Goal: Task Accomplishment & Management: Manage account settings

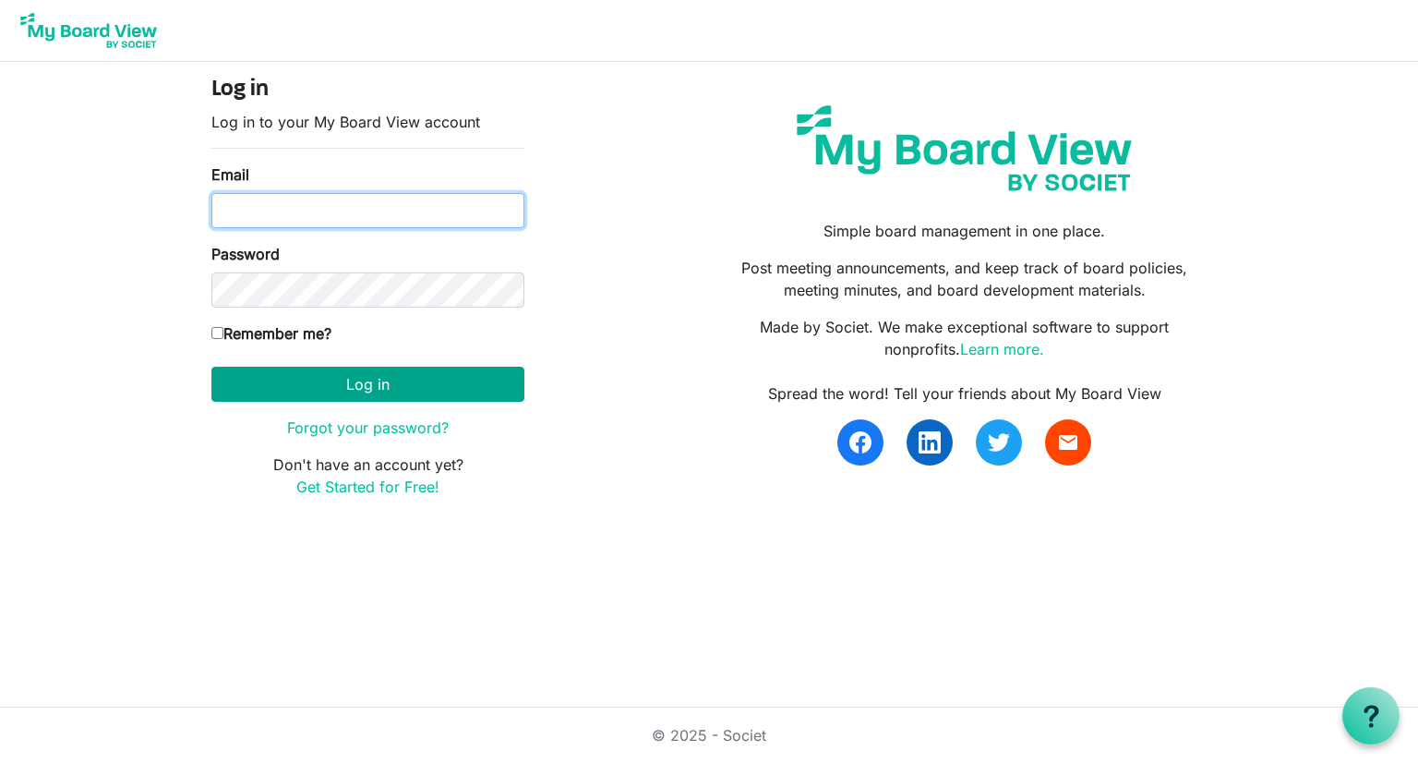
type input "Josh.williams@scouting.org"
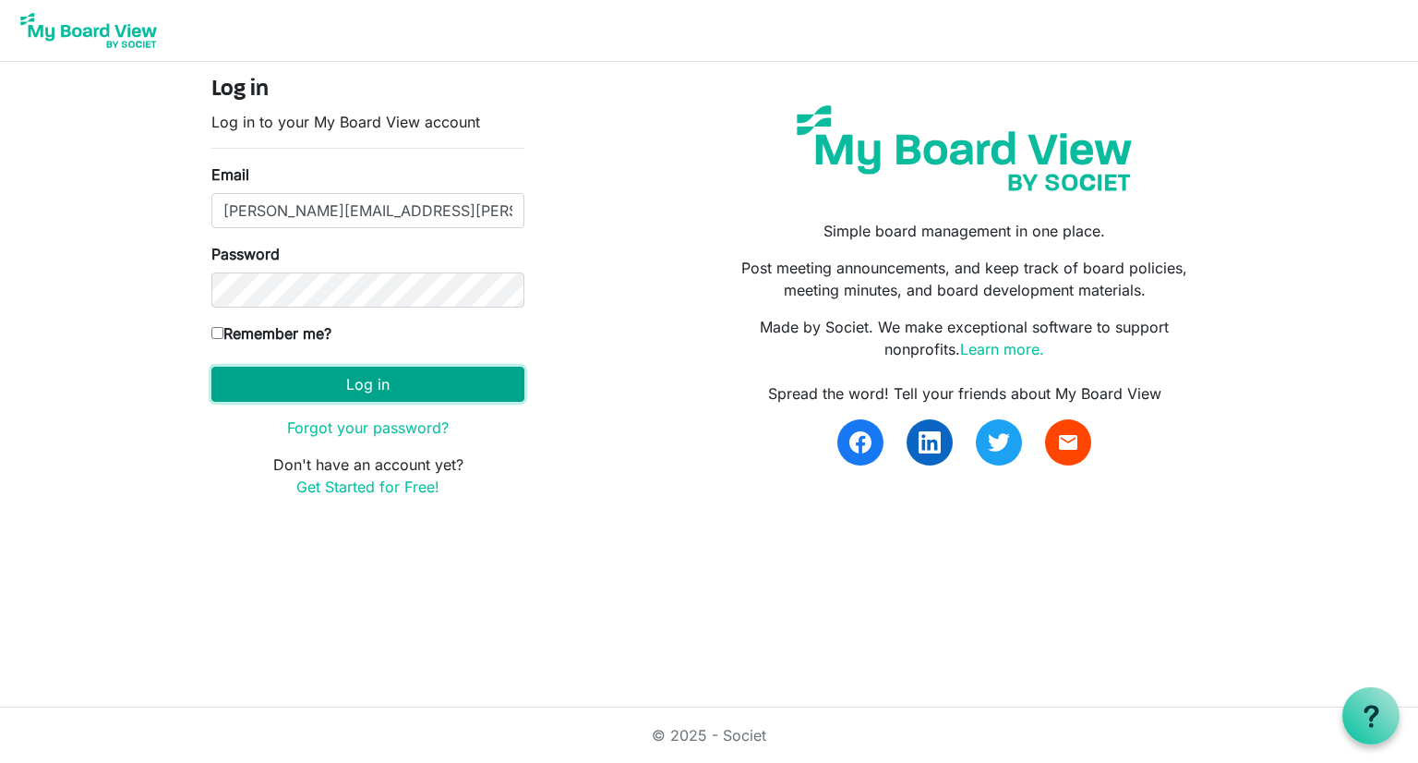
click at [306, 385] on button "Log in" at bounding box center [367, 383] width 313 height 35
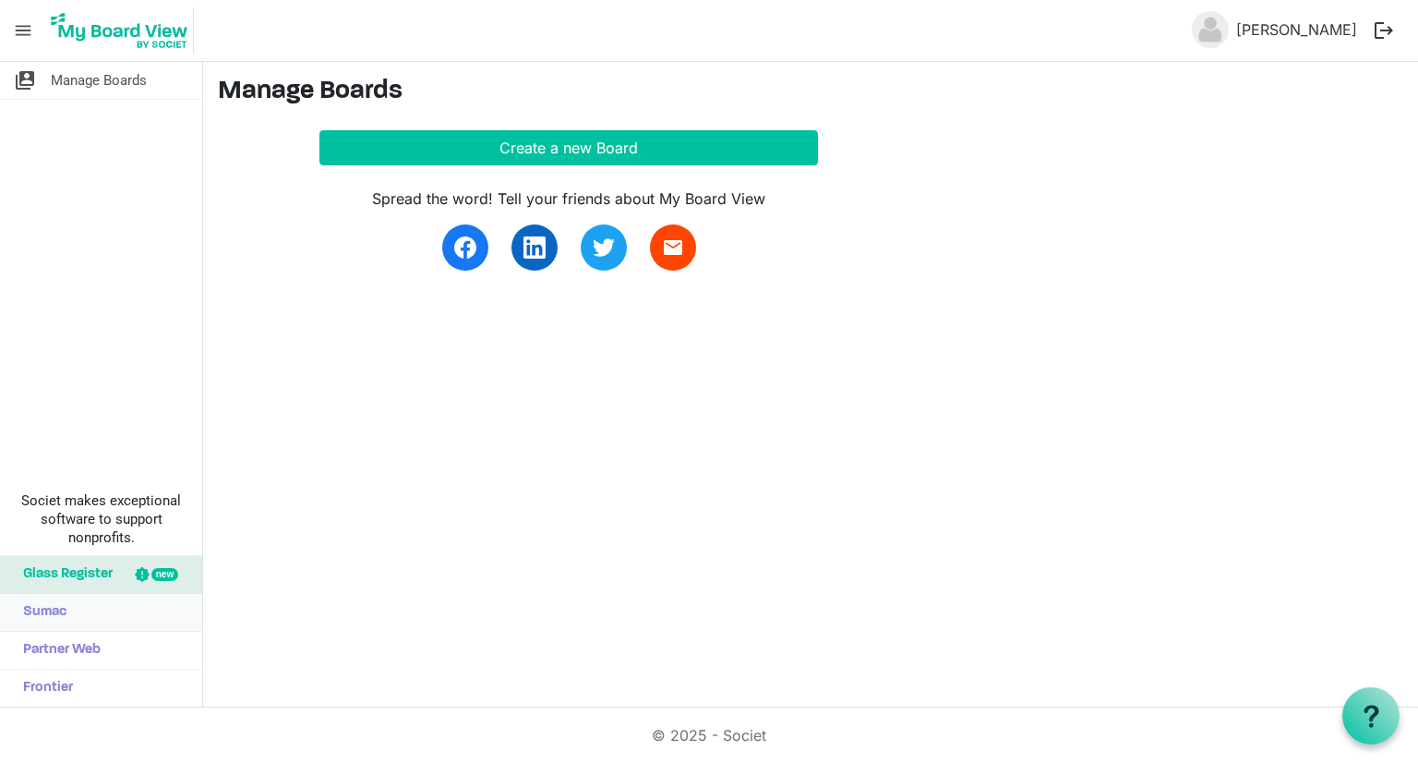
click at [68, 614] on link "Sumac" at bounding box center [101, 612] width 202 height 37
click at [73, 658] on span "Partner Web" at bounding box center [57, 649] width 87 height 37
click at [66, 82] on span "Manage Boards" at bounding box center [99, 80] width 96 height 37
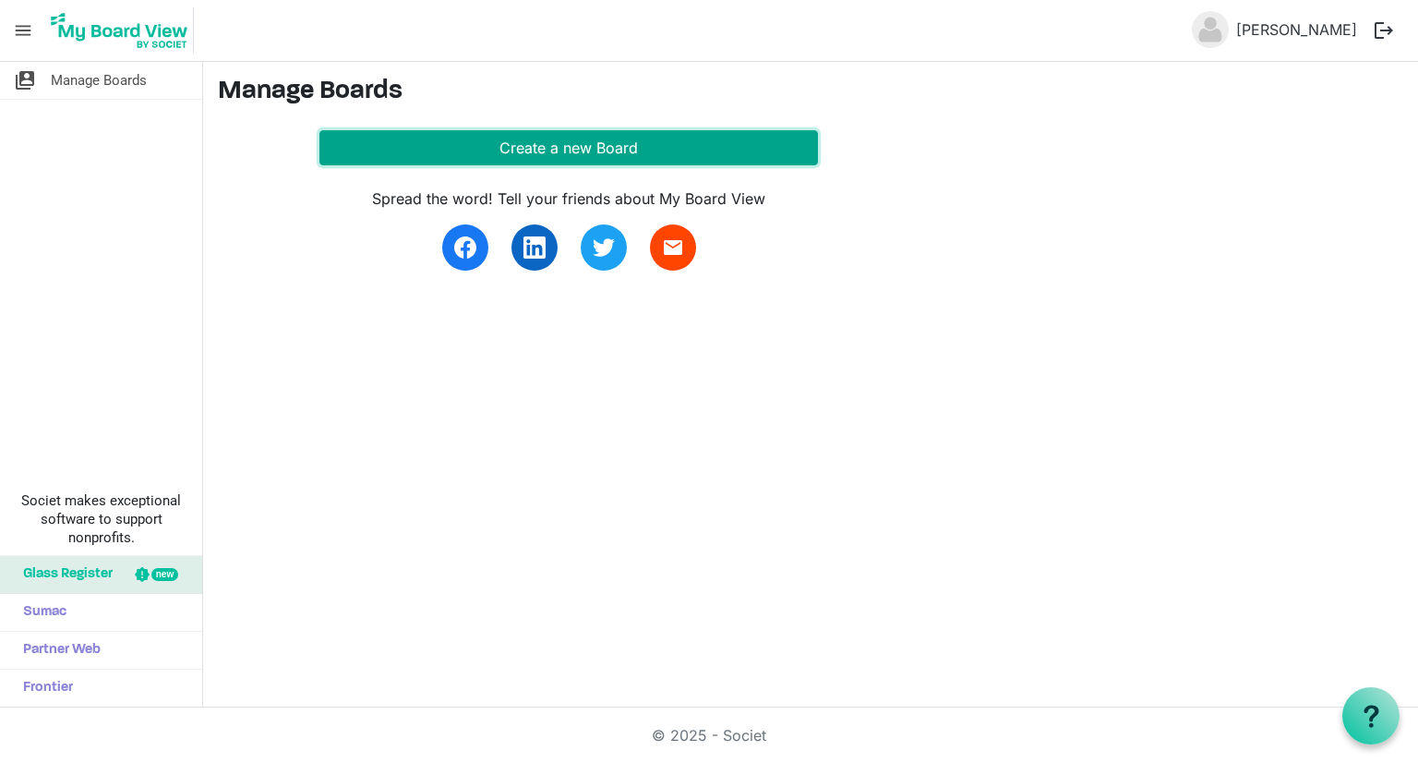
click at [592, 138] on button "Create a new Board" at bounding box center [568, 147] width 499 height 35
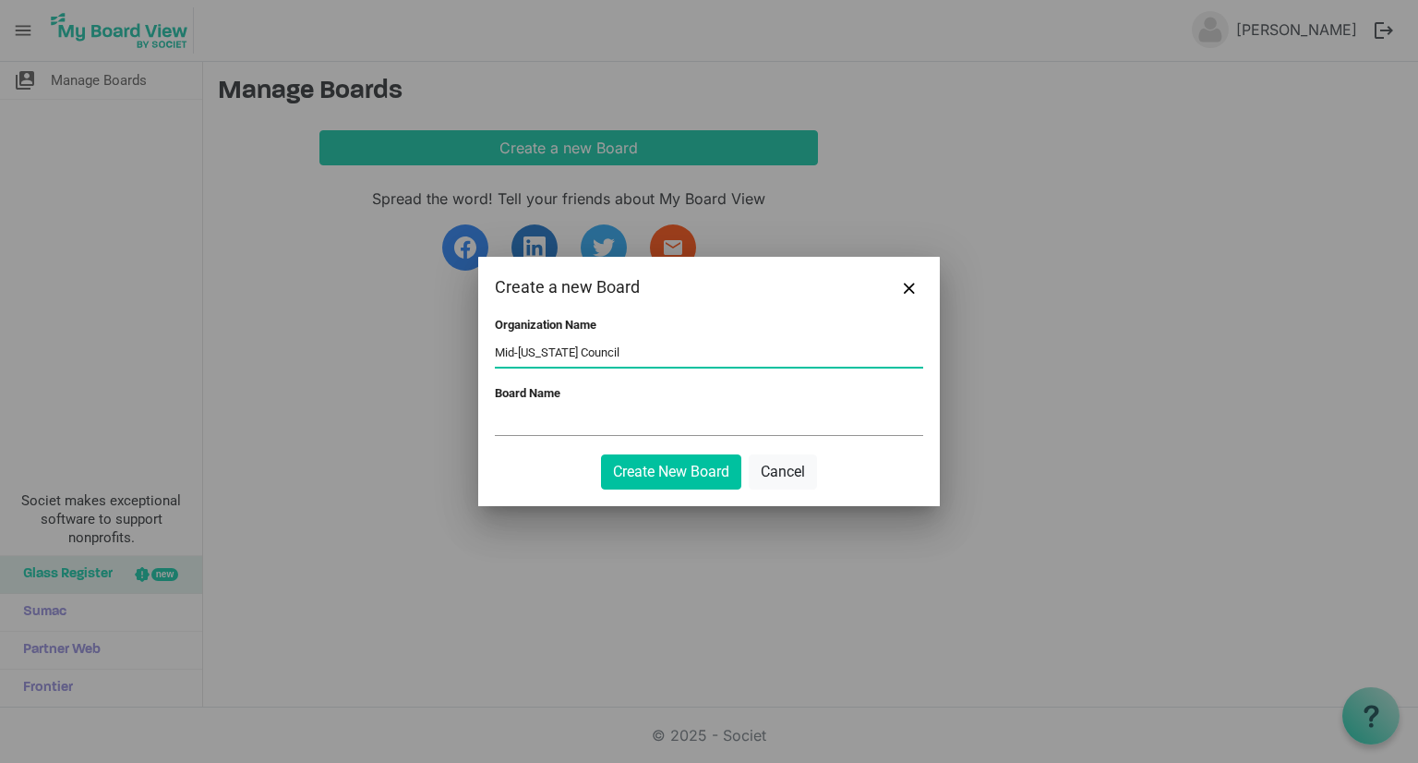
type input "Mid-[US_STATE] Council"
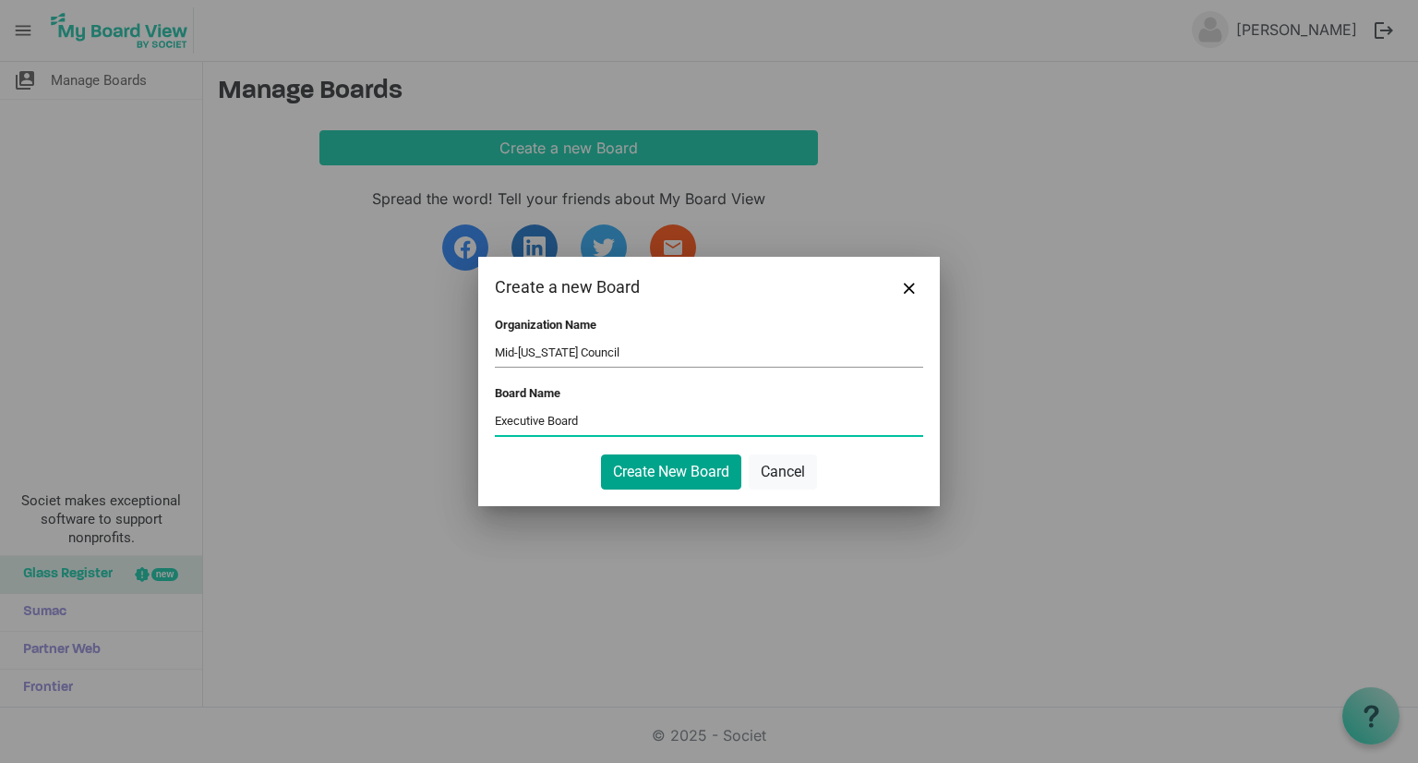
type input "Executive Board"
click at [702, 459] on button "Create New Board" at bounding box center [671, 471] width 140 height 35
click at [695, 482] on button "Create New Board" at bounding box center [671, 471] width 140 height 35
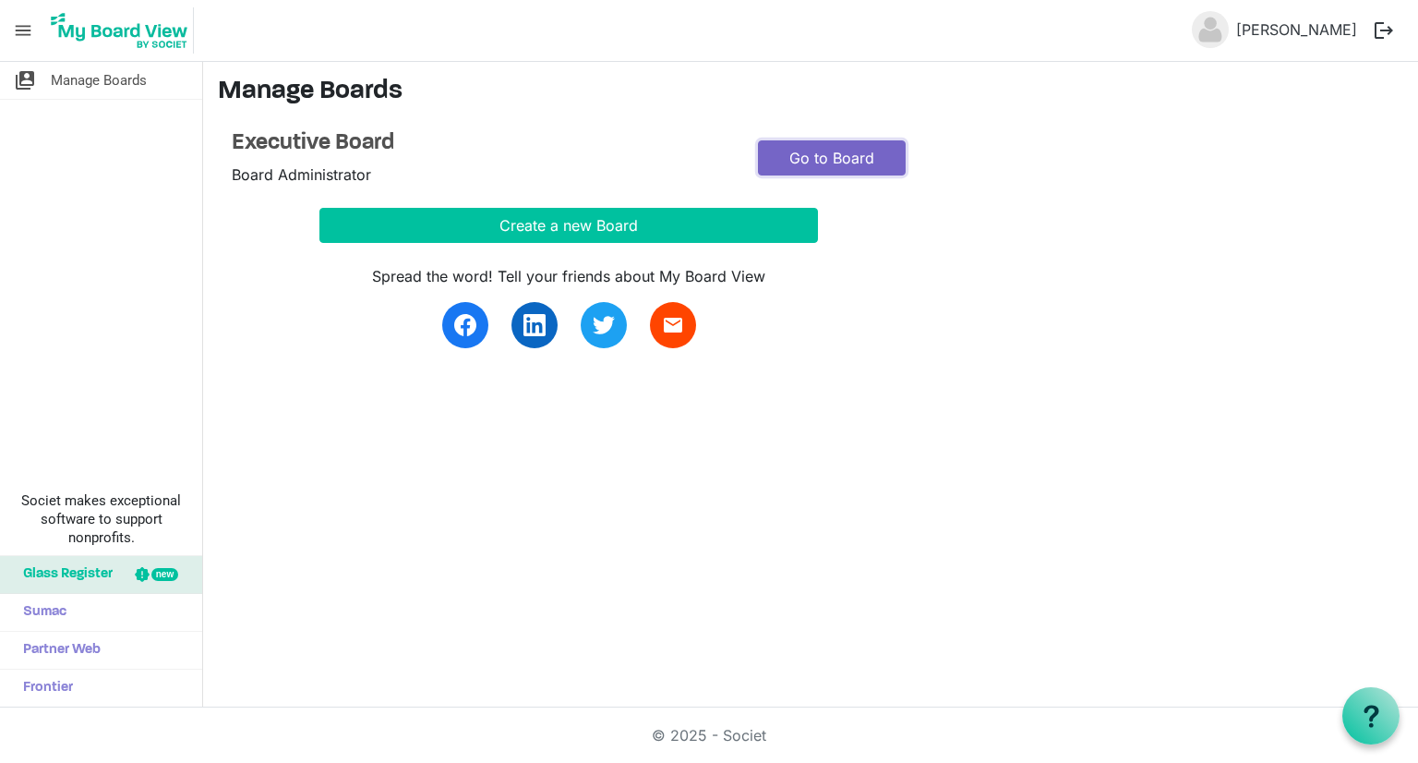
click at [835, 149] on link "Go to Board" at bounding box center [832, 157] width 148 height 35
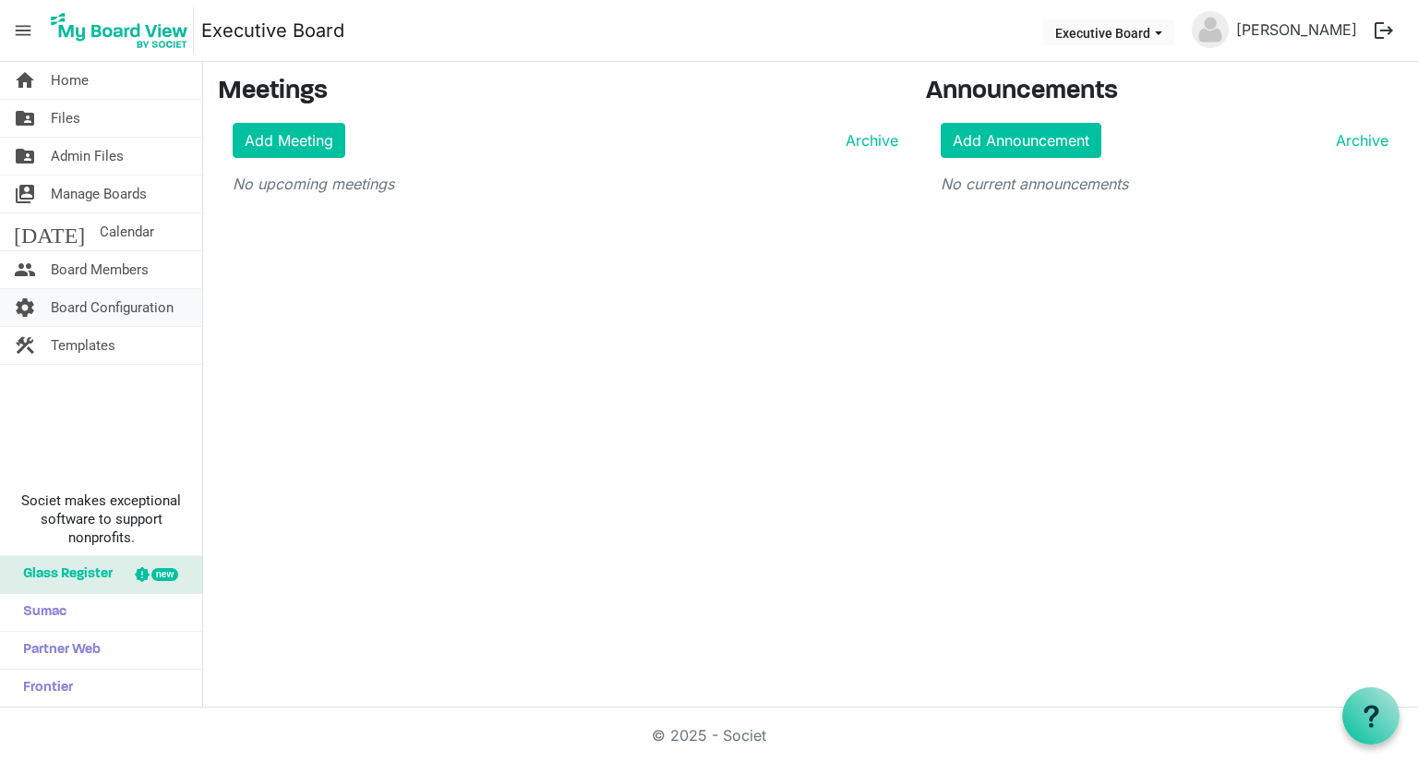
click at [118, 311] on span "Board Configuration" at bounding box center [112, 307] width 123 height 37
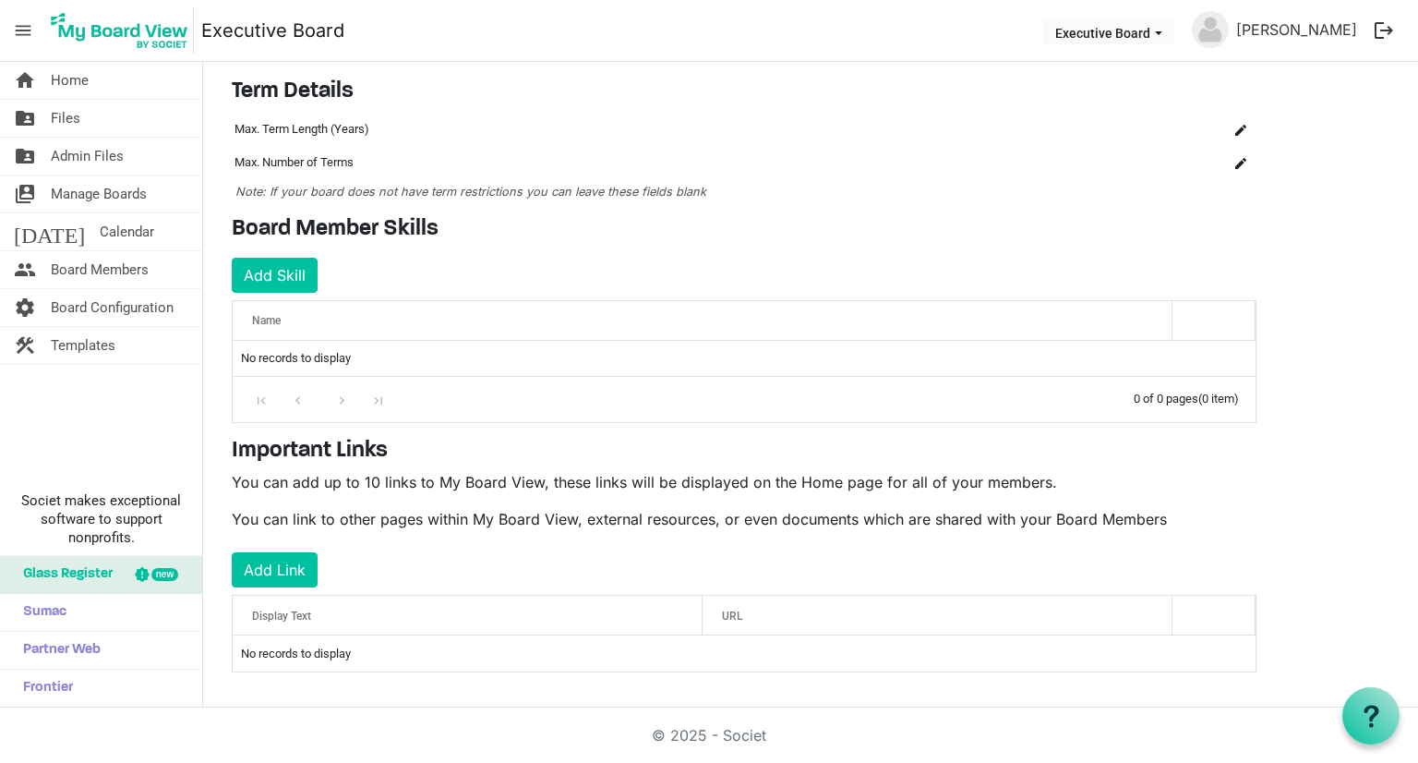
scroll to position [130, 0]
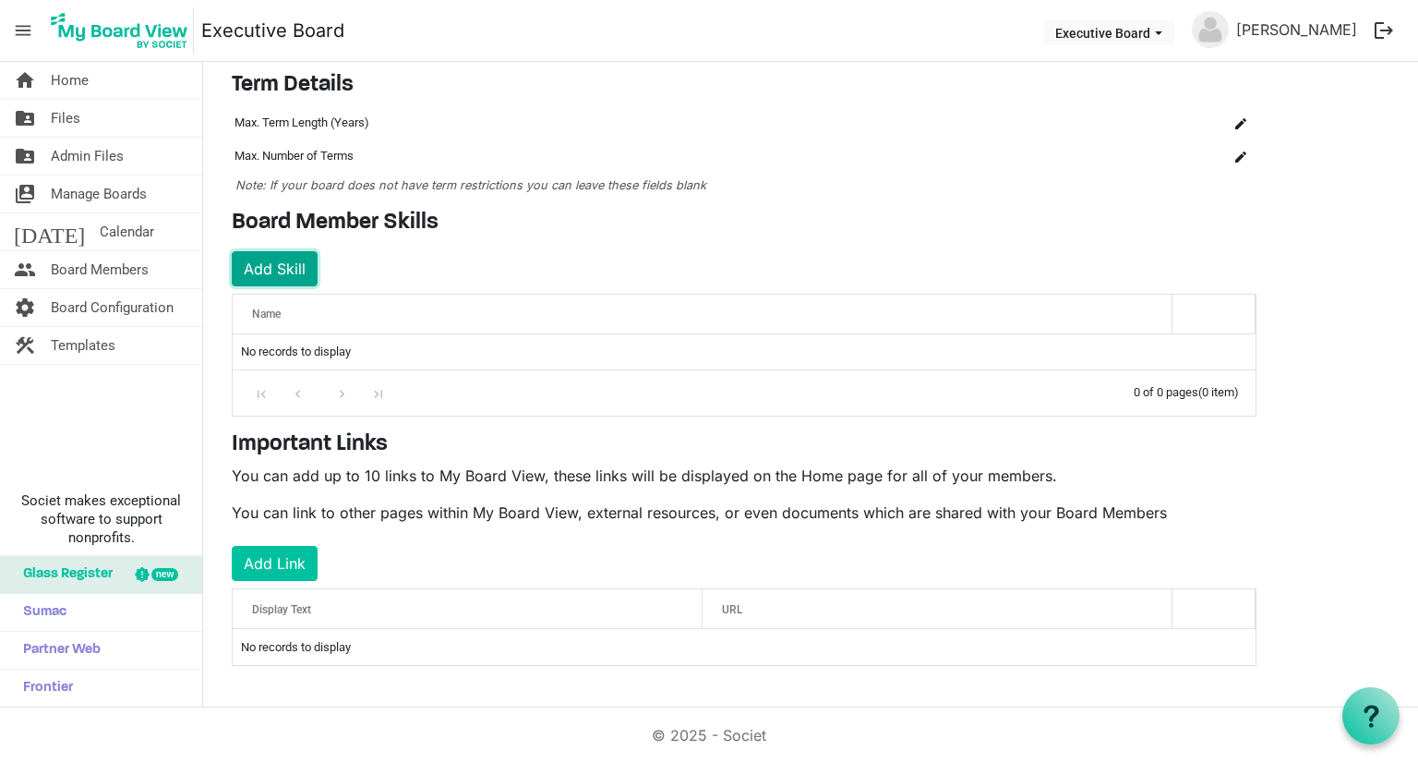
click at [276, 273] on button "Add Skill" at bounding box center [275, 268] width 86 height 35
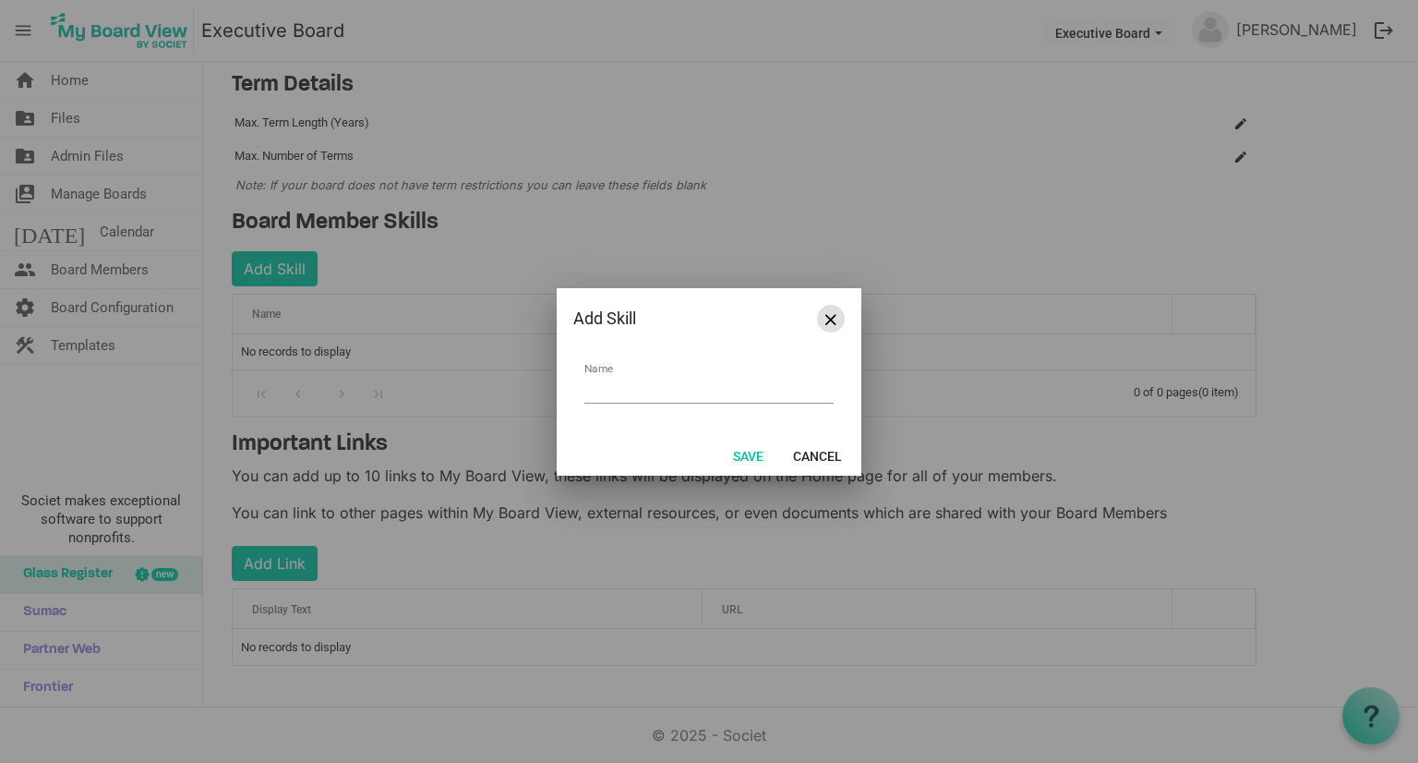
click at [822, 319] on button "Close" at bounding box center [831, 319] width 28 height 28
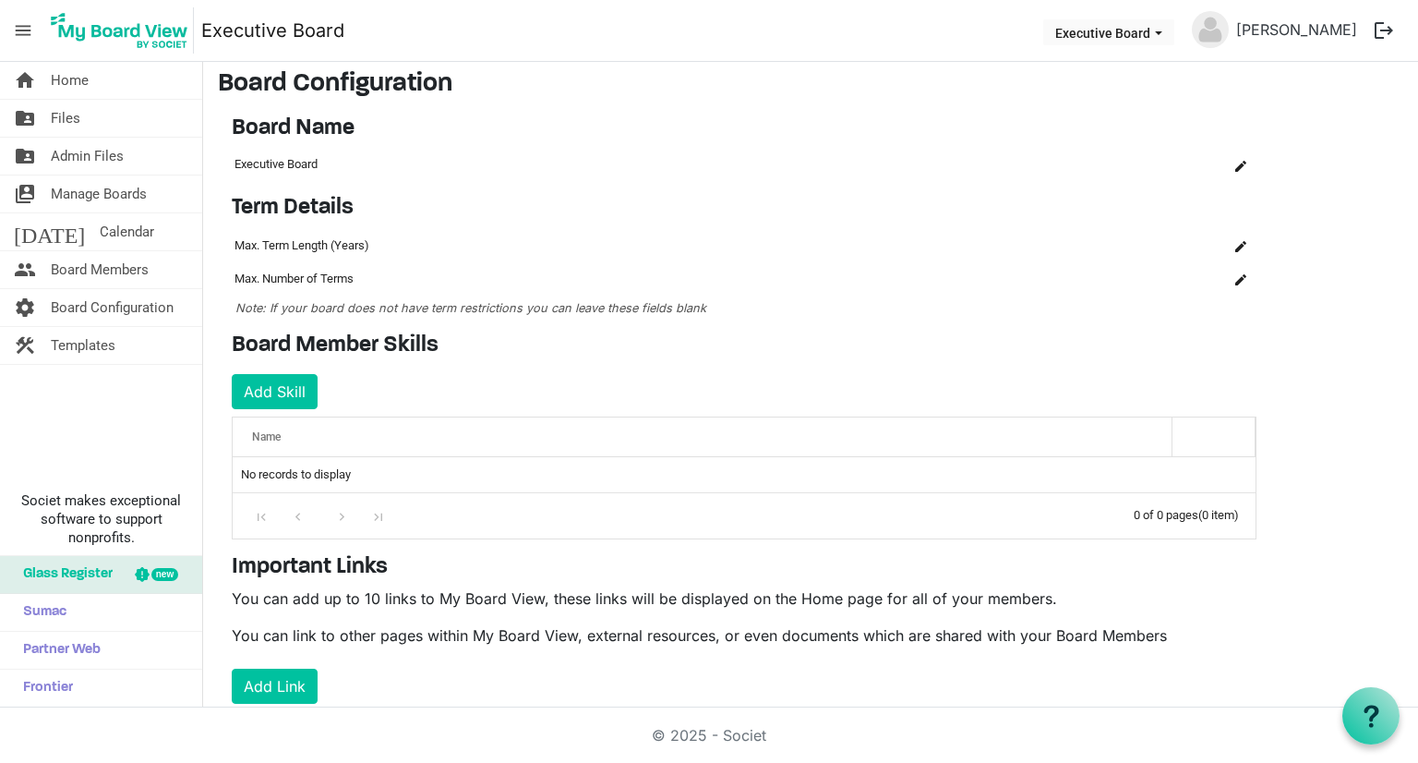
scroll to position [0, 0]
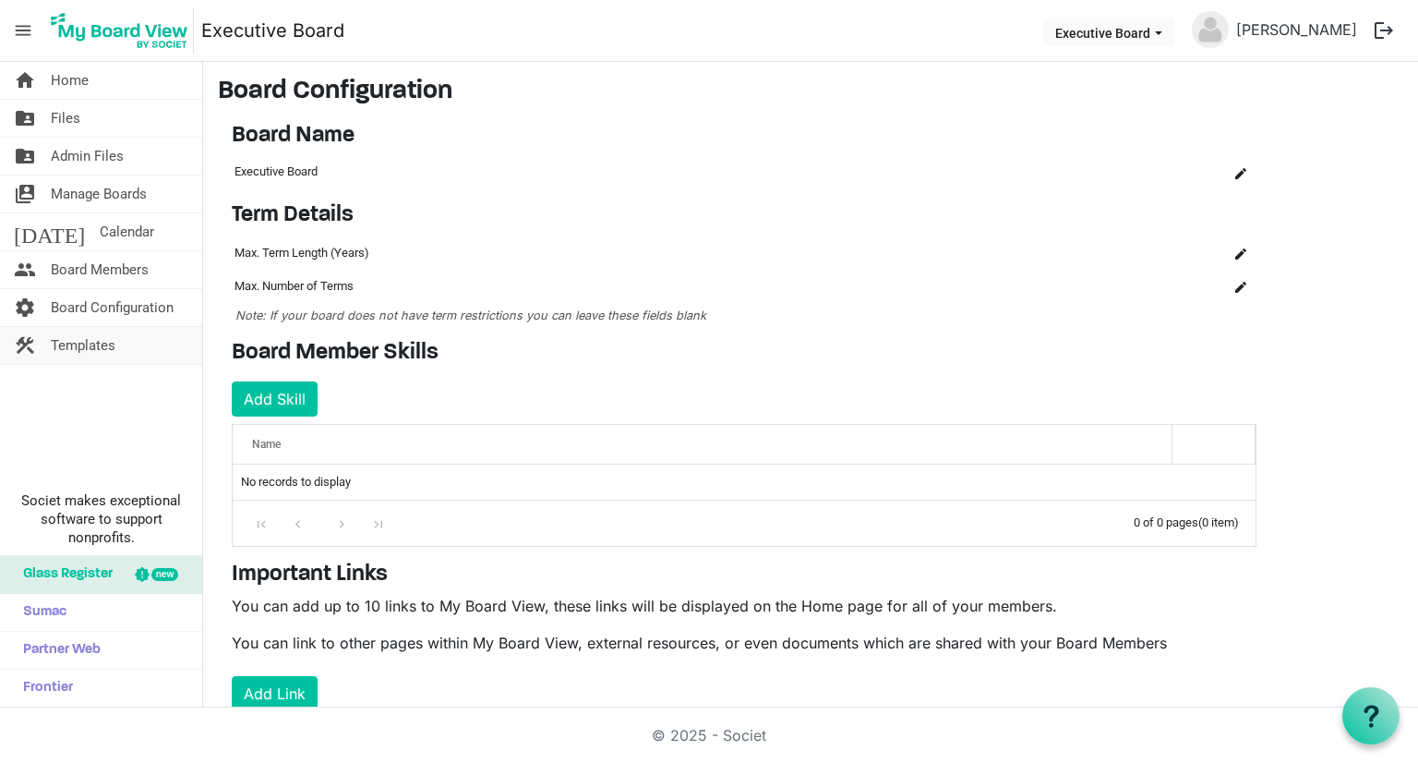
click at [90, 341] on span "Templates" at bounding box center [83, 345] width 65 height 37
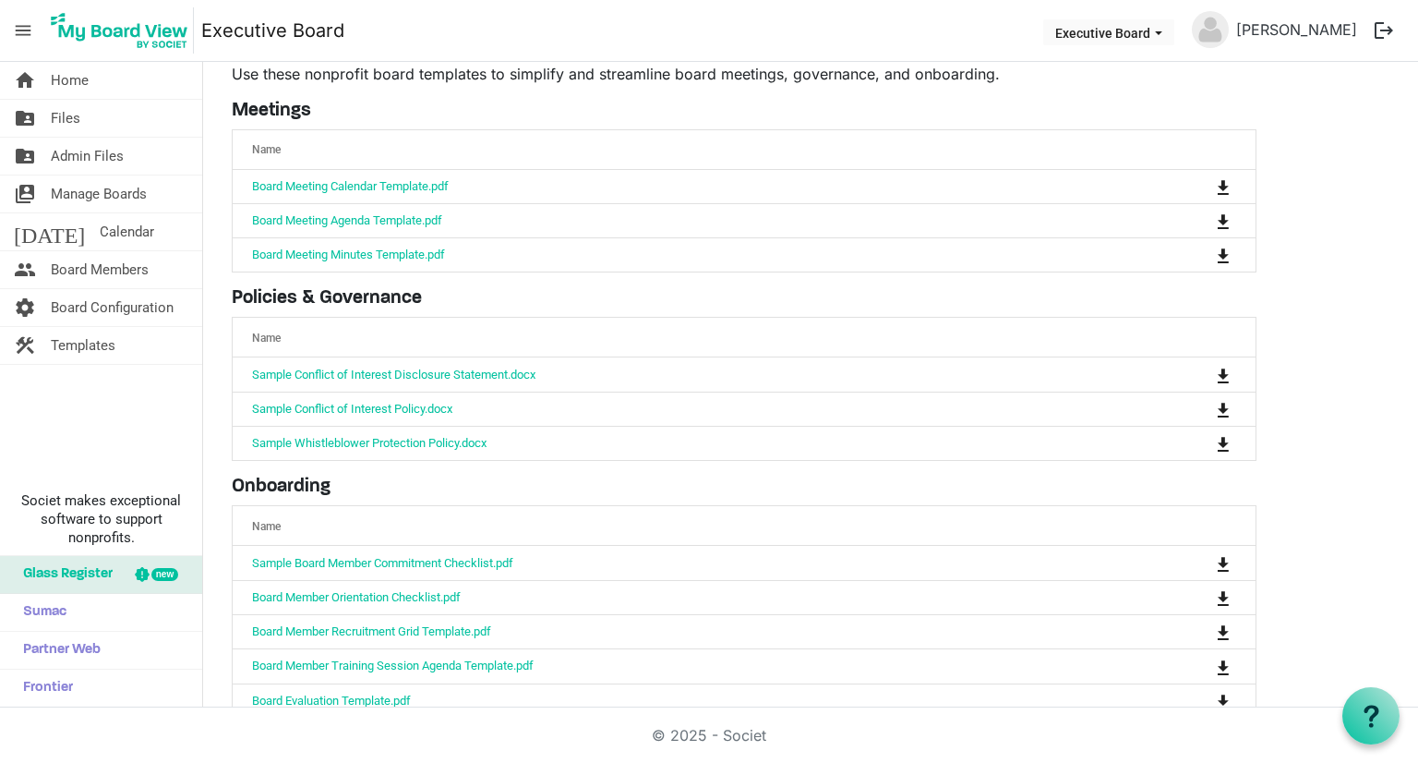
scroll to position [94, 0]
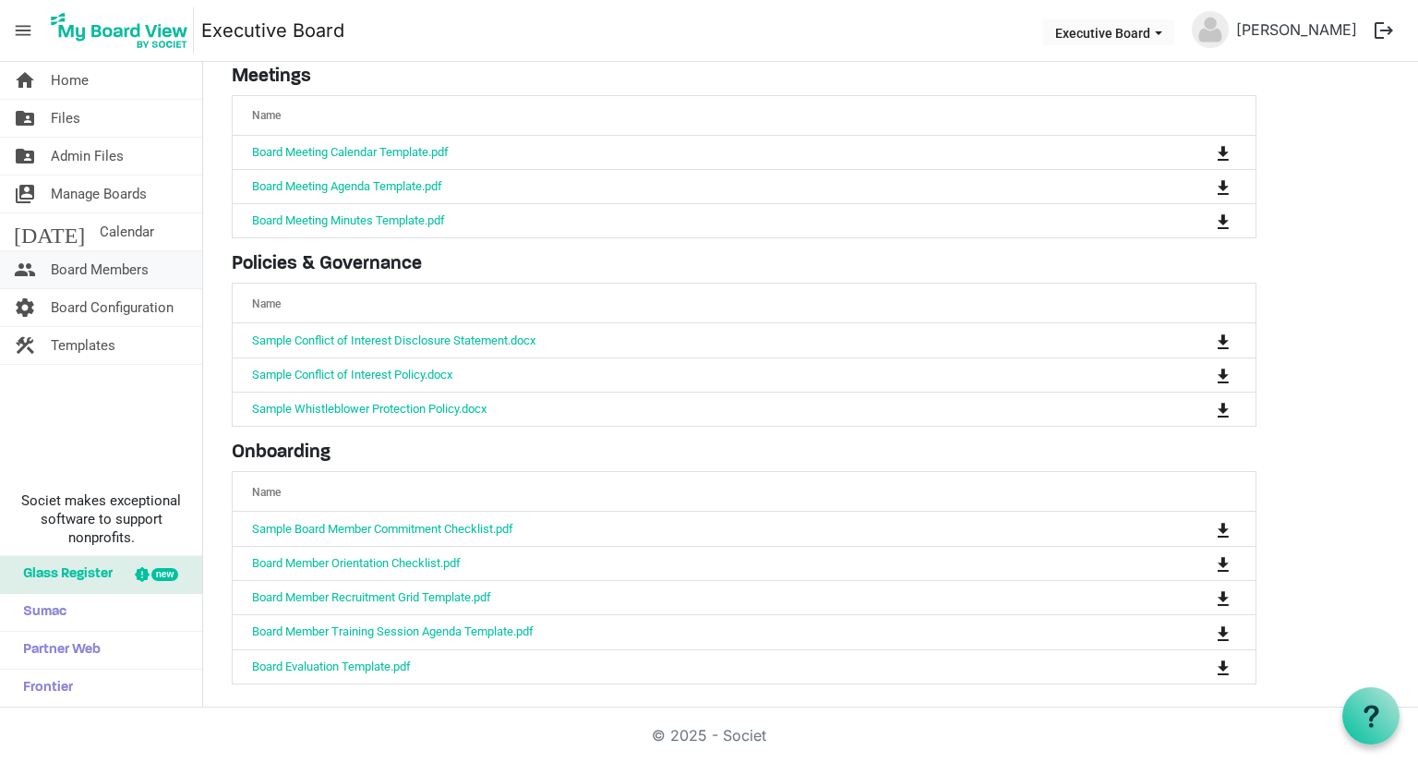
click at [82, 266] on span "Board Members" at bounding box center [100, 269] width 98 height 37
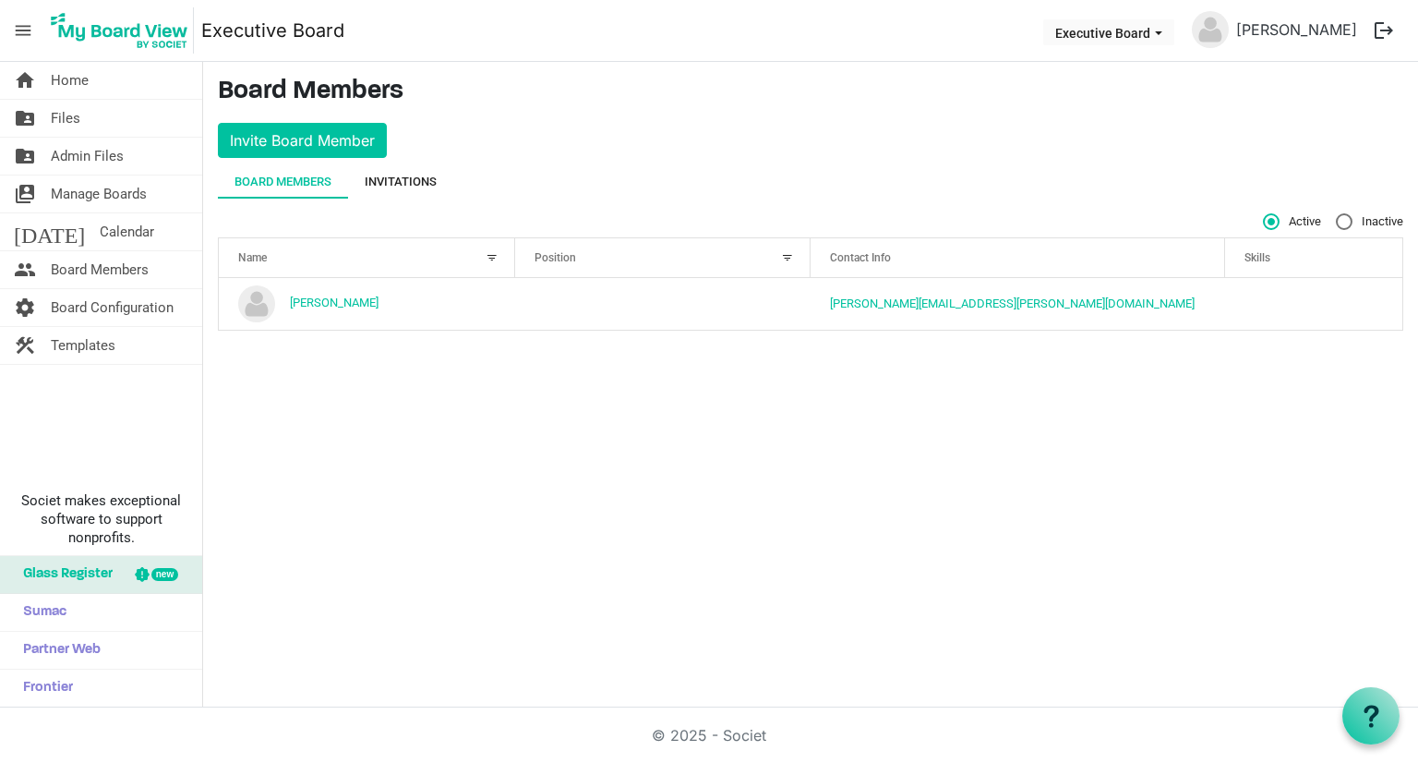
click at [395, 181] on div "Invitations" at bounding box center [401, 182] width 72 height 18
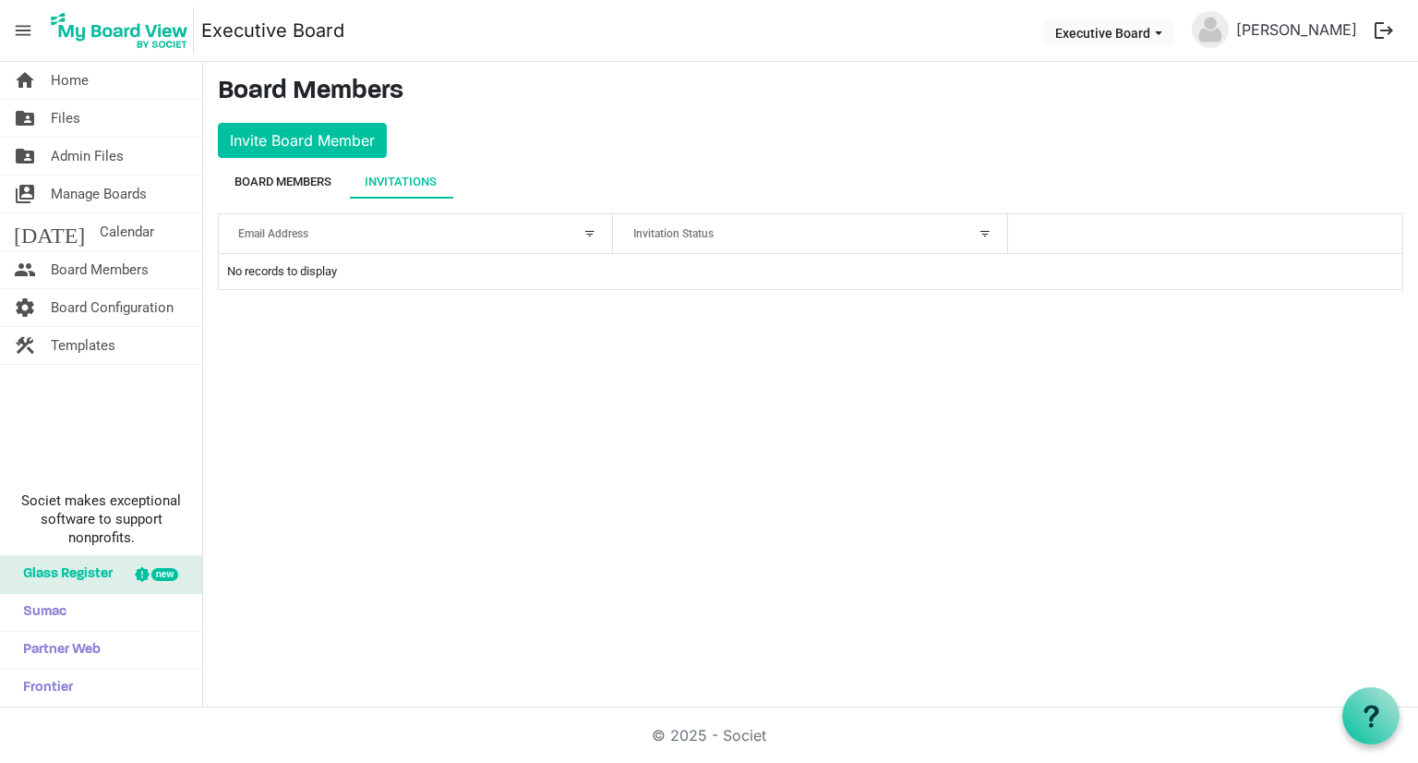
click at [303, 179] on div "Board Members" at bounding box center [282, 182] width 97 height 18
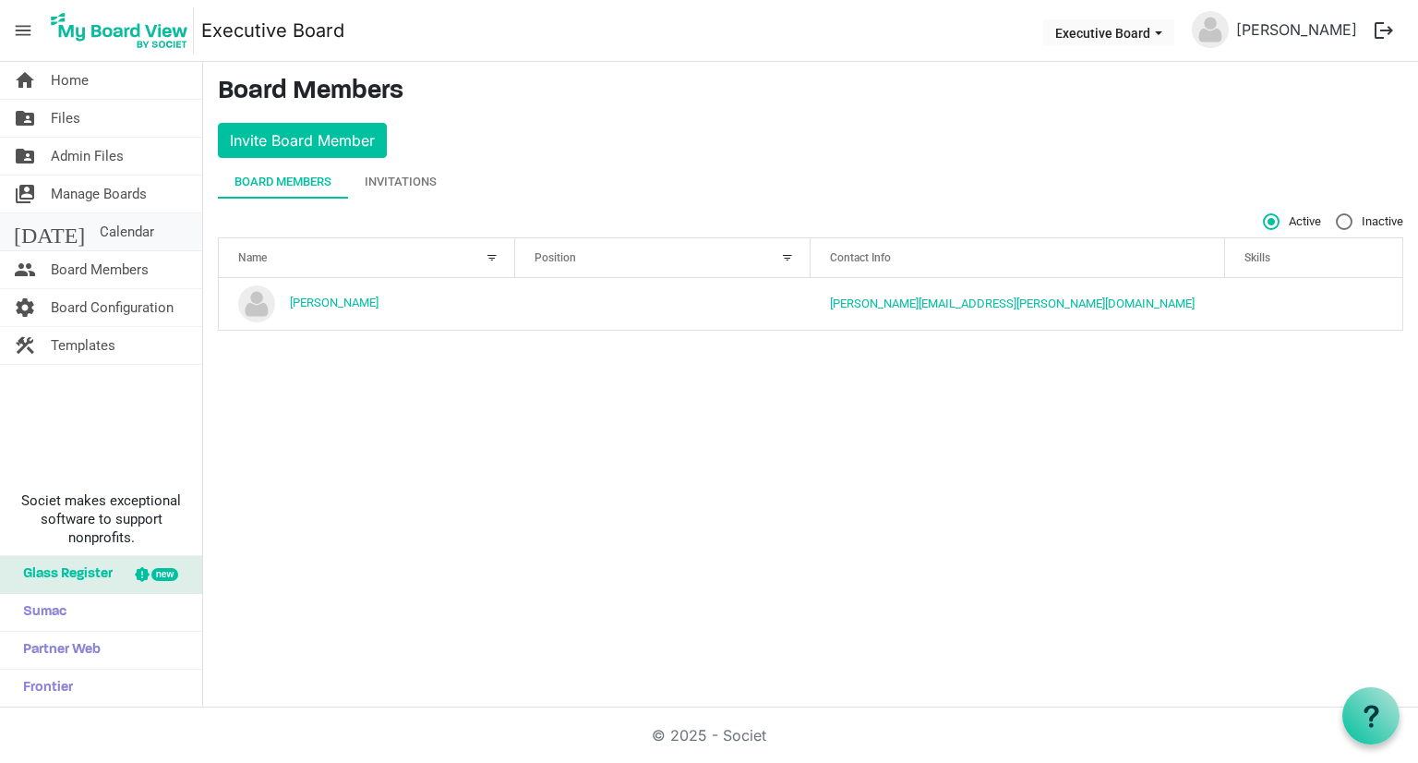
click at [100, 231] on span "Calendar" at bounding box center [127, 231] width 54 height 37
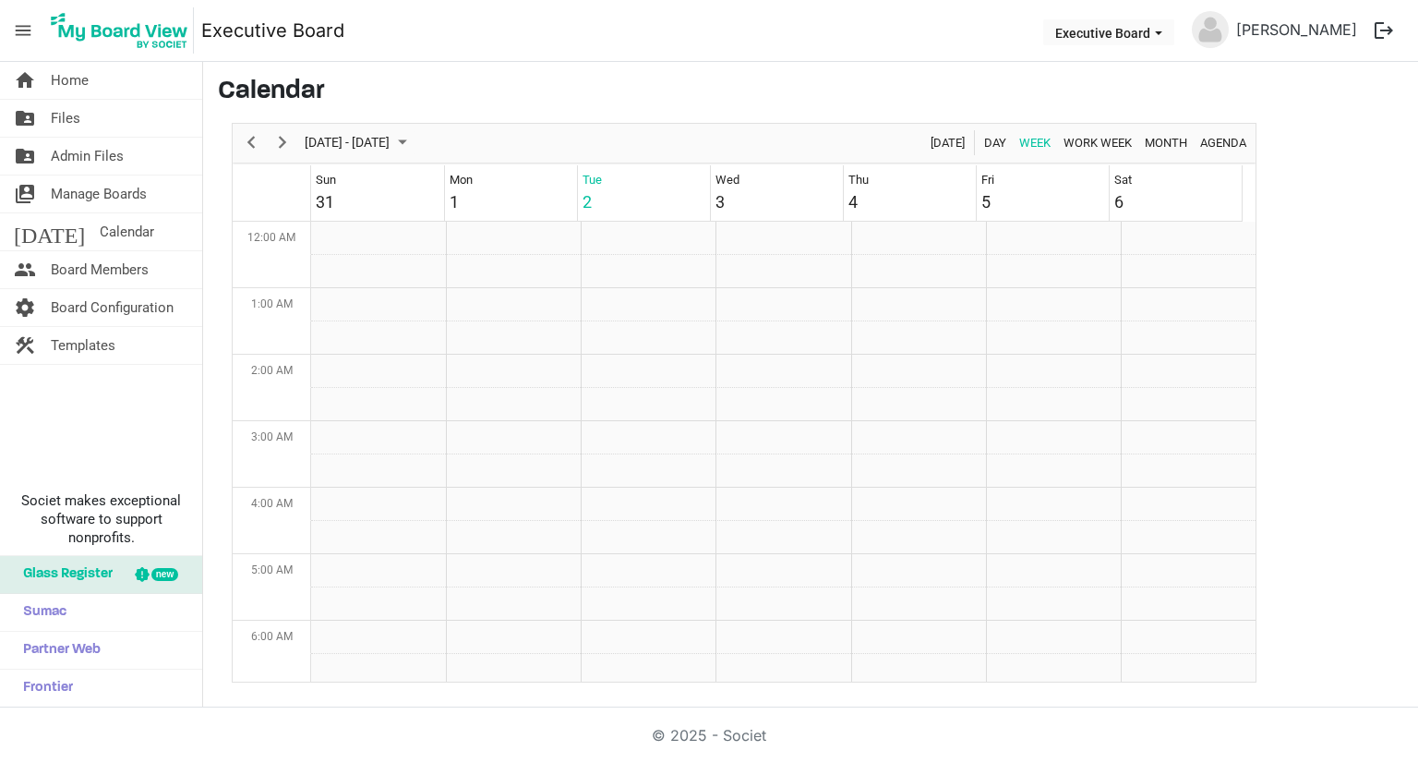
scroll to position [598, 0]
click at [94, 189] on span "Manage Boards" at bounding box center [99, 193] width 96 height 37
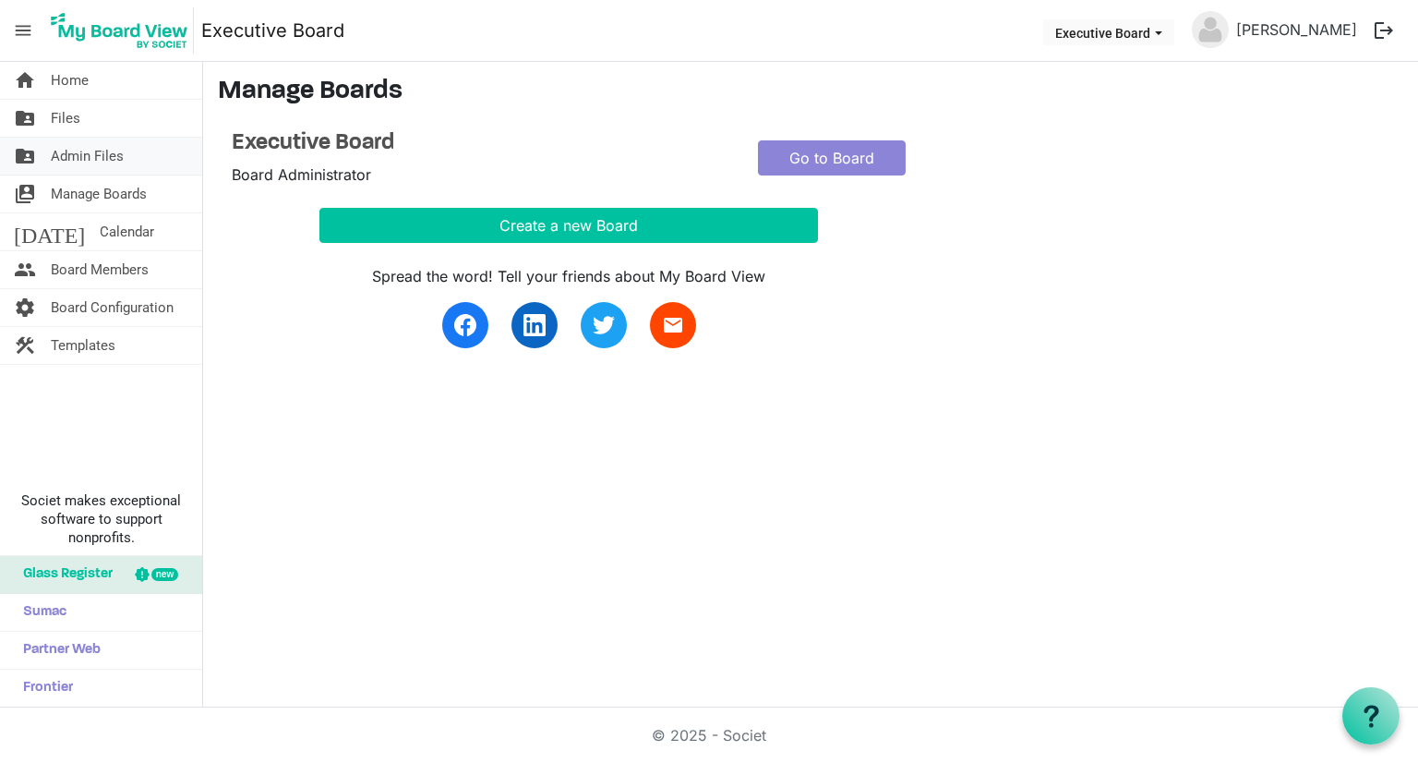
click at [97, 162] on span "Admin Files" at bounding box center [87, 156] width 73 height 37
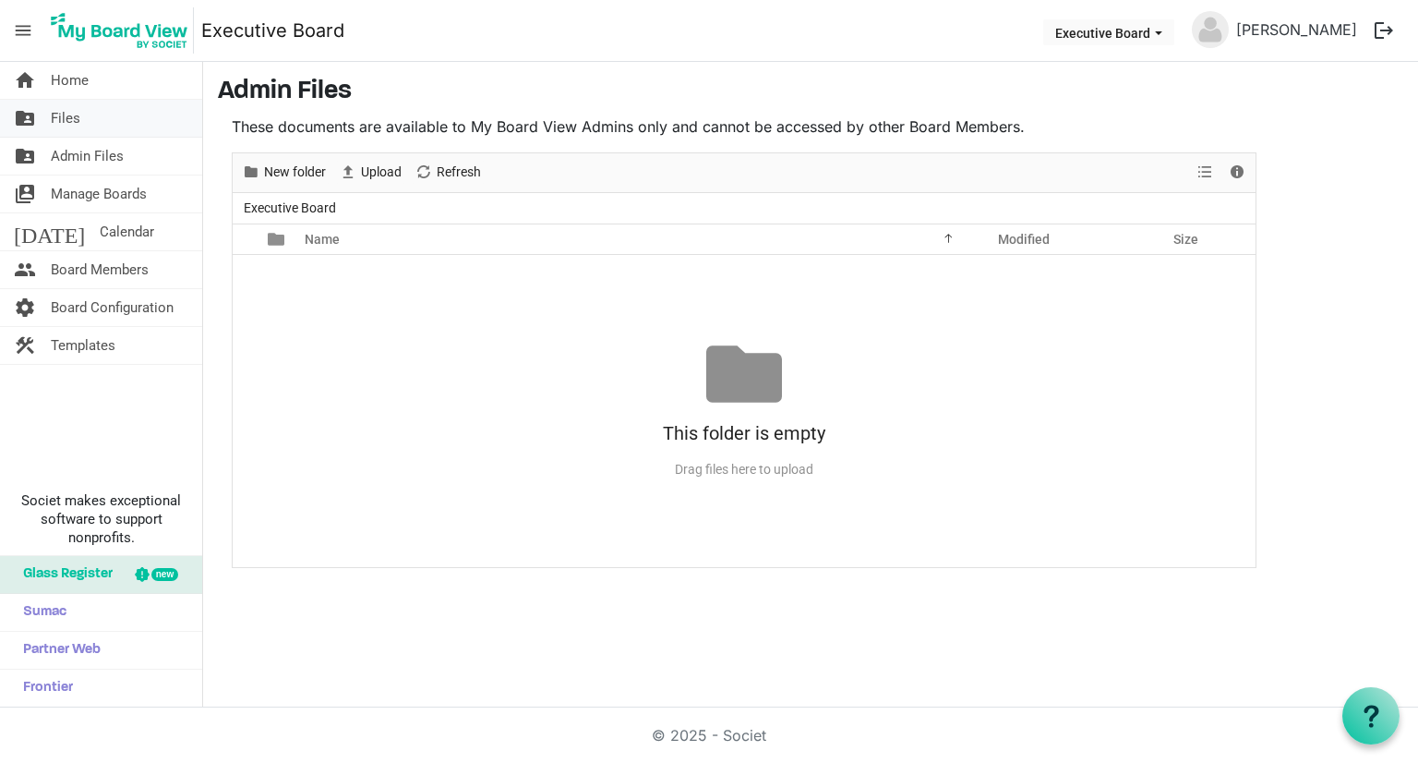
click at [96, 119] on link "folder_shared Files" at bounding box center [101, 118] width 202 height 37
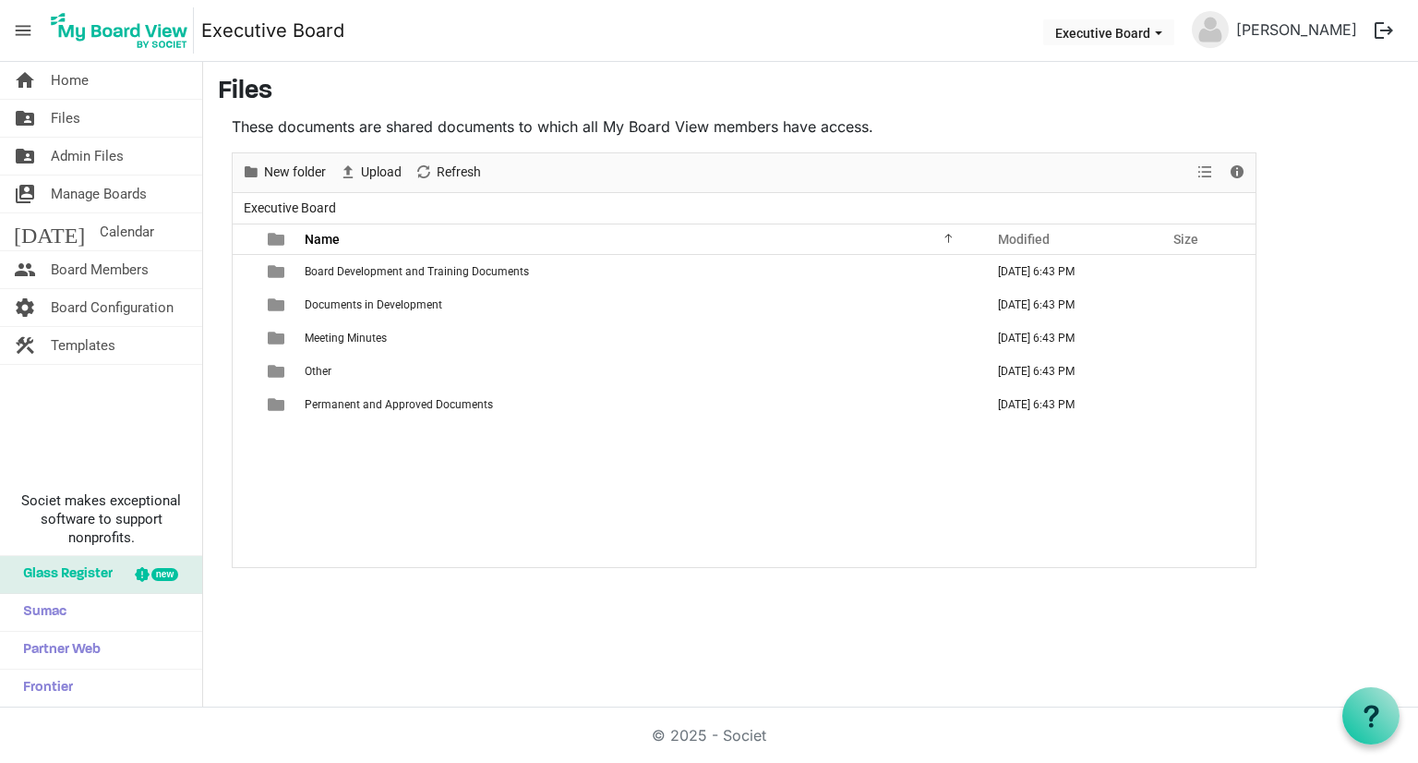
click at [31, 15] on span "menu" at bounding box center [23, 30] width 35 height 35
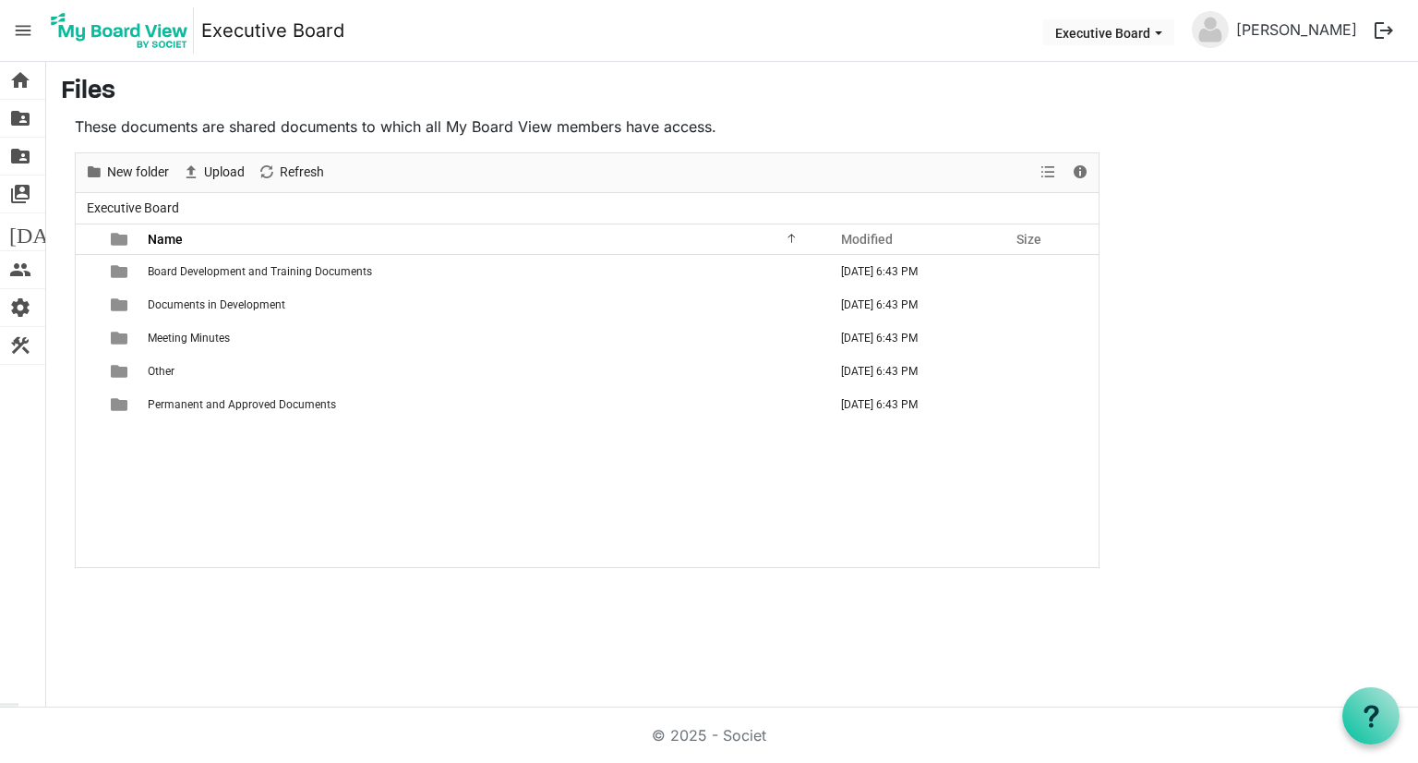
click at [29, 26] on span "menu" at bounding box center [23, 30] width 35 height 35
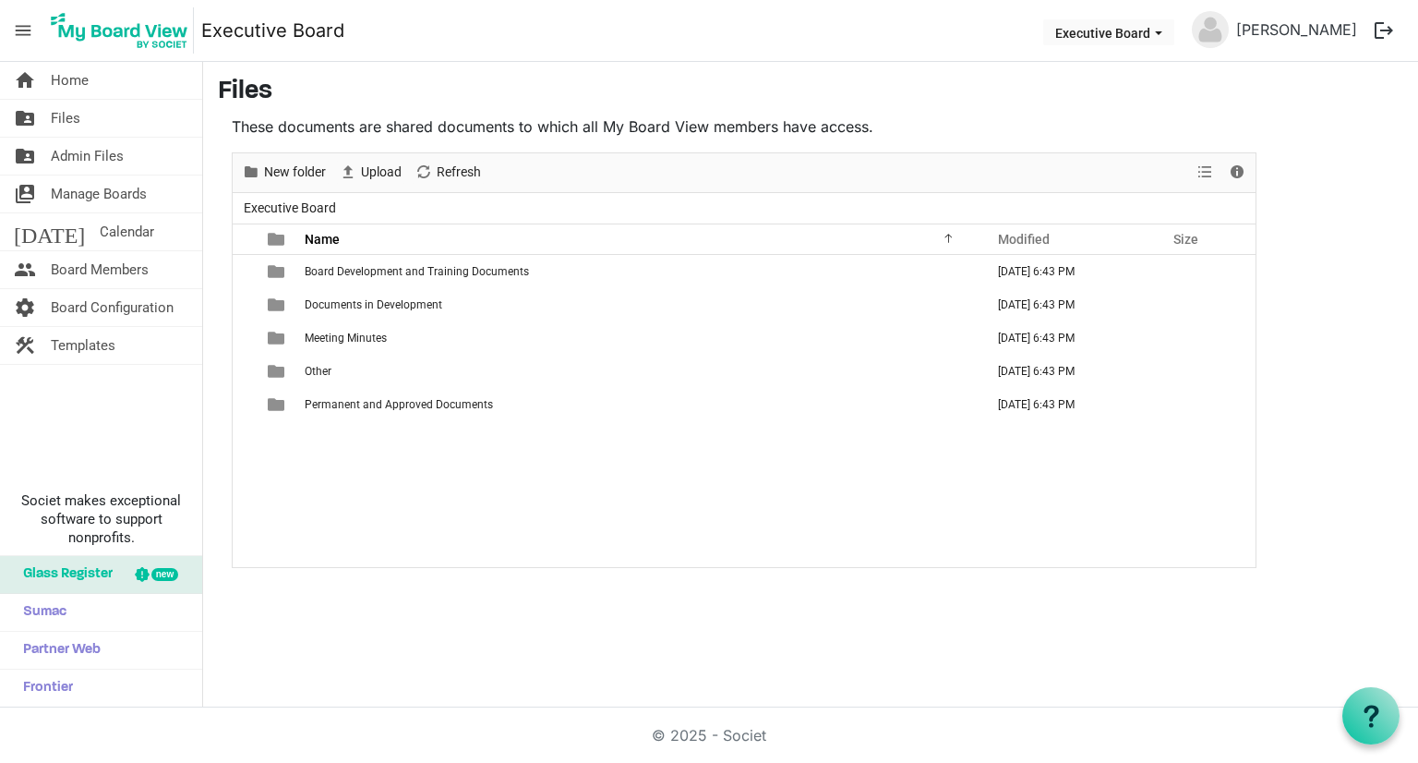
click at [162, 30] on img at bounding box center [119, 30] width 149 height 46
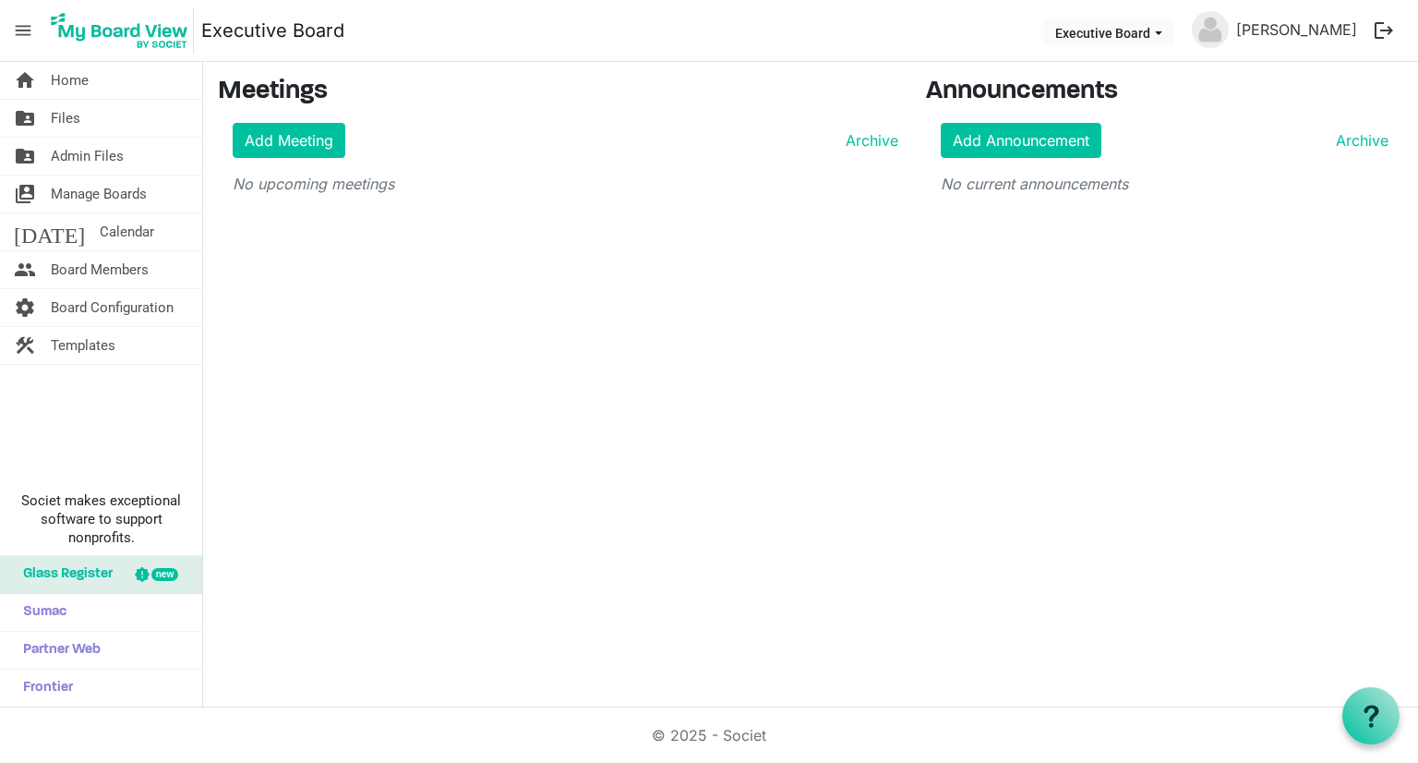
click at [162, 30] on img at bounding box center [119, 30] width 149 height 46
click at [100, 267] on span "Board Members" at bounding box center [100, 269] width 98 height 37
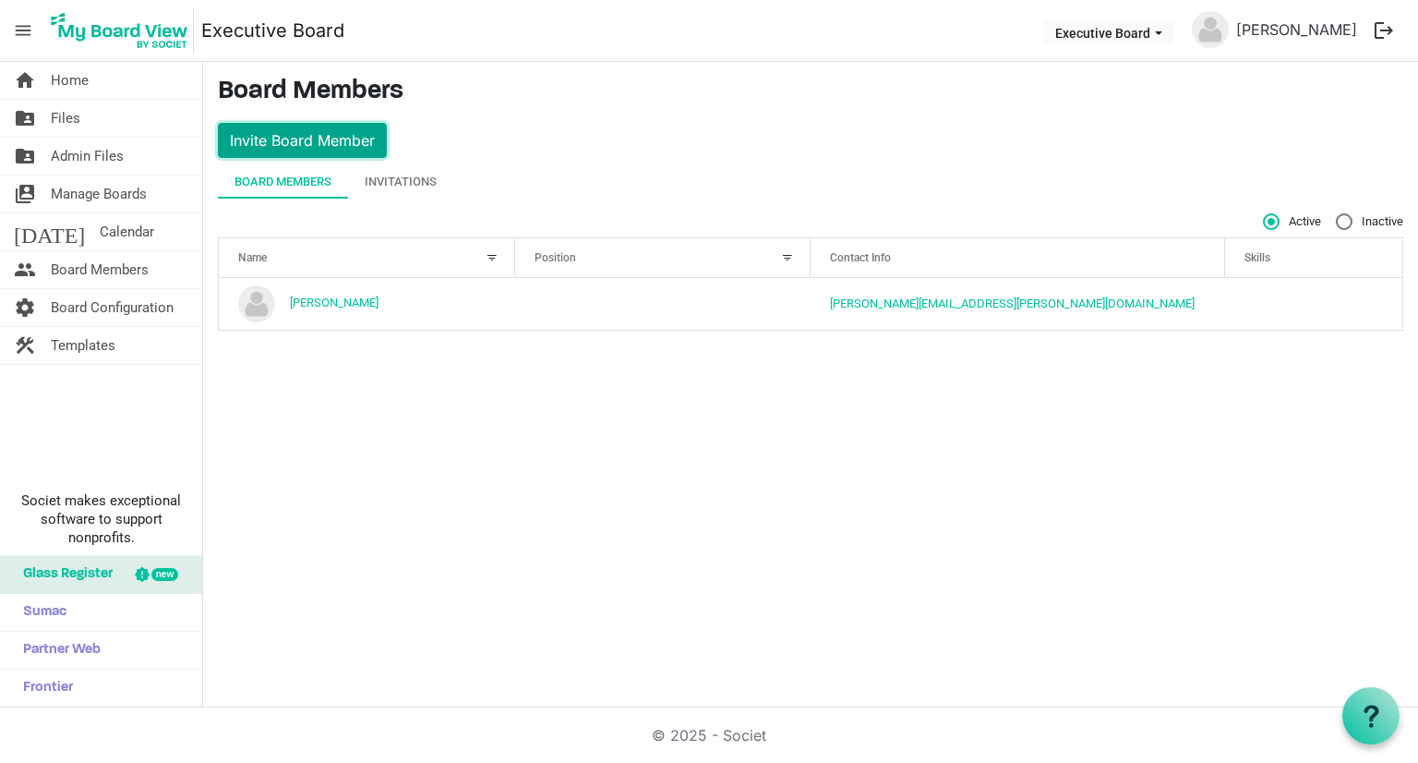
click at [351, 151] on button "Invite Board Member" at bounding box center [302, 140] width 169 height 35
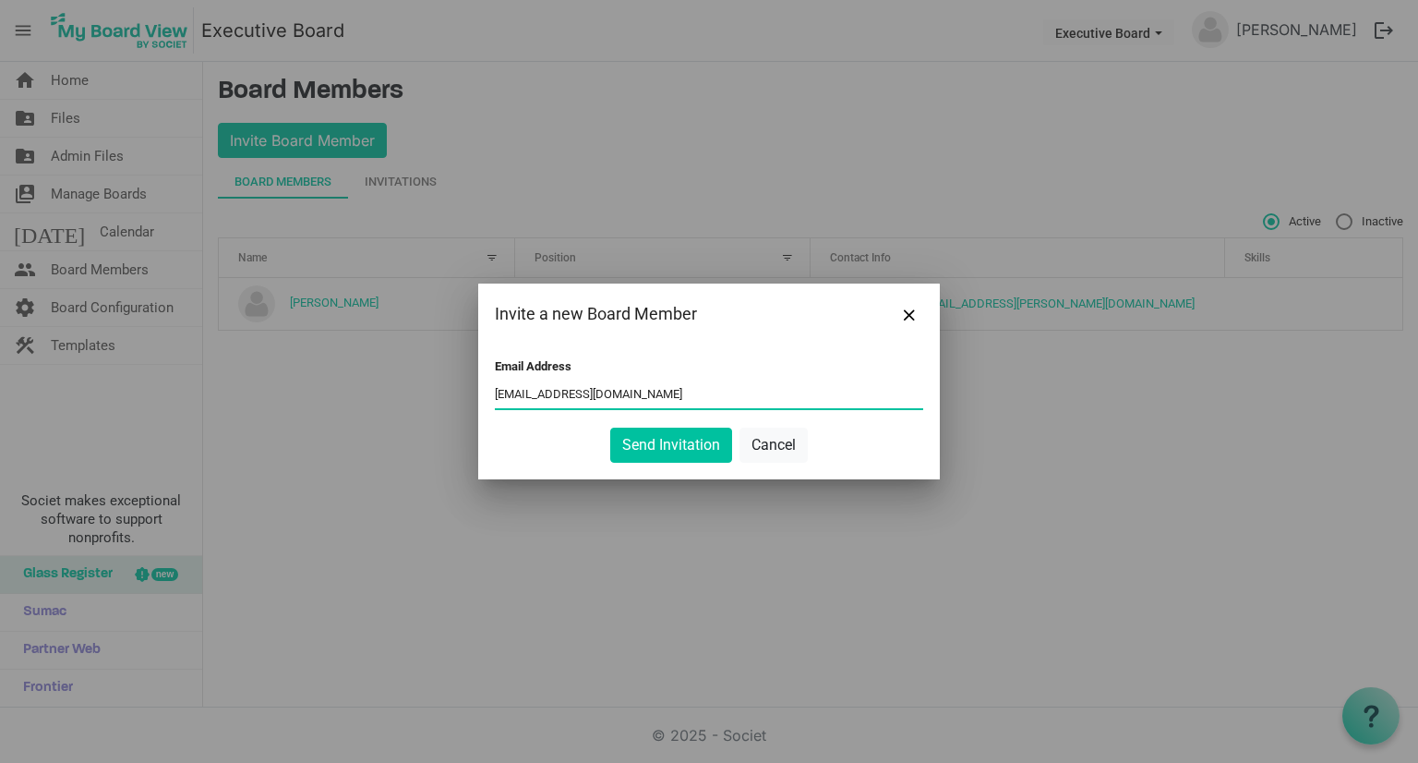
type input "[EMAIL_ADDRESS][DOMAIN_NAME]"
click at [610, 427] on button "Send Invitation" at bounding box center [671, 444] width 122 height 35
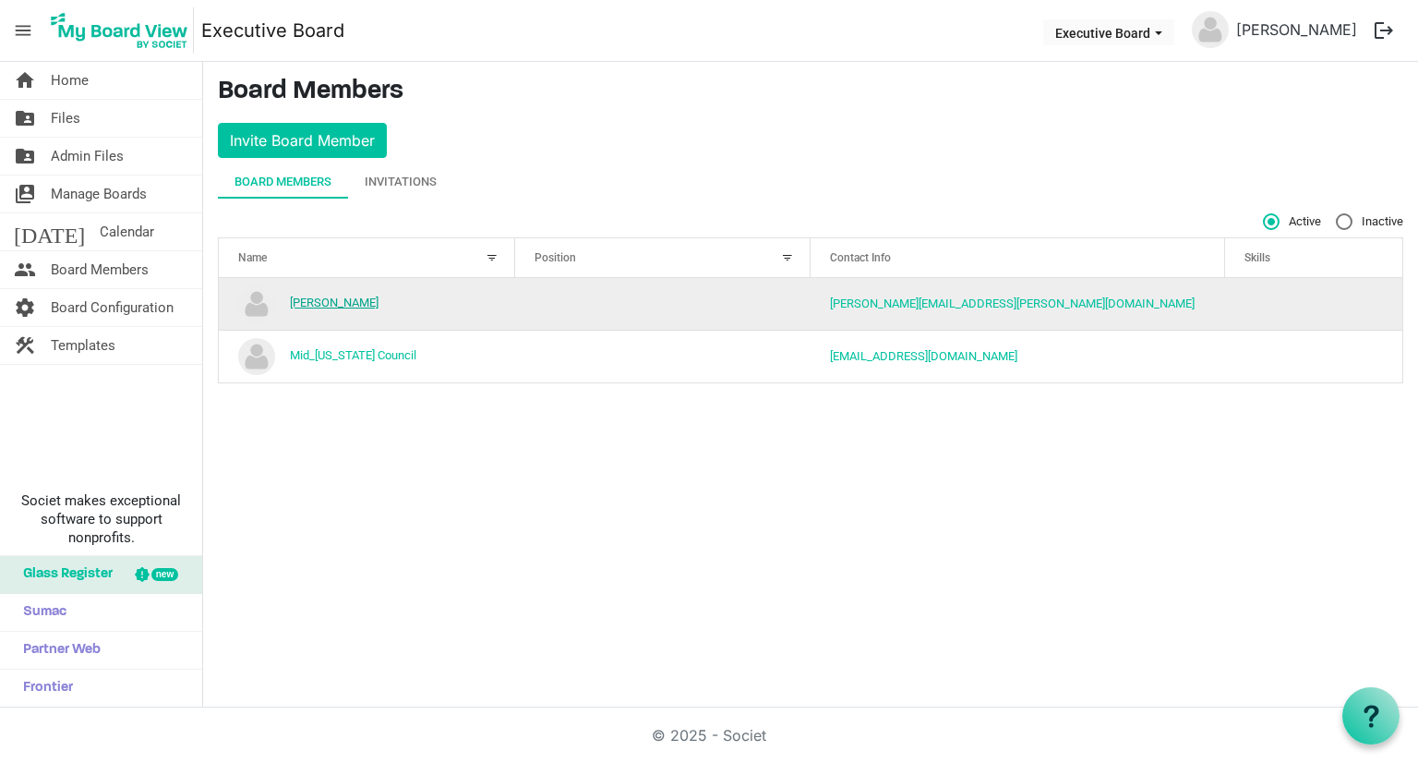
click at [321, 302] on link "[PERSON_NAME]" at bounding box center [334, 302] width 89 height 14
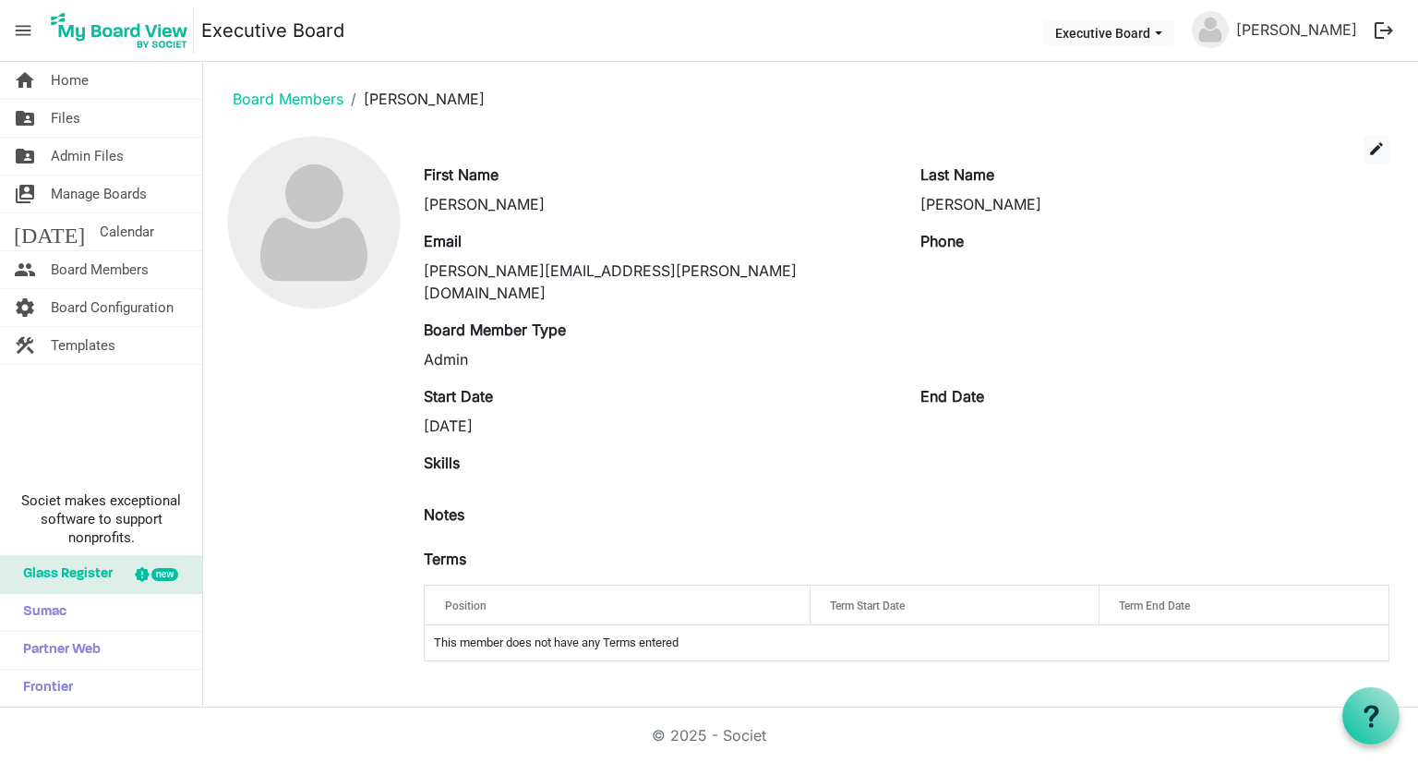
click at [736, 592] on div "Position" at bounding box center [617, 605] width 359 height 27
click at [497, 547] on div "Terms" at bounding box center [906, 562] width 993 height 30
click at [285, 97] on link "Board Members" at bounding box center [288, 99] width 111 height 18
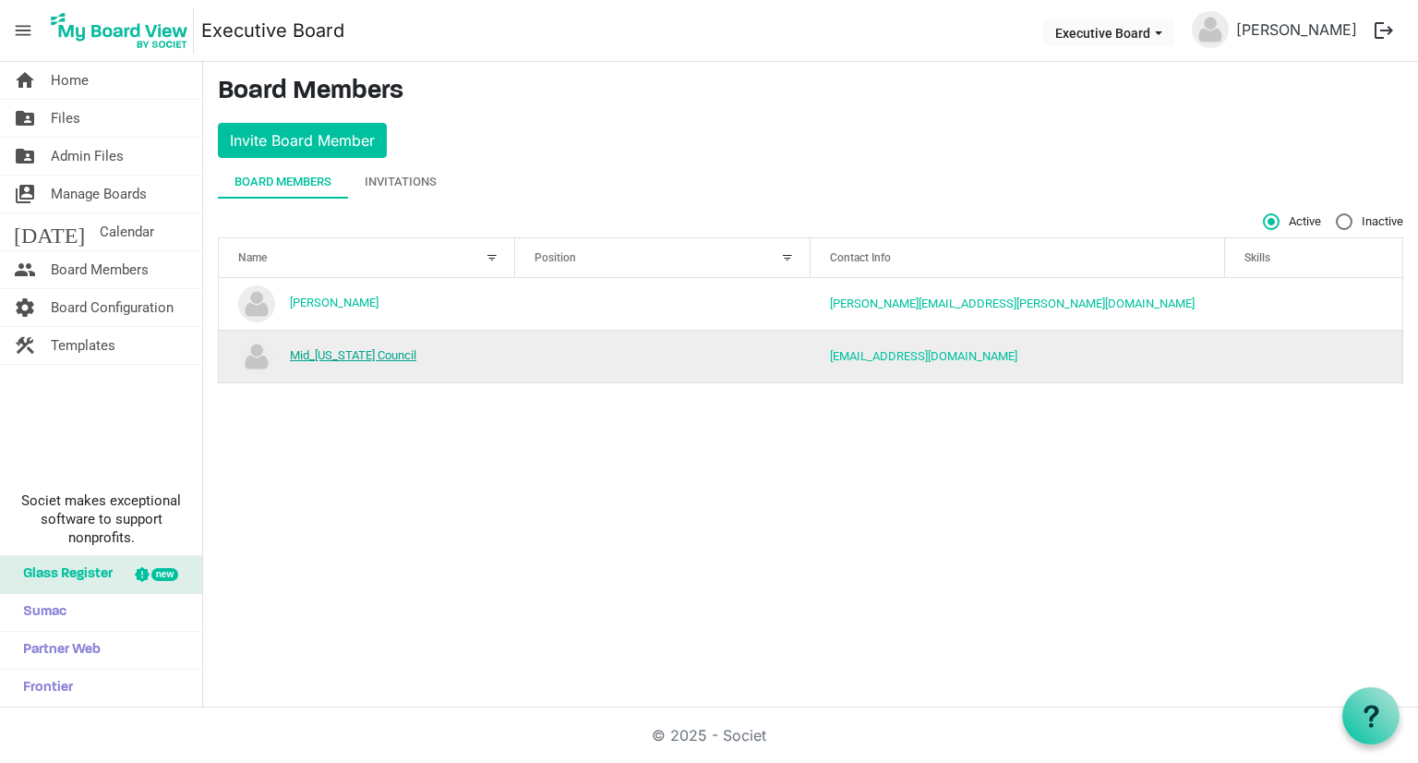
drag, startPoint x: 351, startPoint y: 361, endPoint x: 344, endPoint y: 352, distance: 11.3
click at [350, 359] on td "Mid_[US_STATE] Council" at bounding box center [367, 356] width 296 height 53
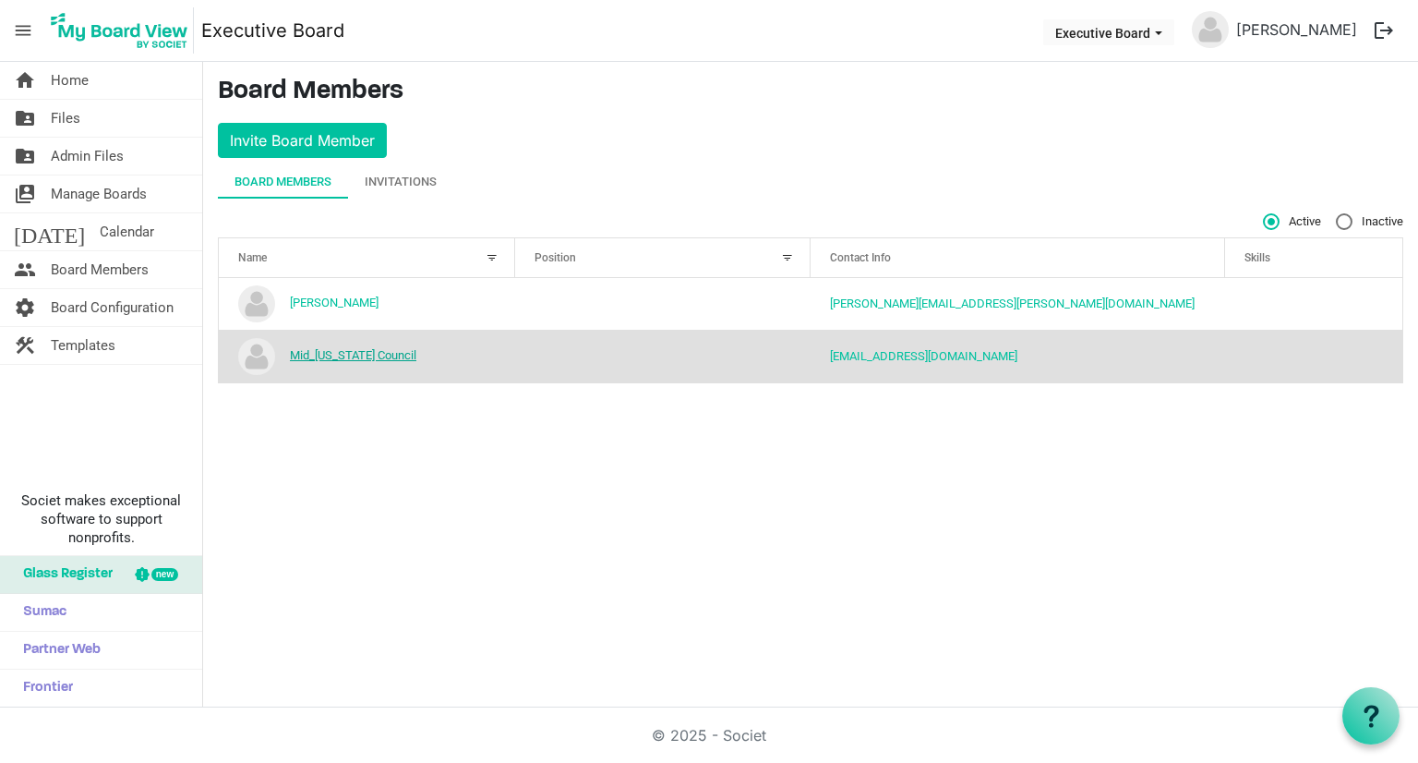
click at [343, 351] on link "Mid_[US_STATE] Council" at bounding box center [353, 355] width 126 height 14
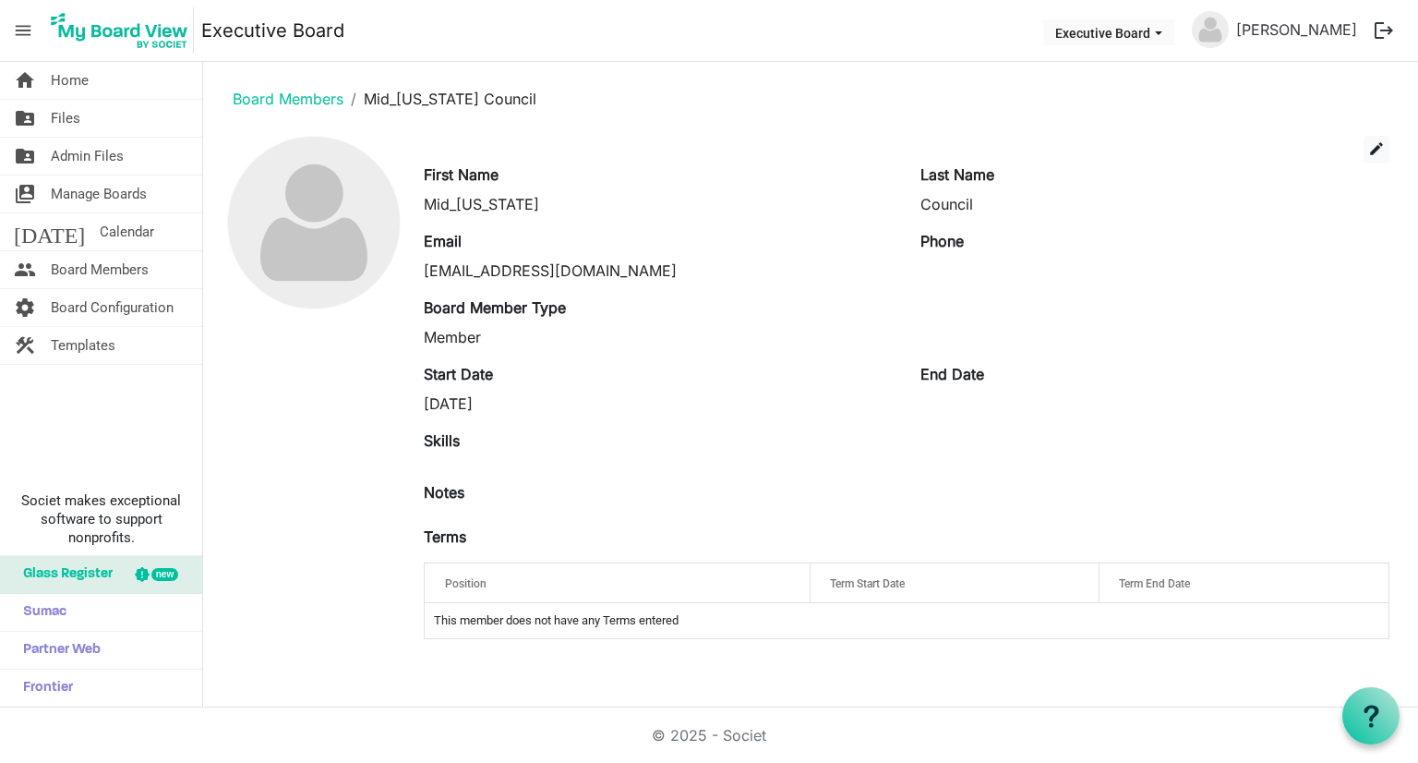
click at [593, 621] on td "This member does not have any Terms entered" at bounding box center [907, 620] width 964 height 35
click at [629, 575] on div "Position" at bounding box center [617, 583] width 359 height 27
drag, startPoint x: 585, startPoint y: 572, endPoint x: 549, endPoint y: 553, distance: 40.9
click at [574, 570] on div "Position" at bounding box center [617, 583] width 359 height 27
click at [470, 511] on div "Notes" at bounding box center [906, 503] width 993 height 44
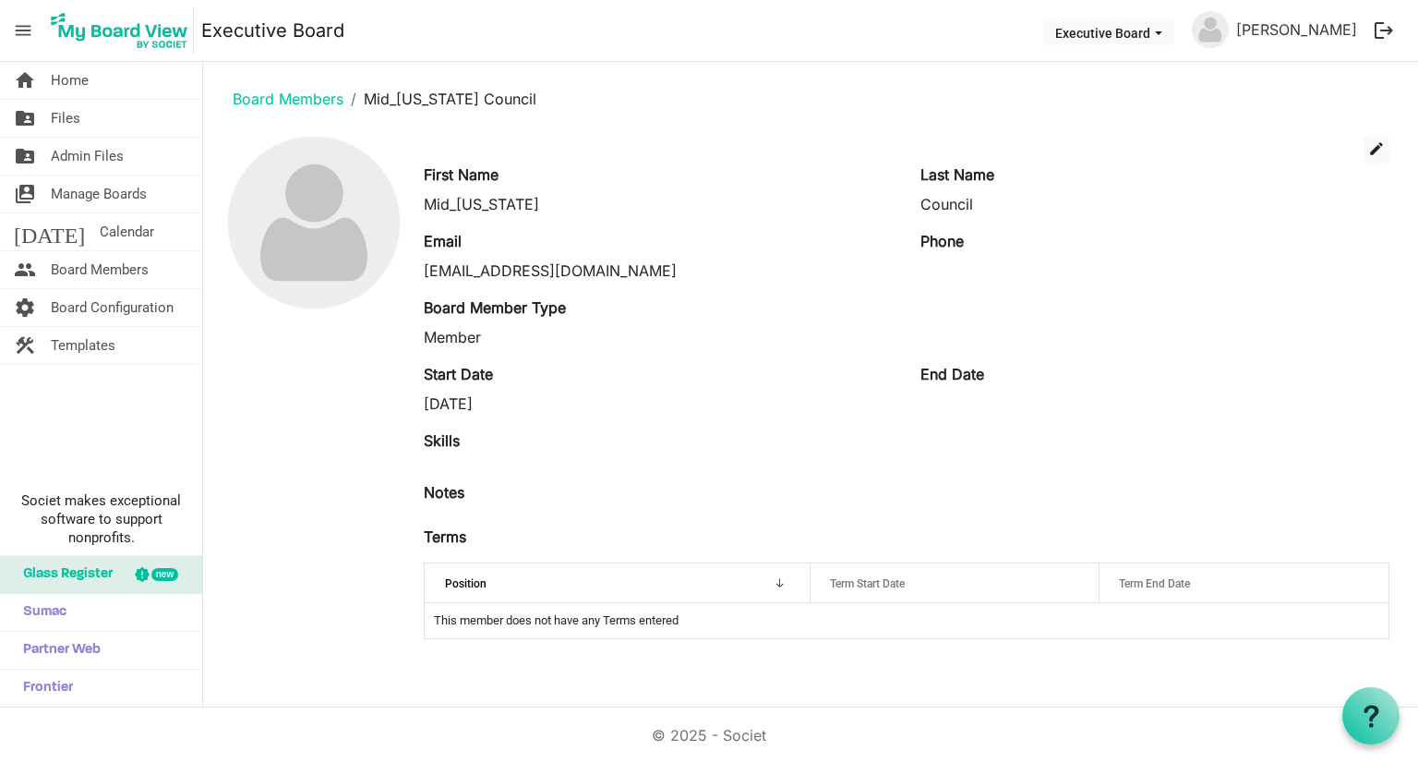
click at [458, 483] on label "Notes" at bounding box center [444, 492] width 41 height 22
click at [1364, 153] on button "edit" at bounding box center [1377, 150] width 26 height 28
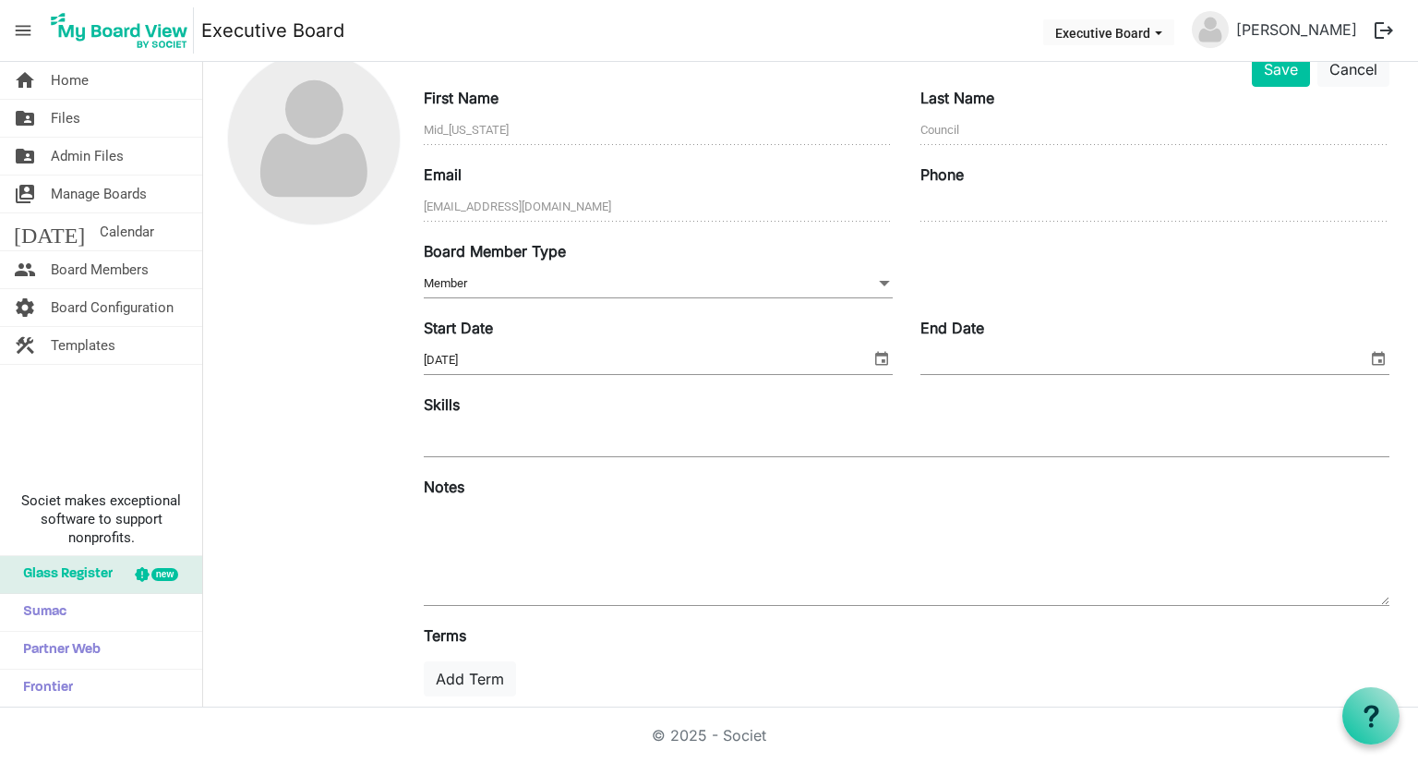
scroll to position [7, 0]
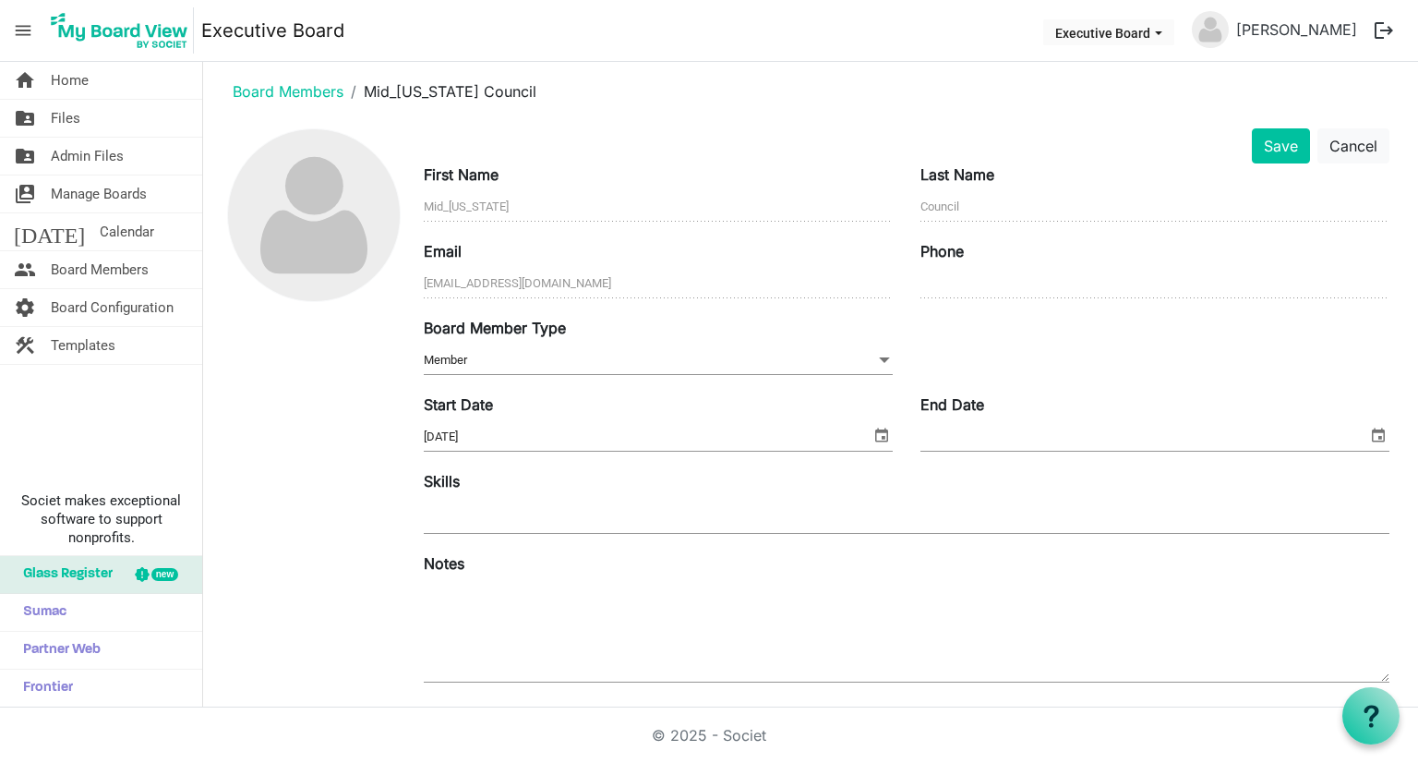
drag, startPoint x: 523, startPoint y: 535, endPoint x: 523, endPoint y: 509, distance: 26.8
click at [523, 515] on div "Skills" at bounding box center [906, 511] width 993 height 82
click at [516, 511] on div at bounding box center [907, 515] width 966 height 33
click at [180, 540] on span "Societ makes exceptional software to support nonprofits." at bounding box center [101, 518] width 186 height 55
click at [1355, 146] on button "Cancel" at bounding box center [1353, 145] width 72 height 35
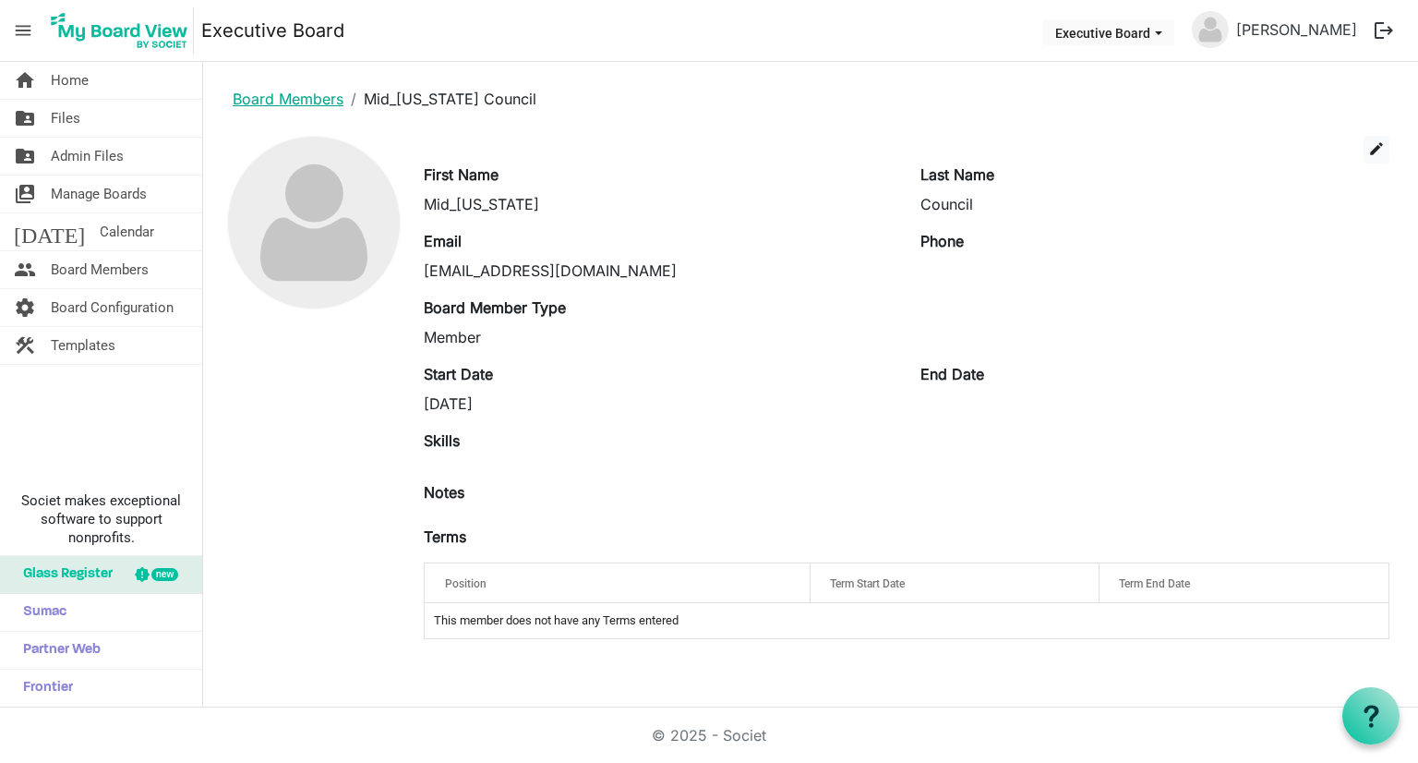
click at [299, 100] on link "Board Members" at bounding box center [288, 99] width 111 height 18
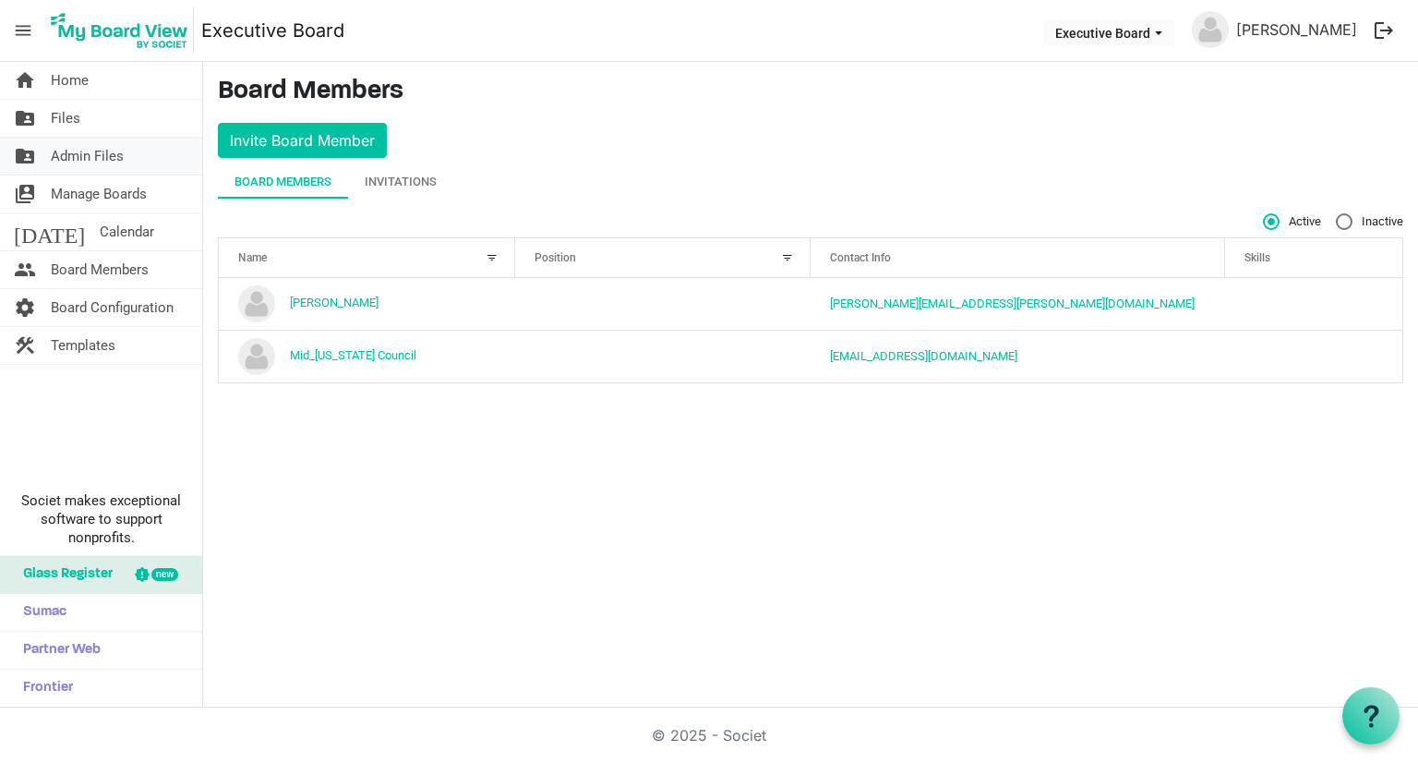
click at [61, 150] on span "Admin Files" at bounding box center [87, 156] width 73 height 37
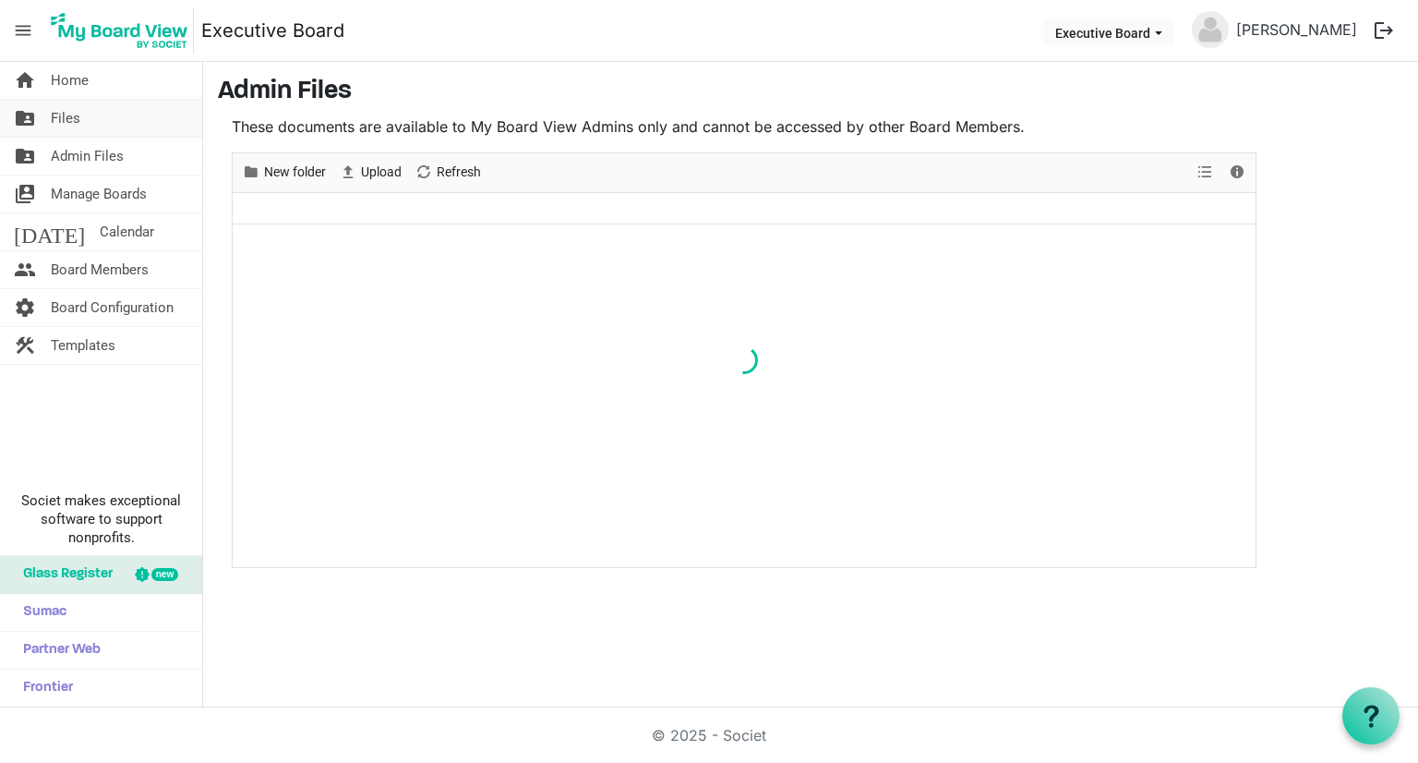
click at [59, 125] on span "Files" at bounding box center [66, 118] width 30 height 37
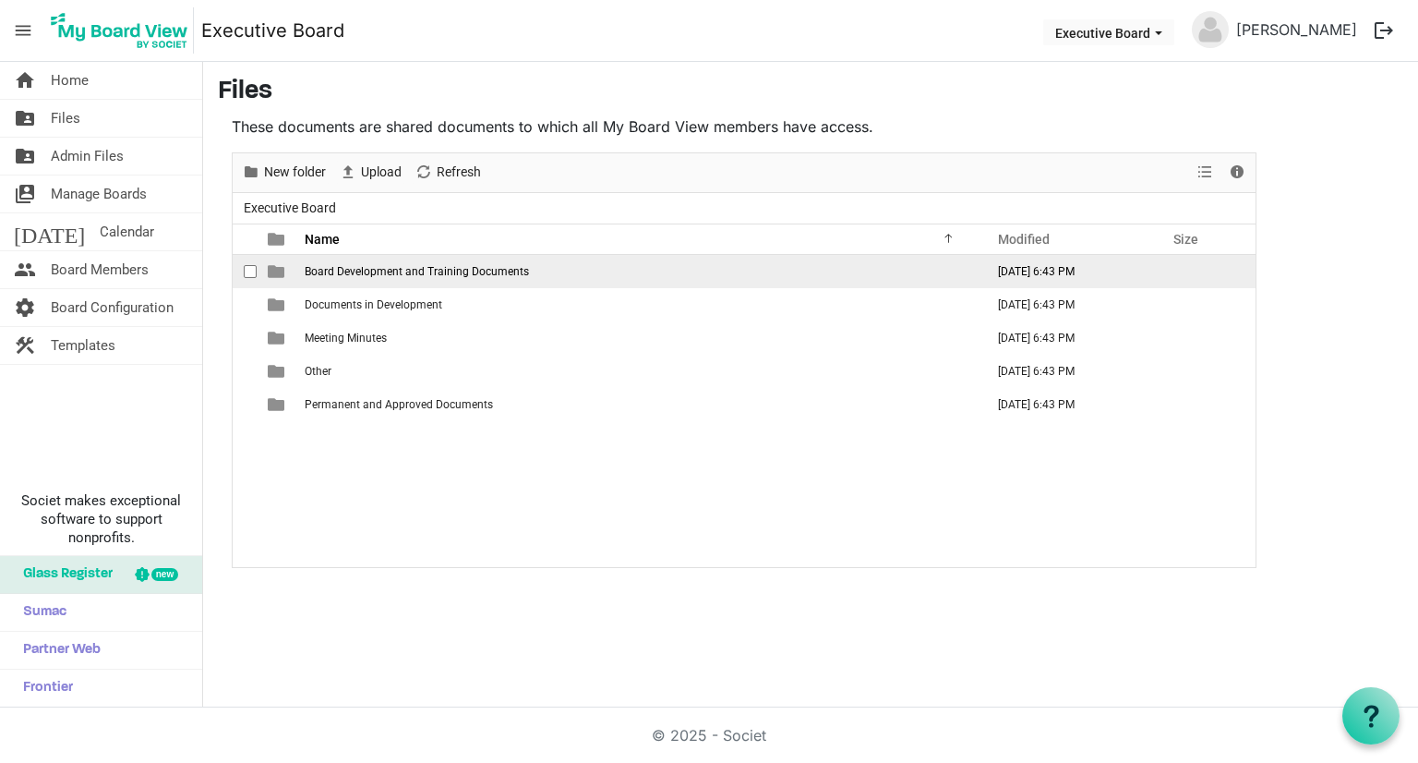
click at [446, 267] on span "Board Development and Training Documents" at bounding box center [417, 271] width 224 height 13
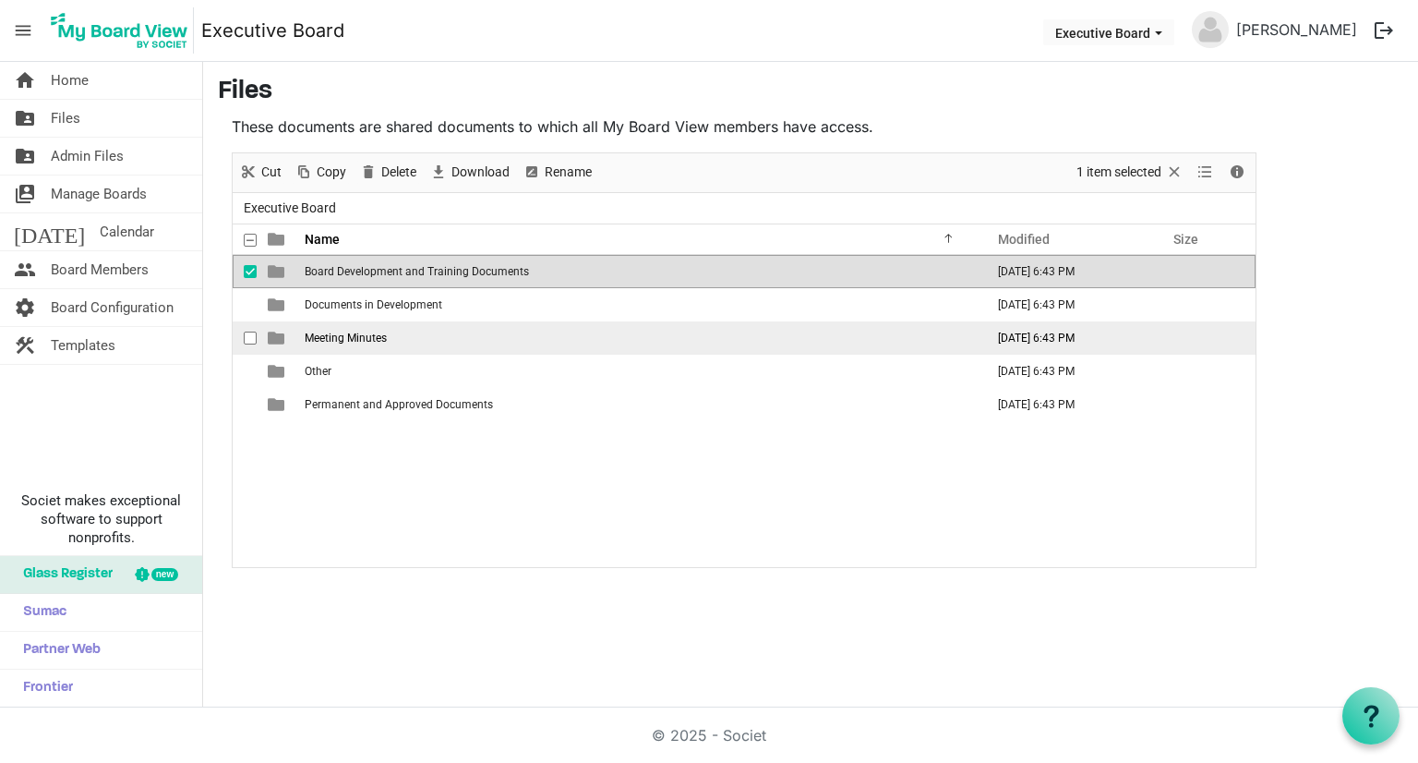
click at [369, 332] on span "Meeting Minutes" at bounding box center [346, 337] width 82 height 13
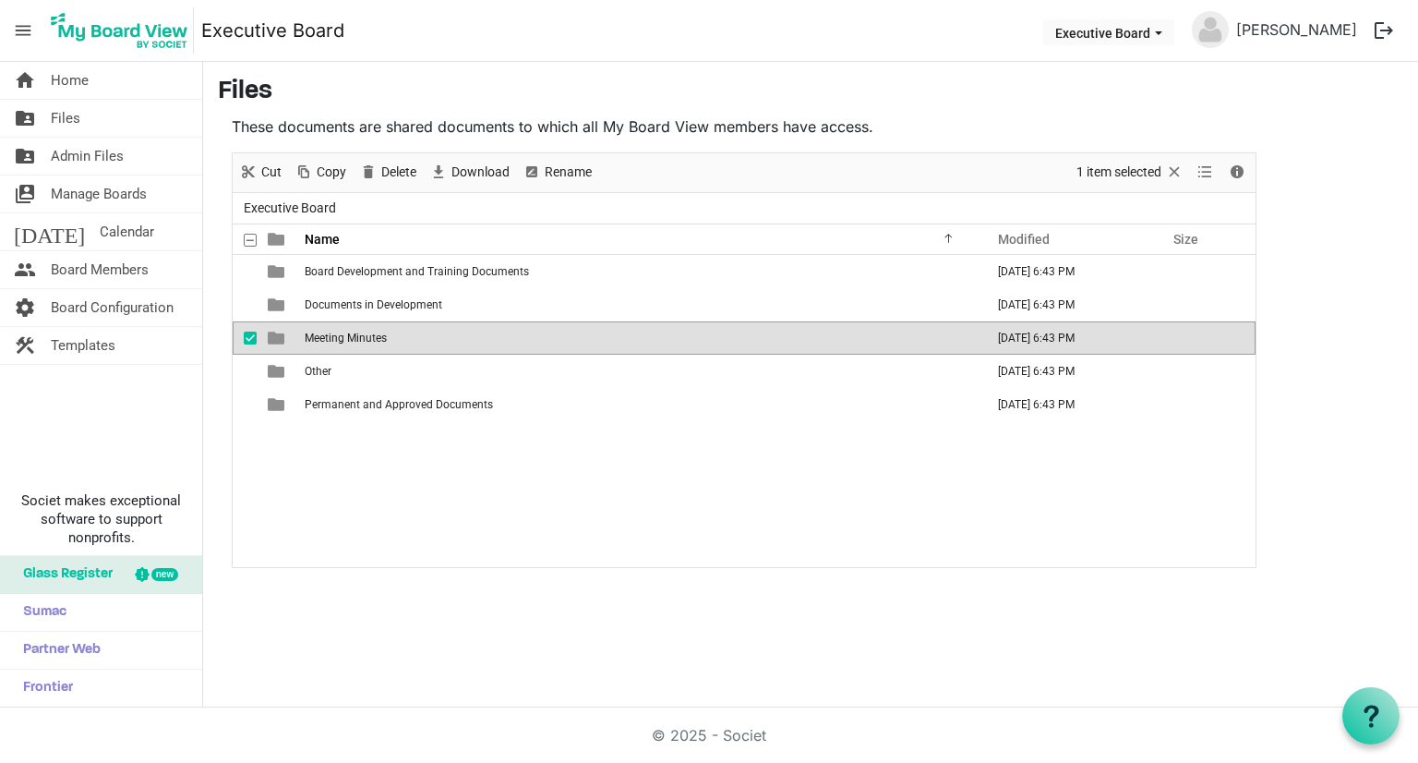
click at [369, 332] on span "Meeting Minutes" at bounding box center [346, 337] width 82 height 13
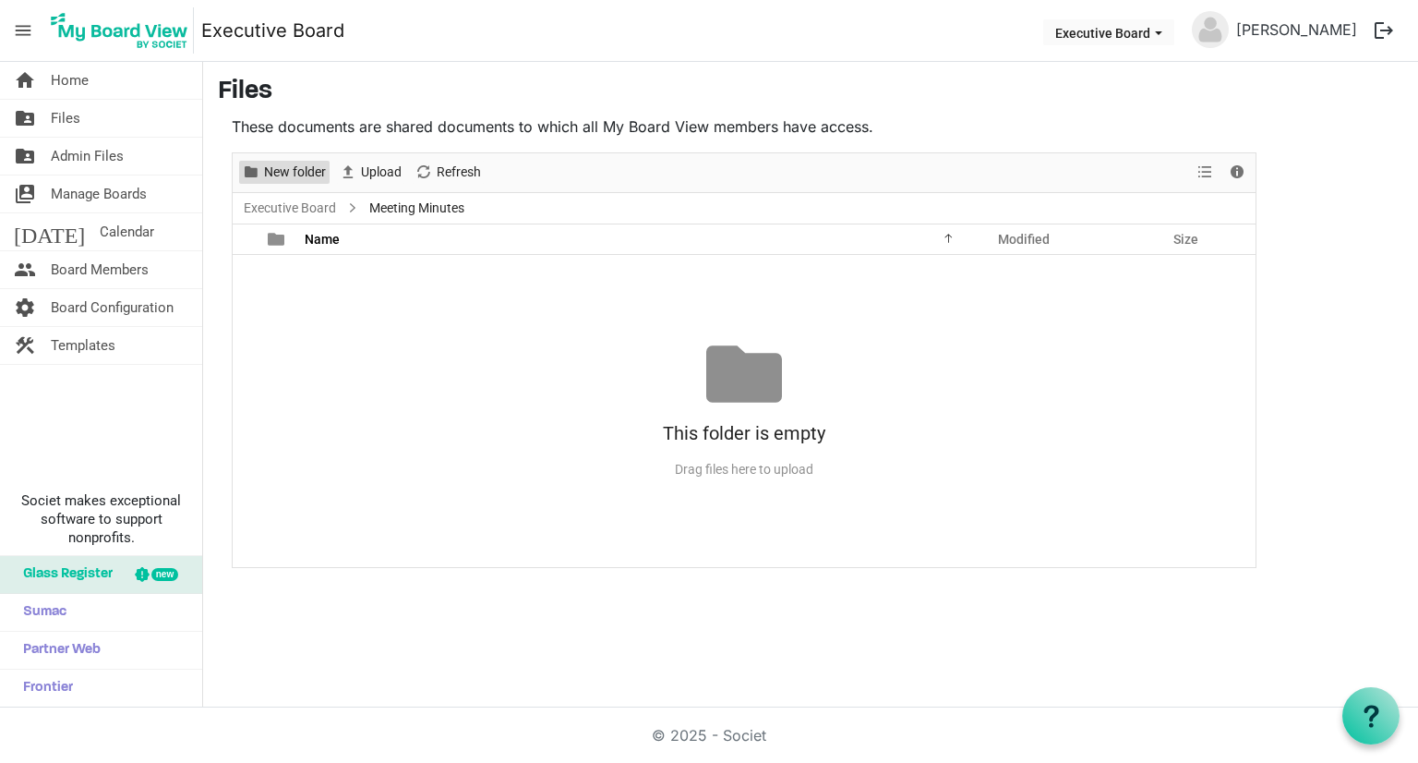
click at [294, 174] on span "New folder" at bounding box center [295, 172] width 66 height 23
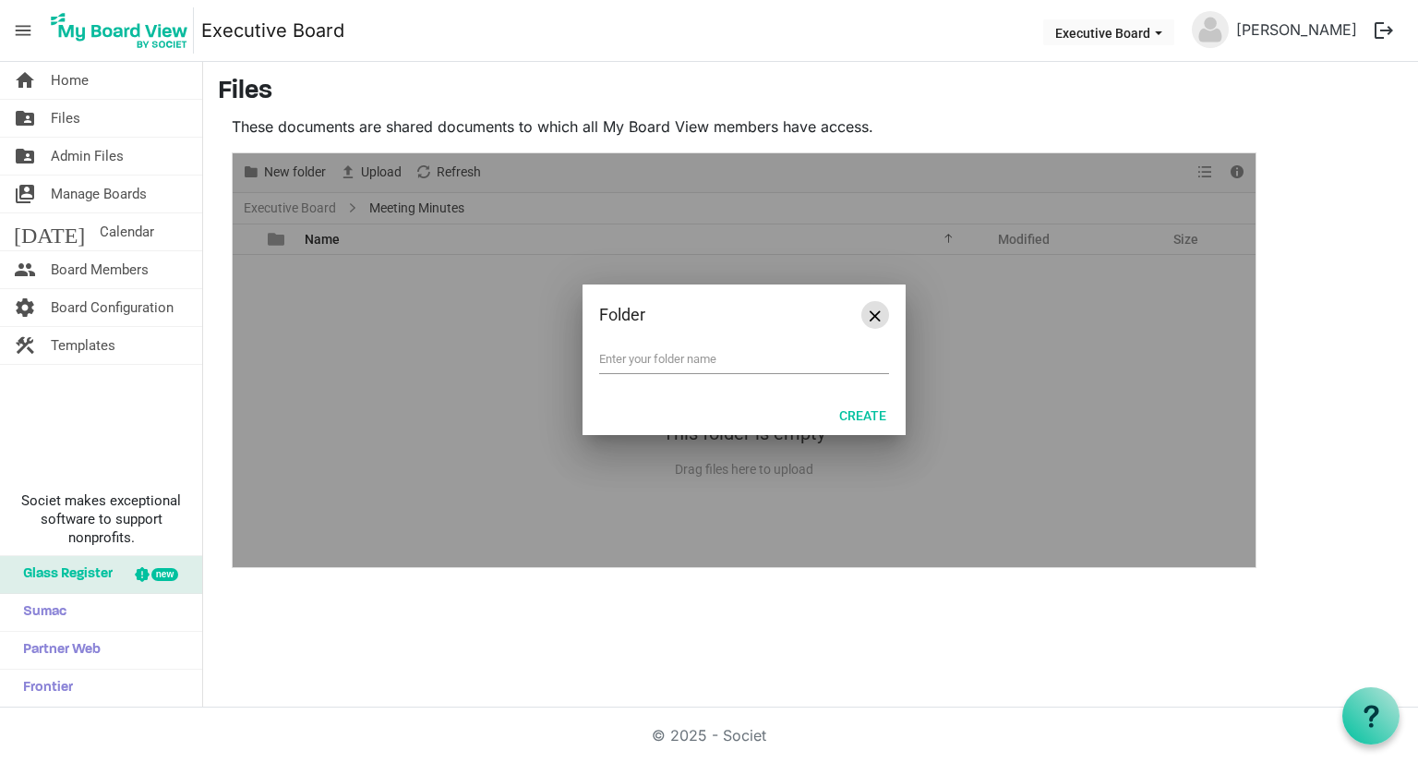
click at [878, 318] on span "Close" at bounding box center [875, 315] width 11 height 11
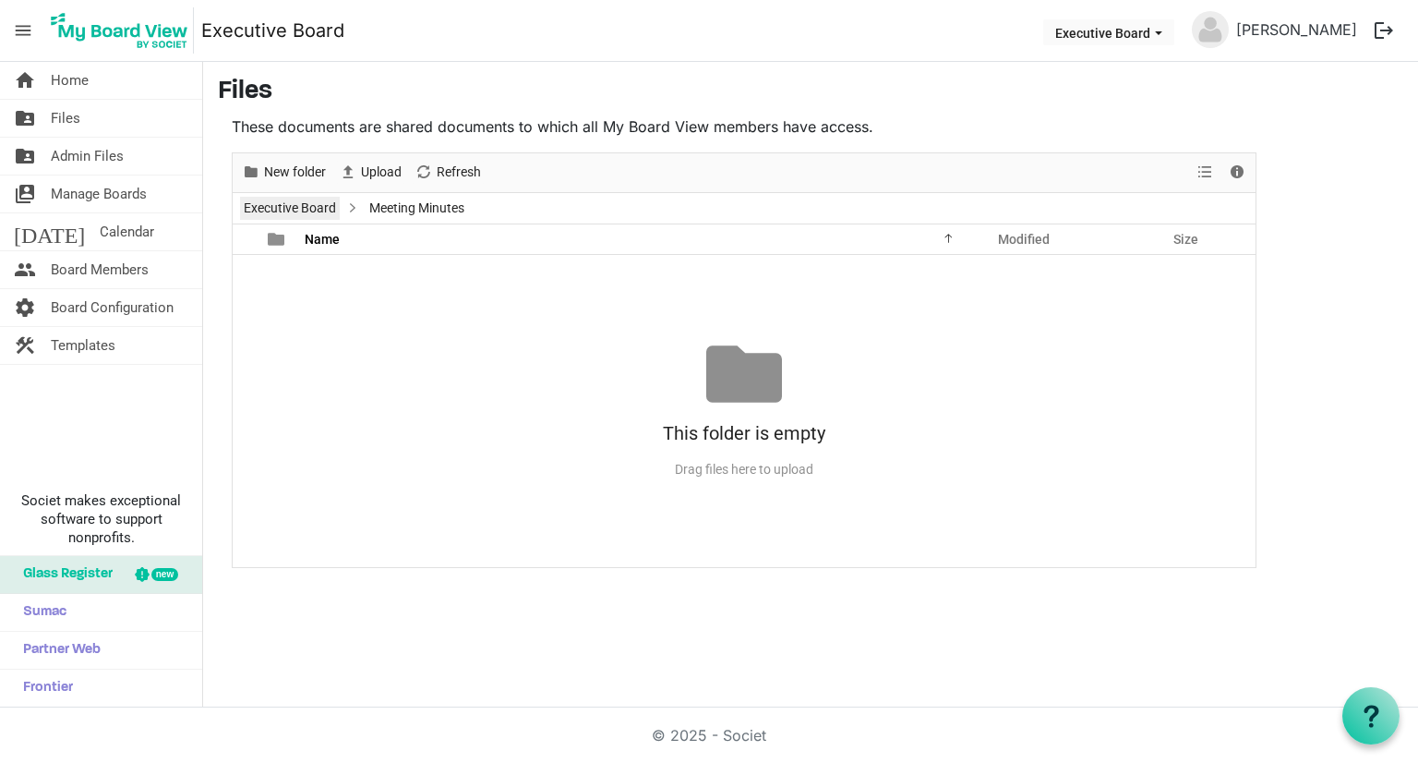
click at [321, 208] on link "Executive Board" at bounding box center [290, 208] width 100 height 23
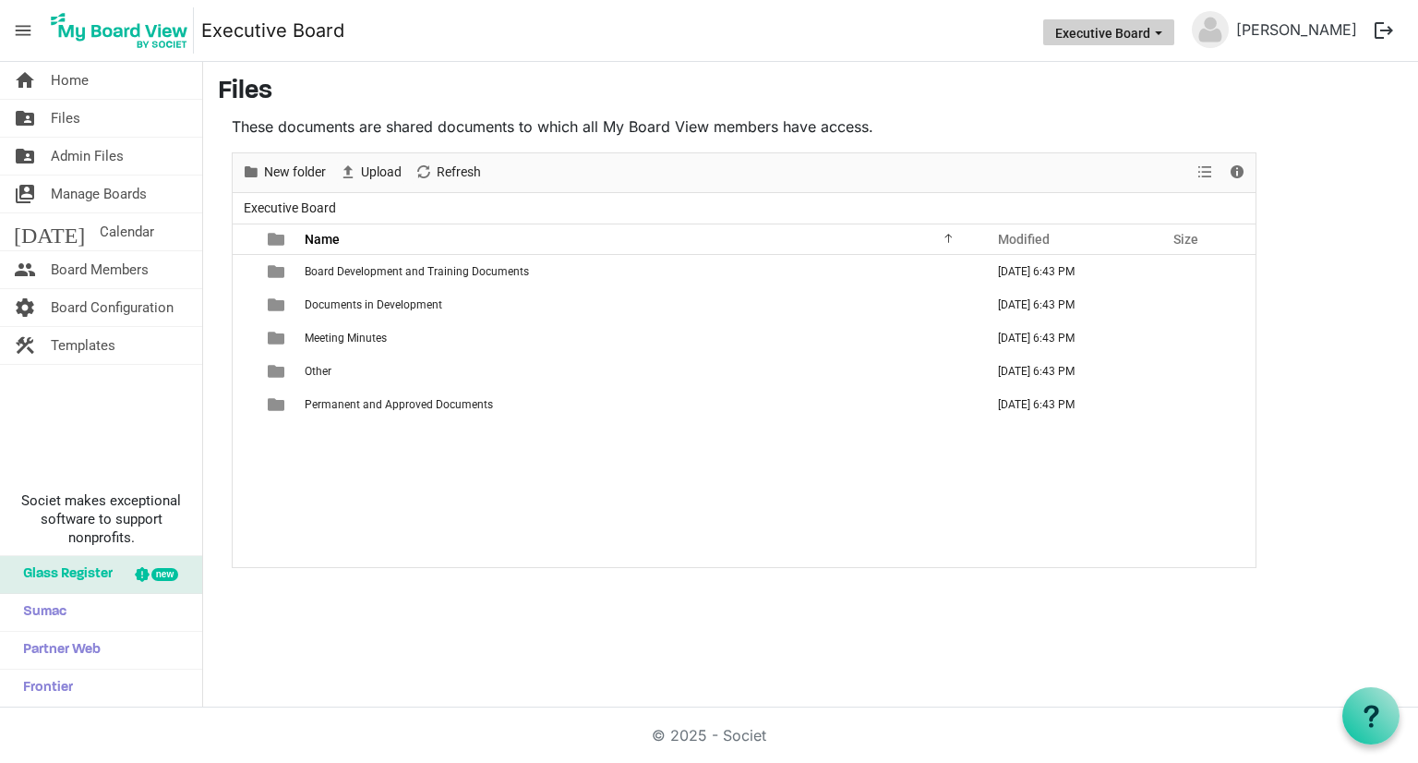
click at [1167, 30] on button "Executive Board" at bounding box center [1108, 32] width 131 height 26
click at [75, 308] on span "Board Configuration" at bounding box center [112, 307] width 123 height 37
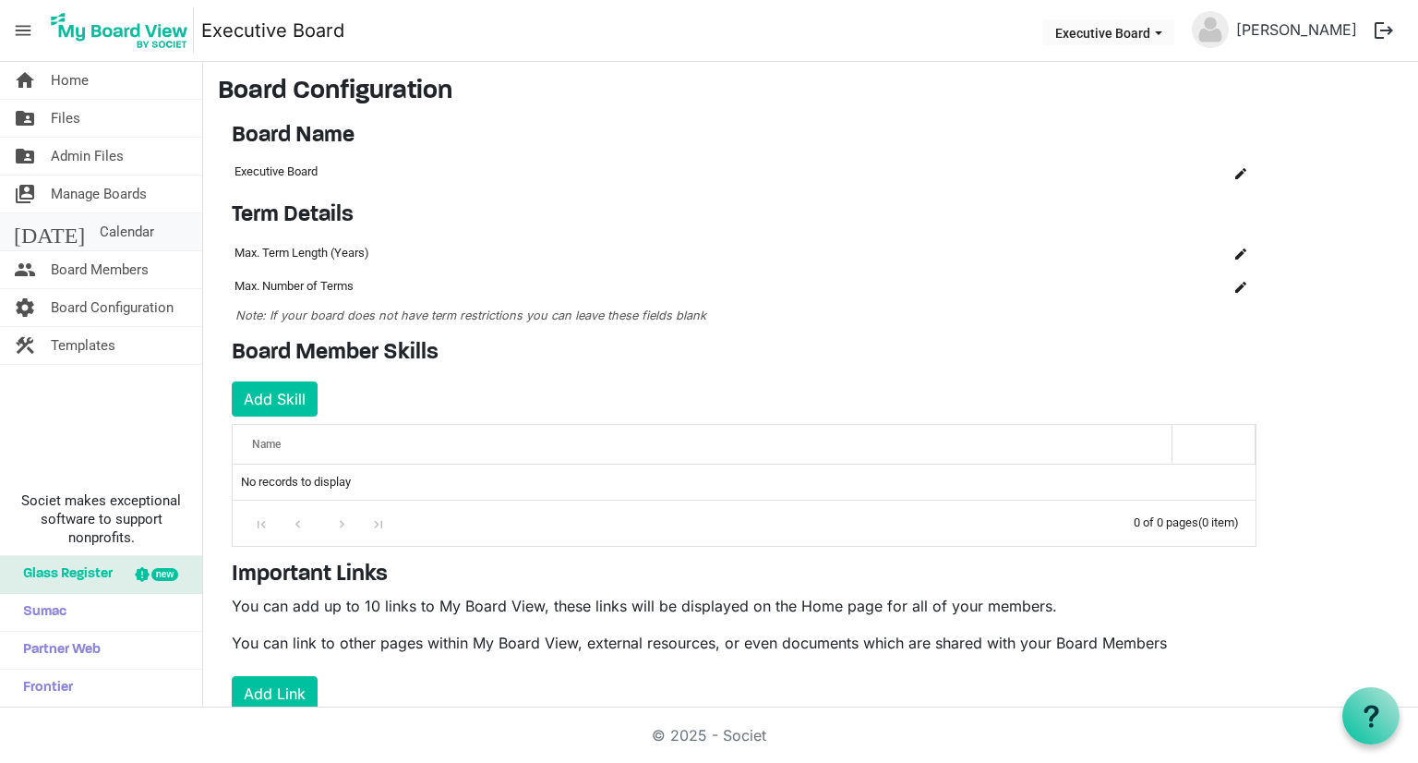
click at [100, 222] on span "Calendar" at bounding box center [127, 231] width 54 height 37
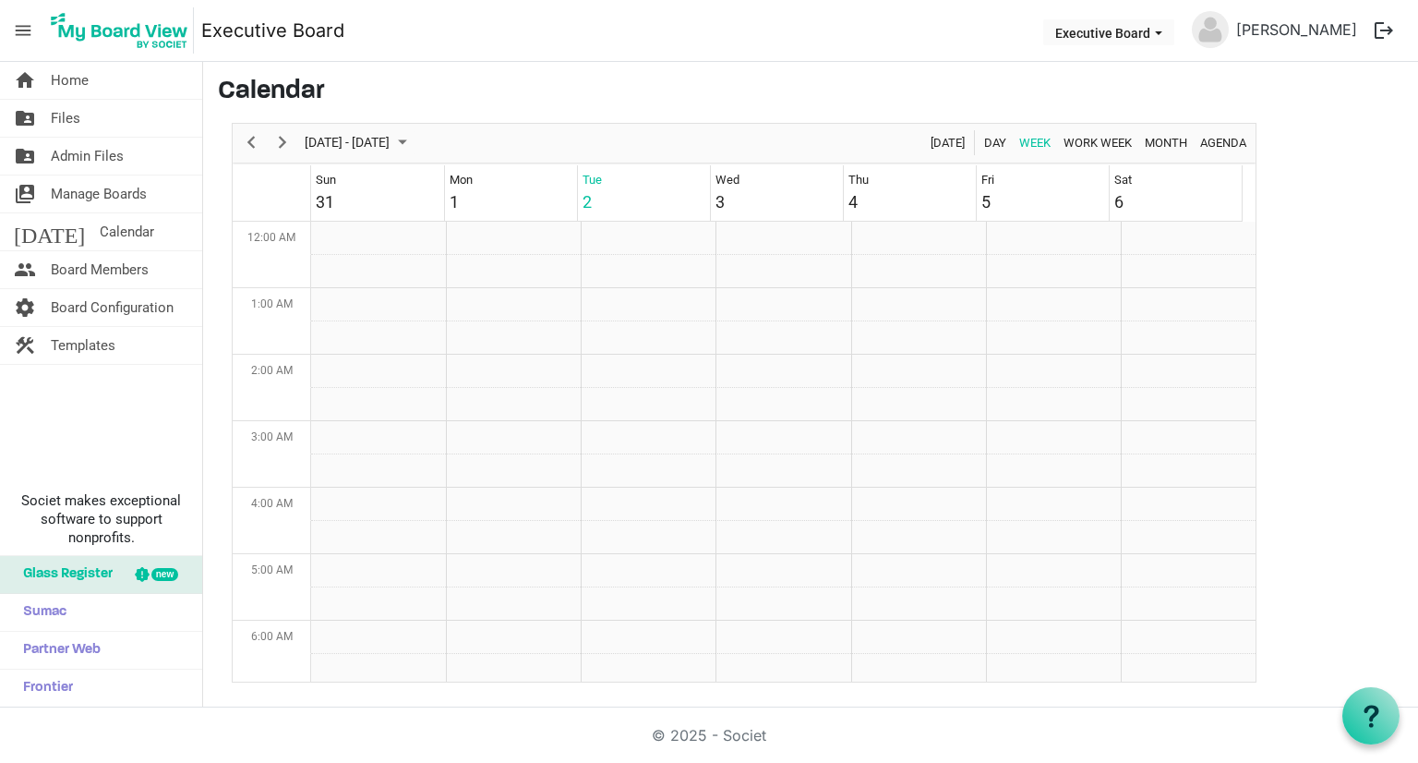
scroll to position [598, 0]
click at [81, 84] on span "Home" at bounding box center [70, 80] width 38 height 37
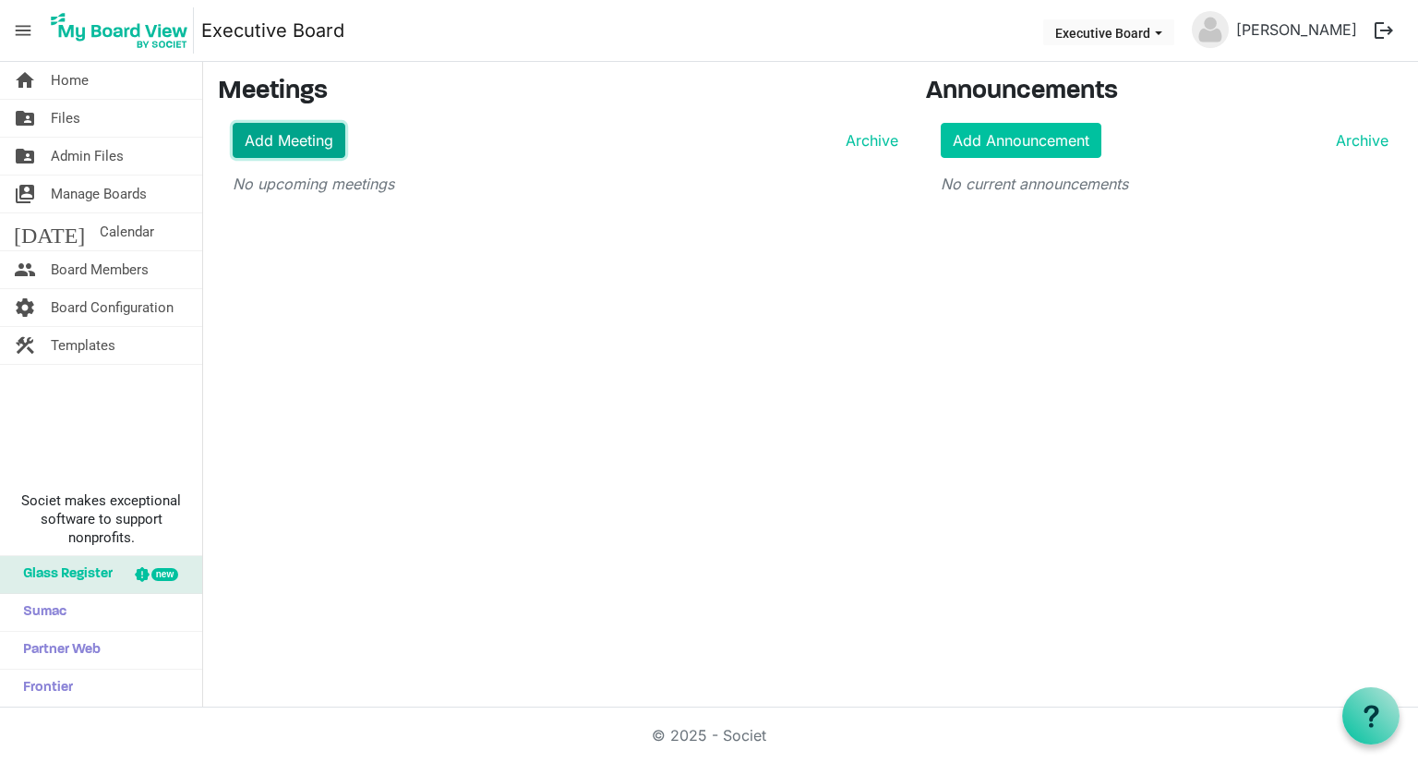
click at [294, 138] on link "Add Meeting" at bounding box center [289, 140] width 113 height 35
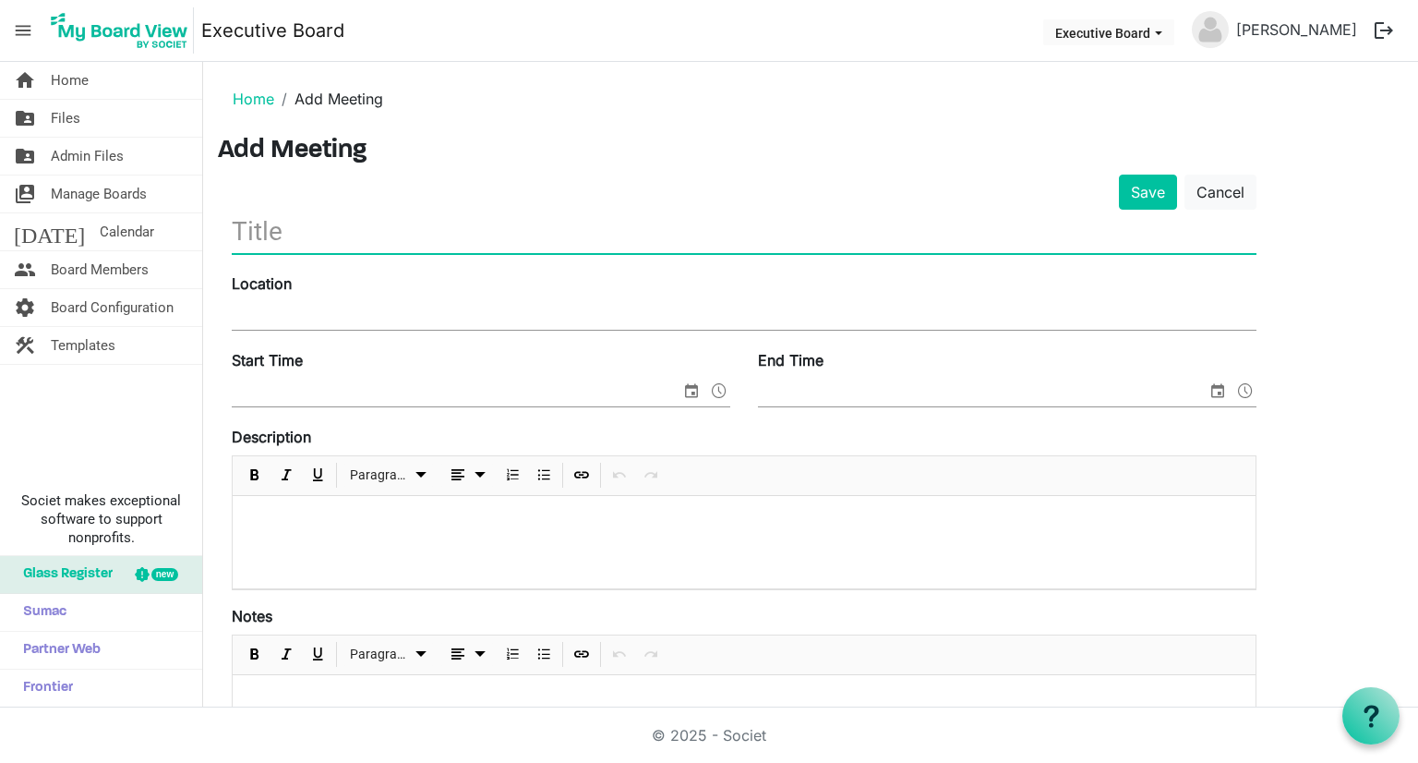
click at [506, 232] on input "text" at bounding box center [744, 231] width 1025 height 43
type input "Board Meeting"
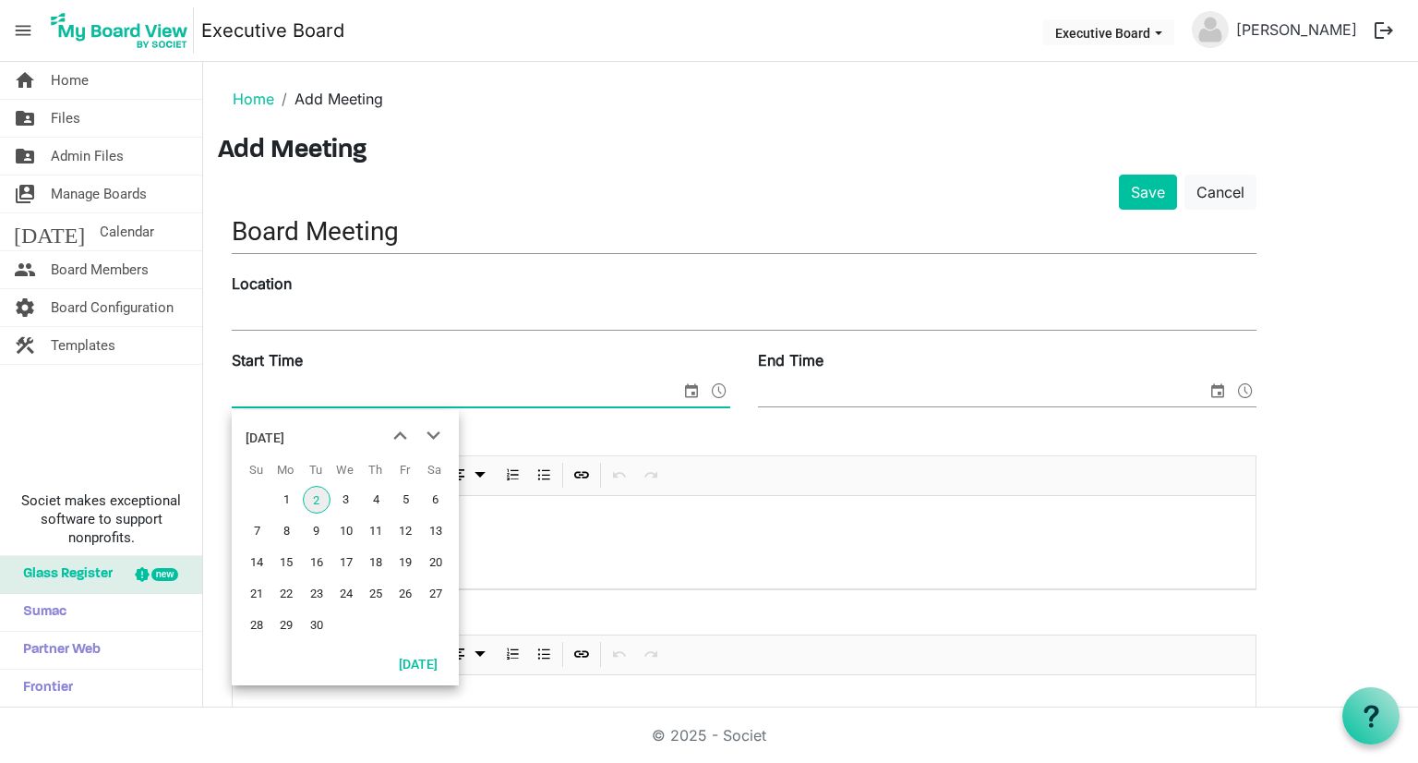
click at [688, 389] on span "select" at bounding box center [691, 390] width 22 height 24
click at [345, 568] on span "17" at bounding box center [346, 562] width 28 height 28
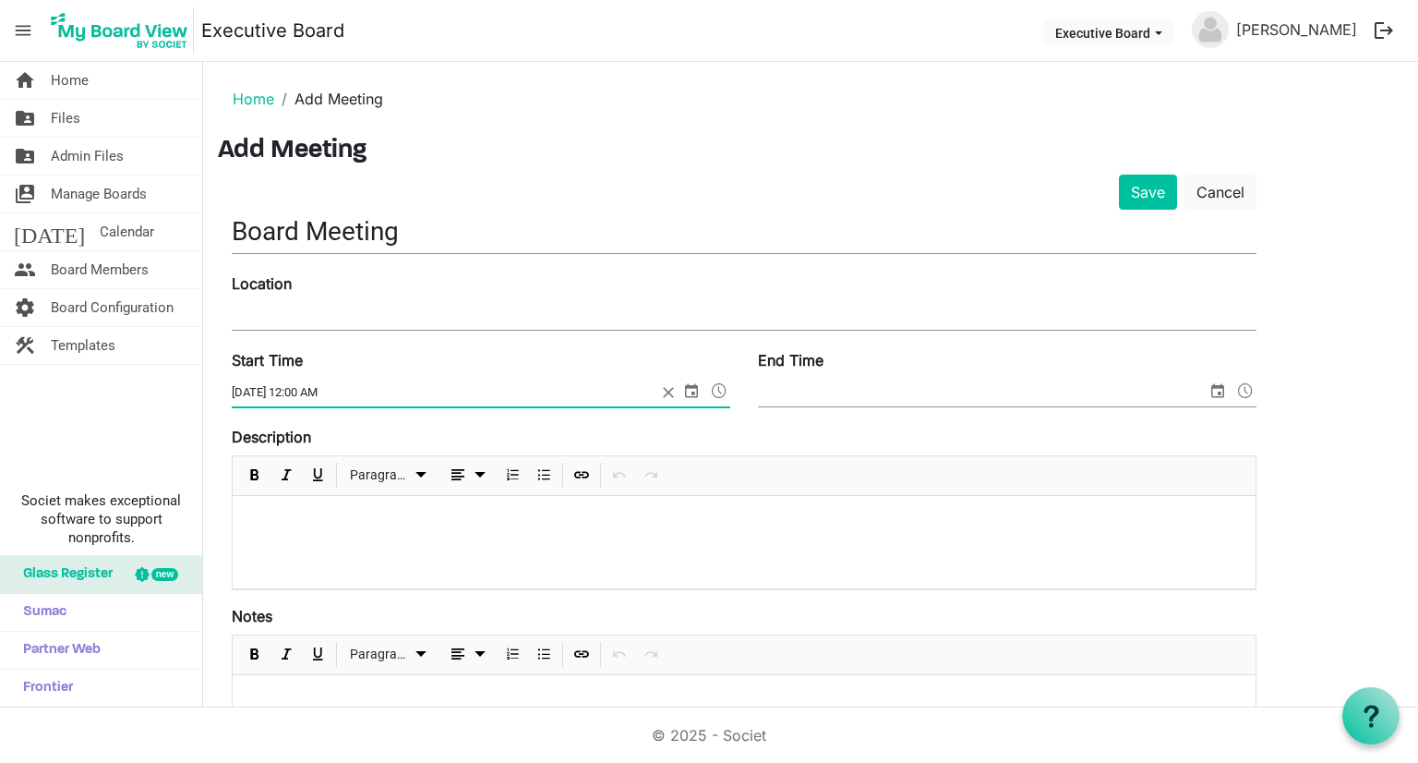
click at [317, 389] on input "9/17/2025 12:00 AM" at bounding box center [444, 392] width 425 height 28
click at [431, 390] on input "9/17/2025 12:00 AM" at bounding box center [444, 392] width 425 height 28
click at [692, 391] on span "select" at bounding box center [691, 390] width 22 height 24
click at [300, 388] on input "9/17/2025 12:00 AM" at bounding box center [444, 392] width 425 height 28
drag, startPoint x: 303, startPoint y: 390, endPoint x: 291, endPoint y: 390, distance: 12.0
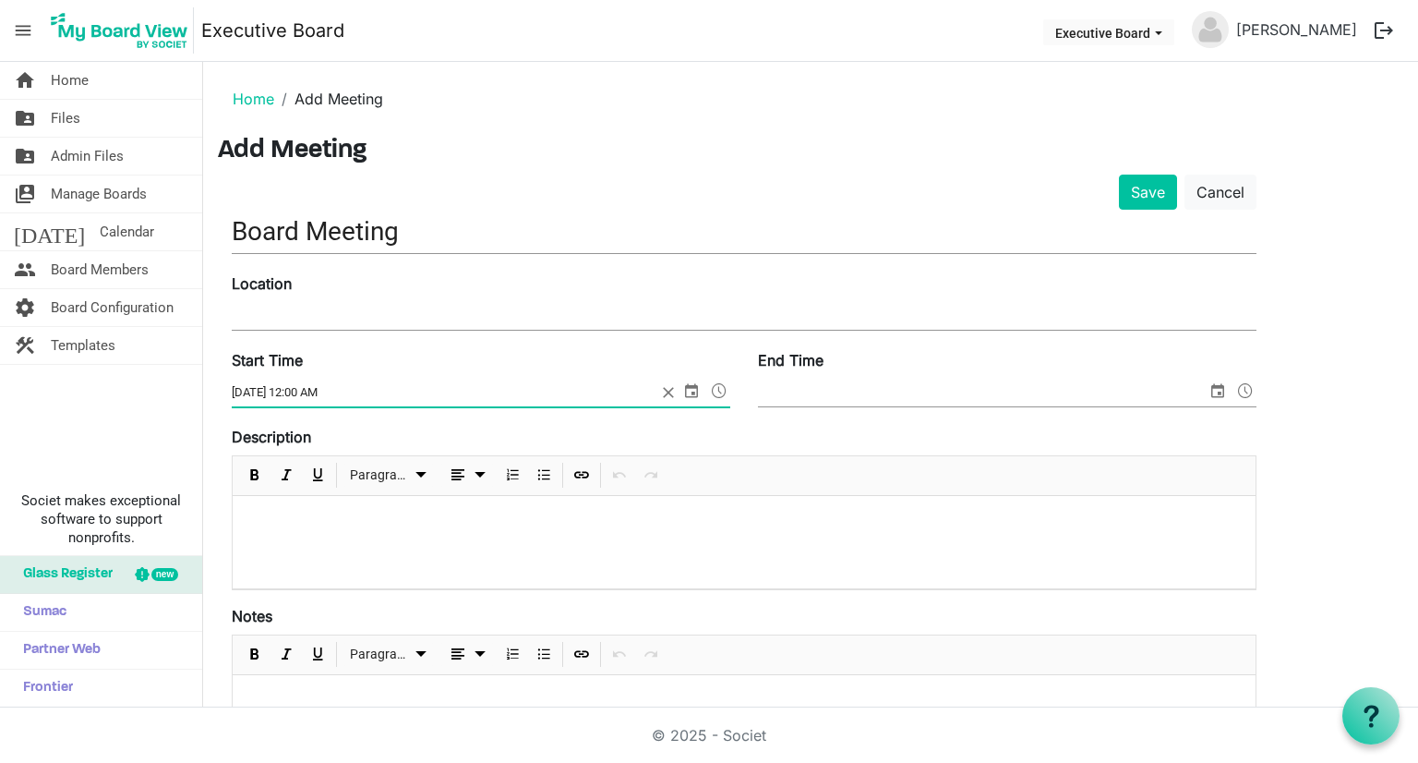
click at [291, 390] on input "9/17/2025 12:00 AM" at bounding box center [444, 392] width 425 height 28
drag, startPoint x: 351, startPoint y: 389, endPoint x: 321, endPoint y: 390, distance: 29.6
click at [321, 390] on input "9/17/2025 6:00 AM" at bounding box center [444, 392] width 425 height 28
click at [492, 378] on input "9/17/2025 6:00 pm" at bounding box center [444, 392] width 425 height 28
type input "9/17/2025 6:00 AM"
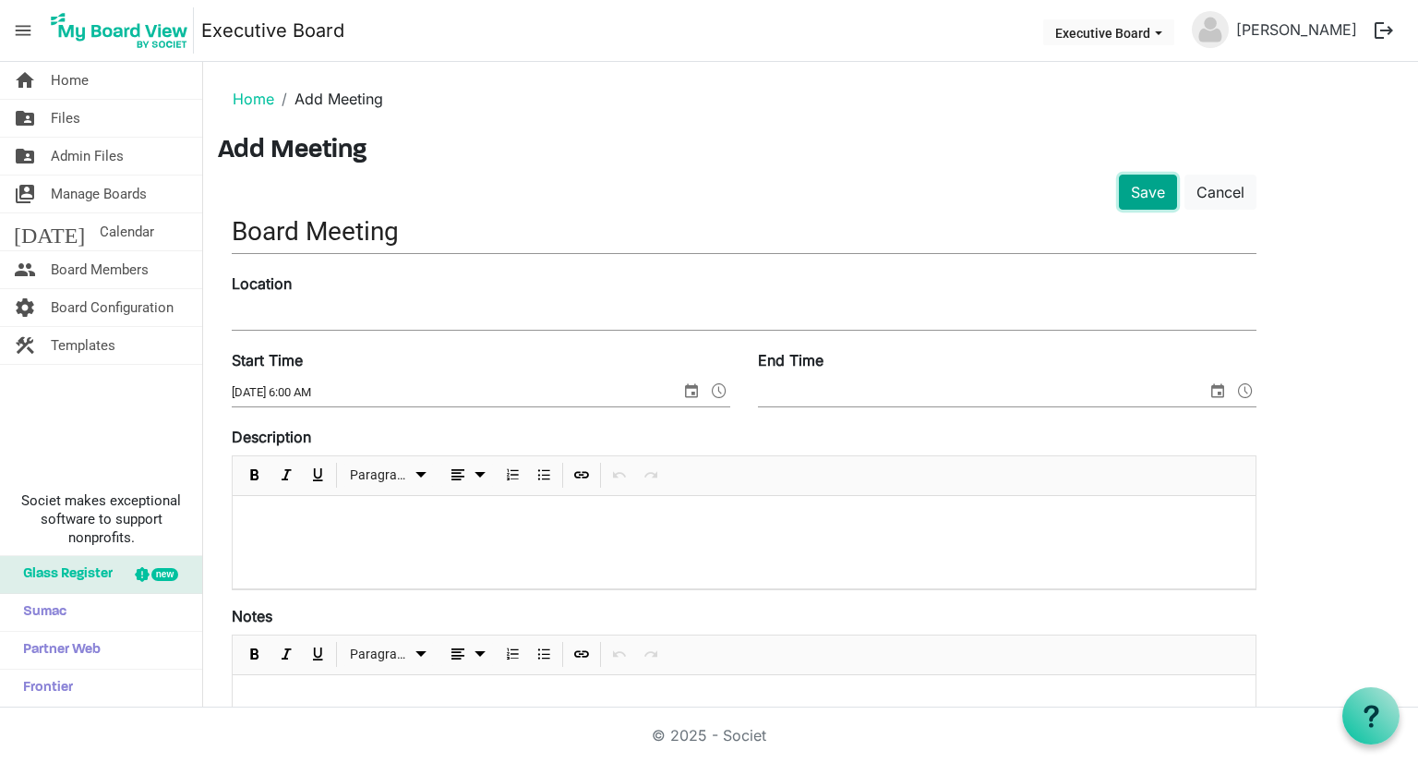
click at [1156, 188] on button "Save" at bounding box center [1148, 191] width 58 height 35
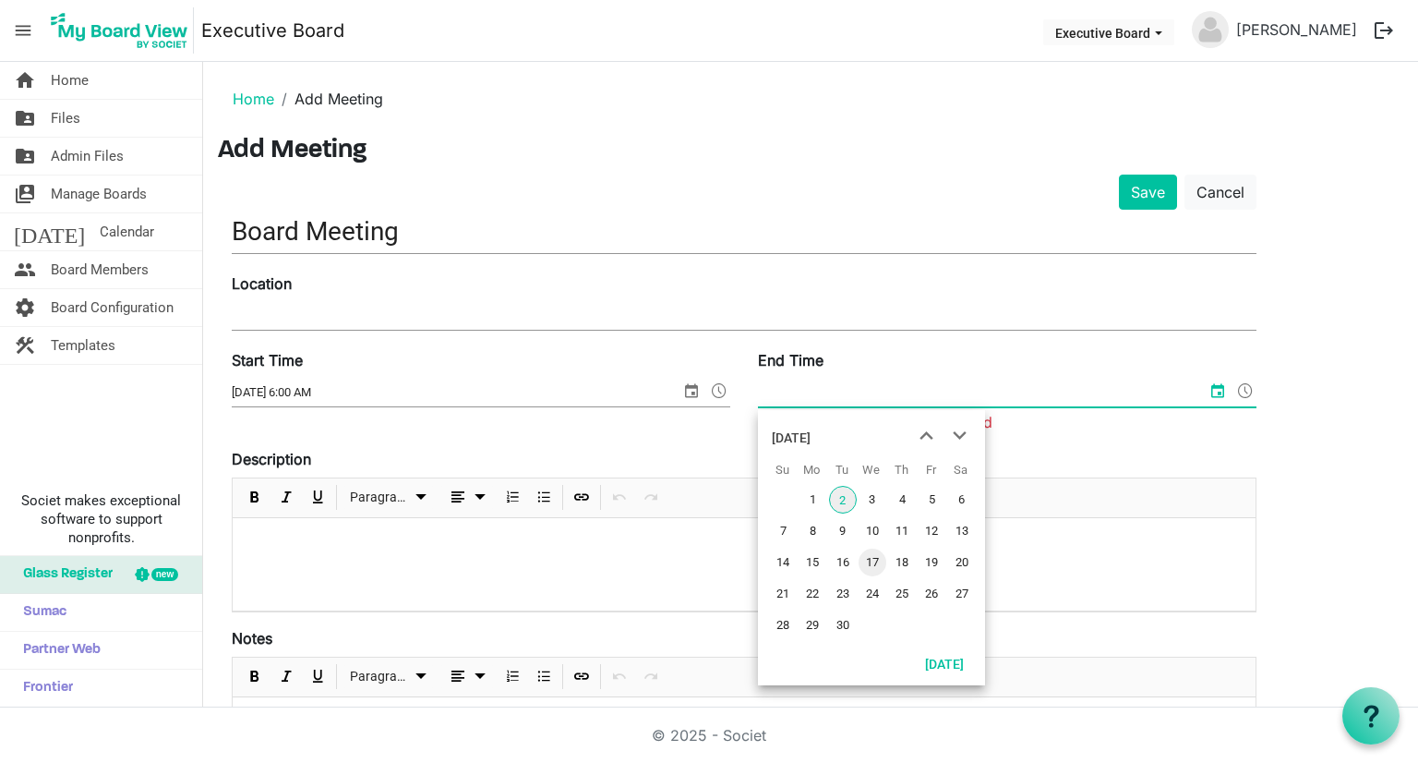
click at [869, 556] on span "17" at bounding box center [873, 562] width 28 height 28
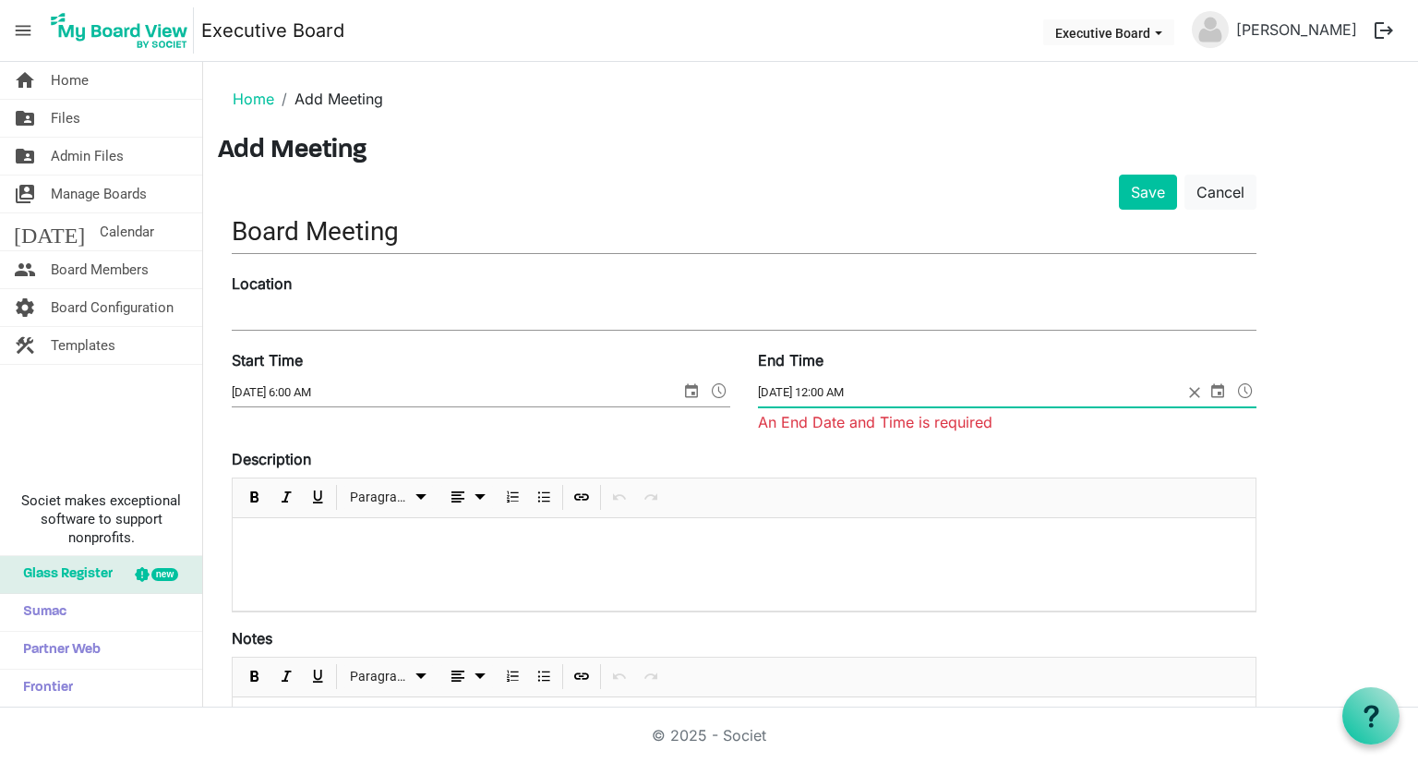
drag, startPoint x: 868, startPoint y: 390, endPoint x: 850, endPoint y: 390, distance: 17.5
click at [850, 390] on input "9/17/2025 12:00 AM" at bounding box center [970, 392] width 425 height 28
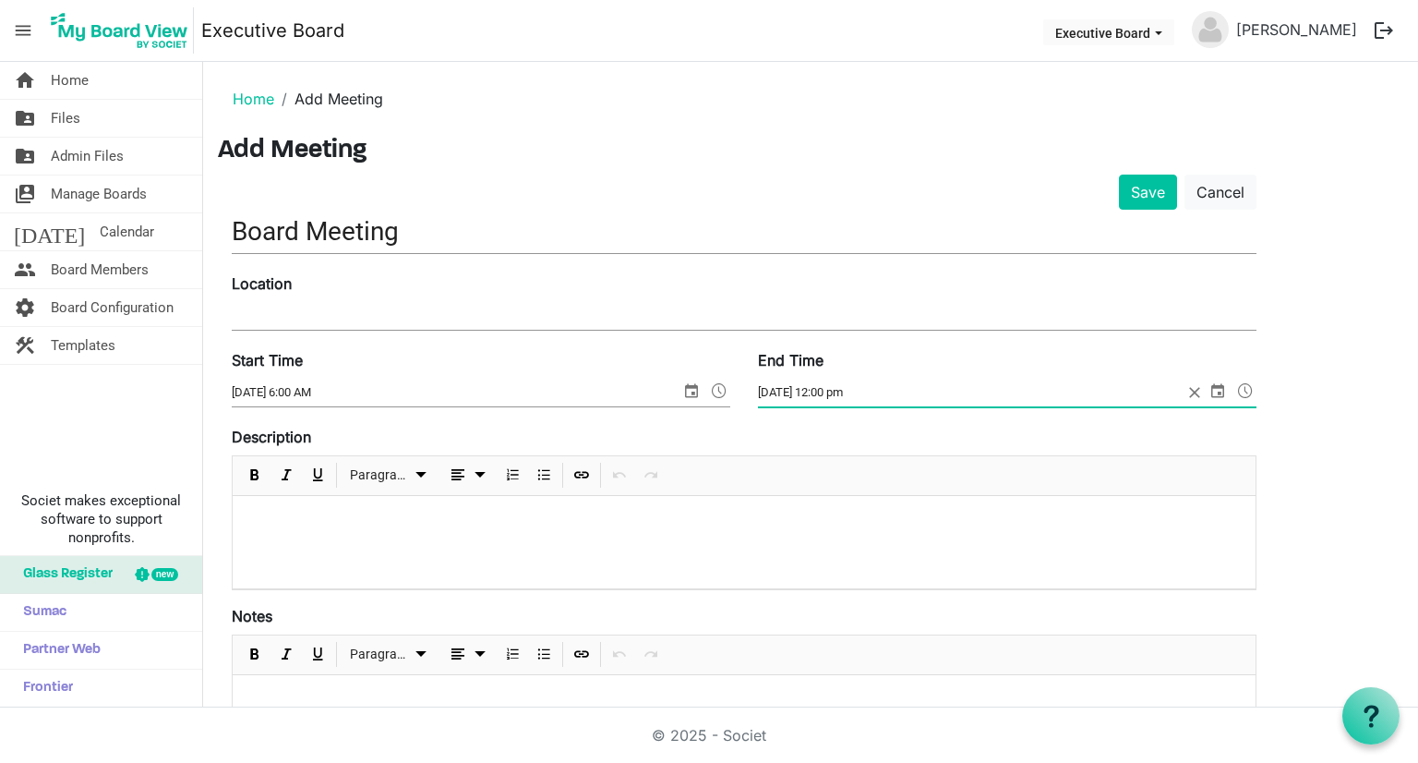
drag, startPoint x: 834, startPoint y: 389, endPoint x: 820, endPoint y: 389, distance: 13.8
click at [820, 389] on input "9/17/2025 12:00 pm" at bounding box center [970, 392] width 425 height 28
type input "9/17/2025 9:00 AM"
click at [1154, 206] on button "Save" at bounding box center [1148, 191] width 58 height 35
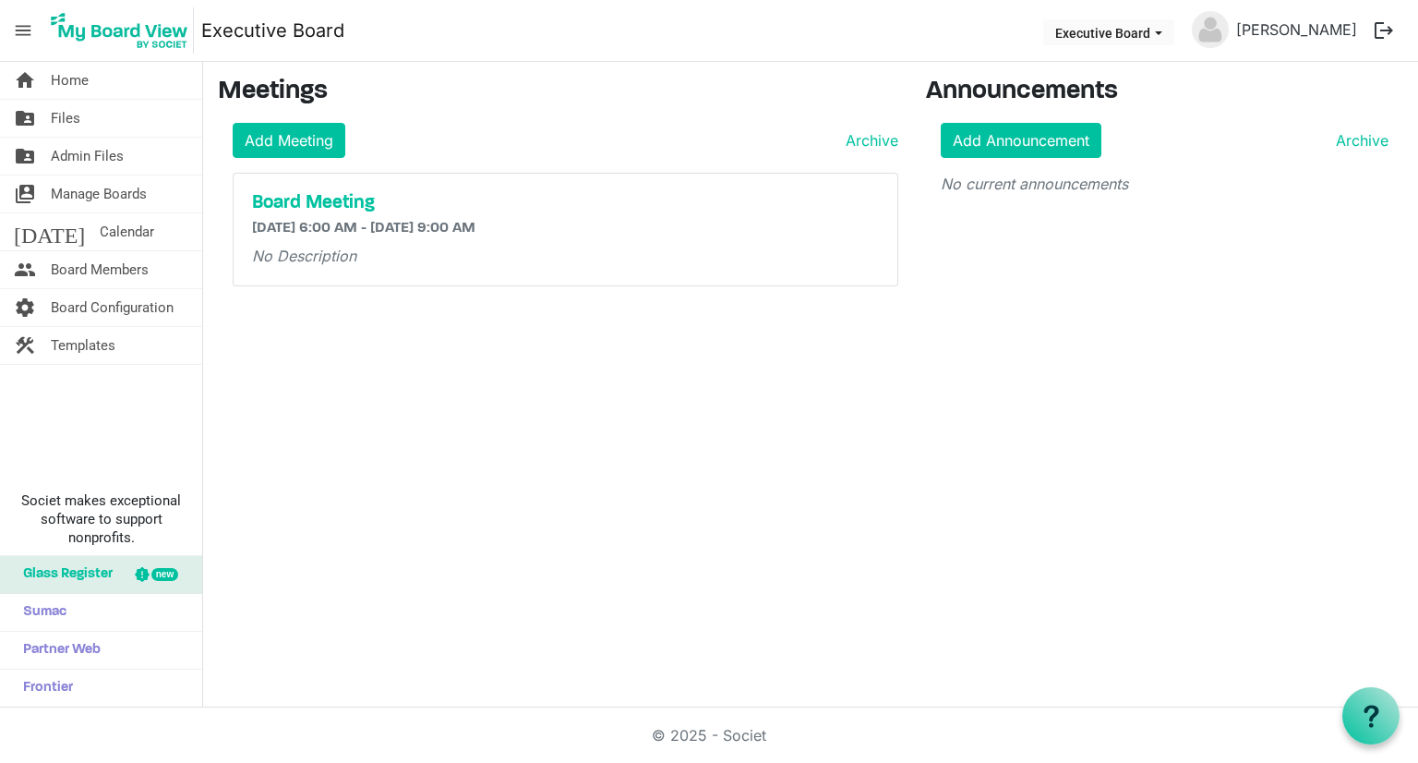
drag, startPoint x: 366, startPoint y: 256, endPoint x: 351, endPoint y: 230, distance: 30.2
click at [366, 250] on p "No Description" at bounding box center [565, 256] width 627 height 22
click at [323, 204] on h5 "Board Meeting" at bounding box center [565, 203] width 627 height 22
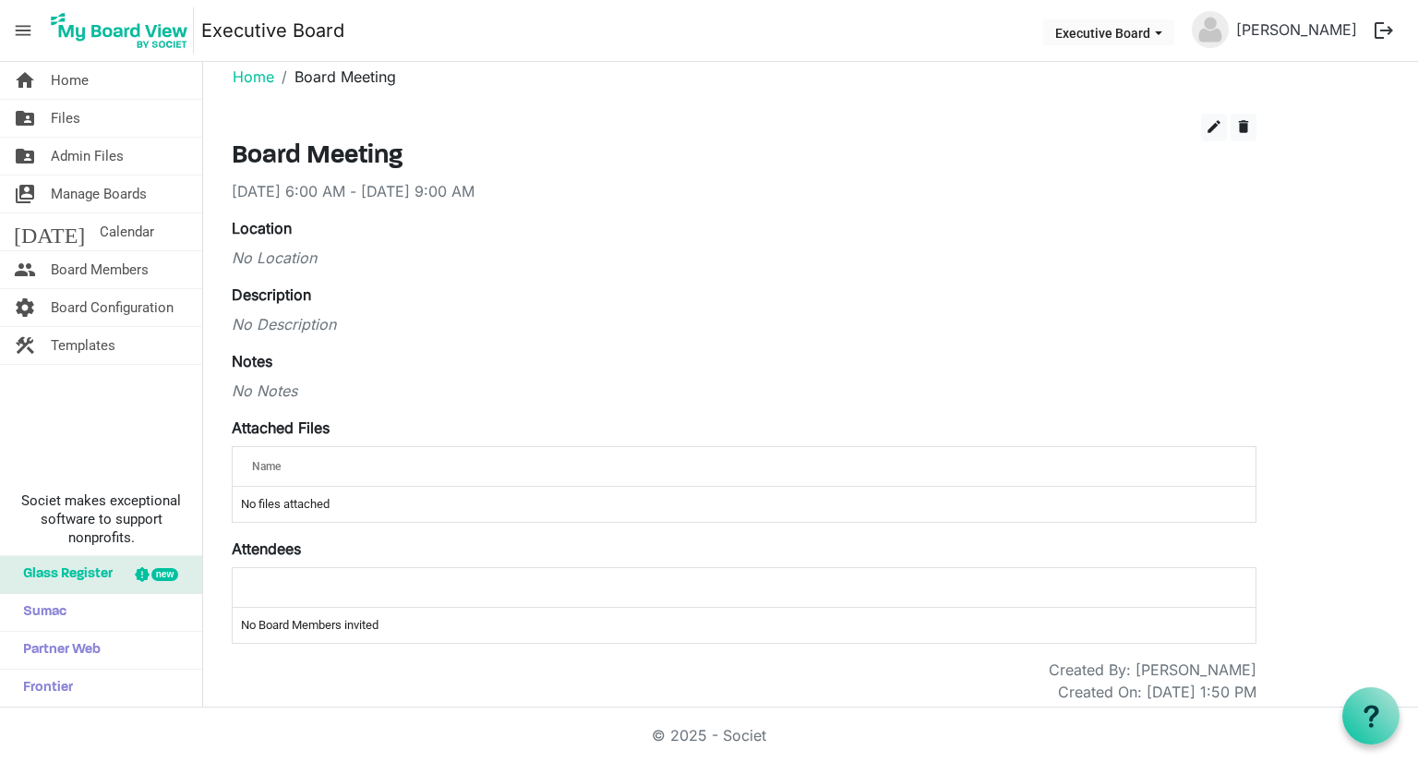
scroll to position [30, 0]
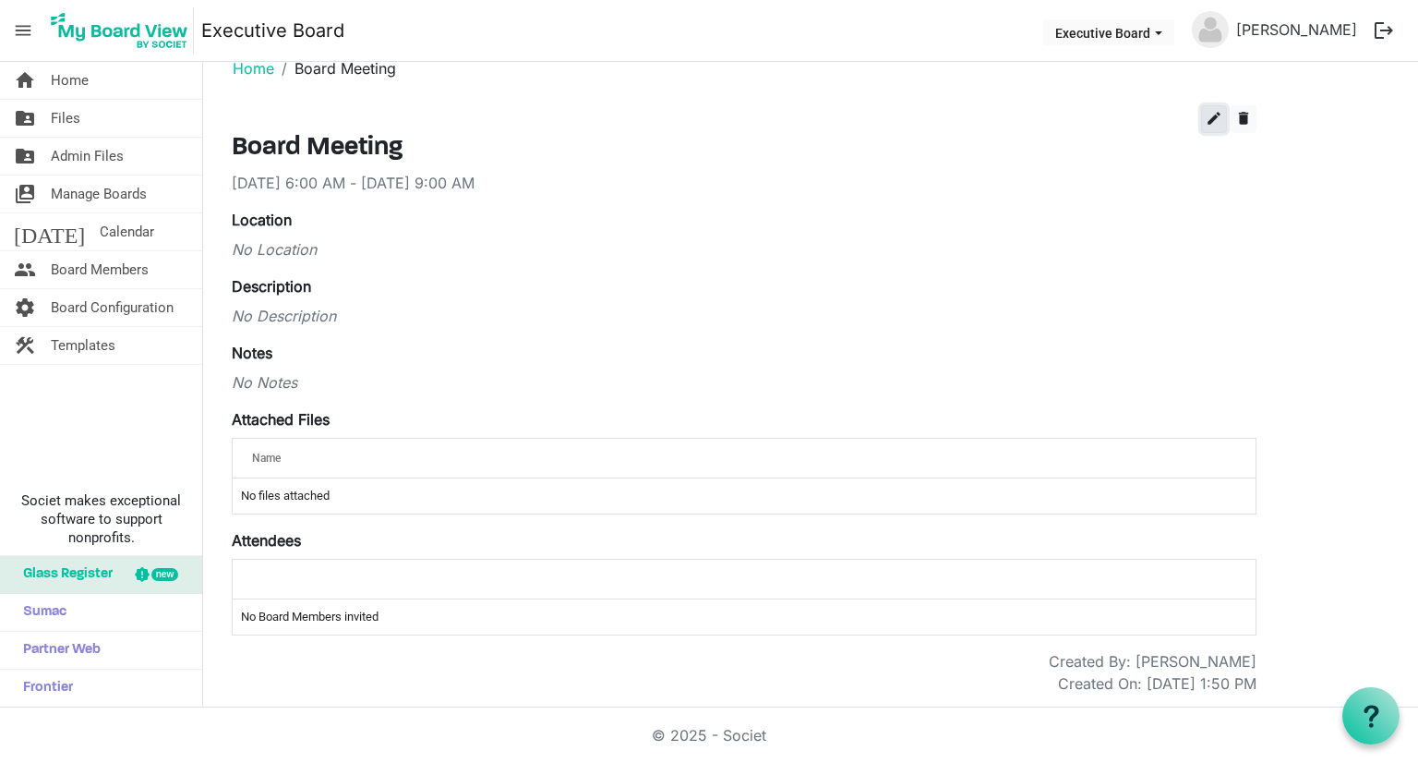
click at [1216, 116] on span "edit" at bounding box center [1214, 118] width 17 height 17
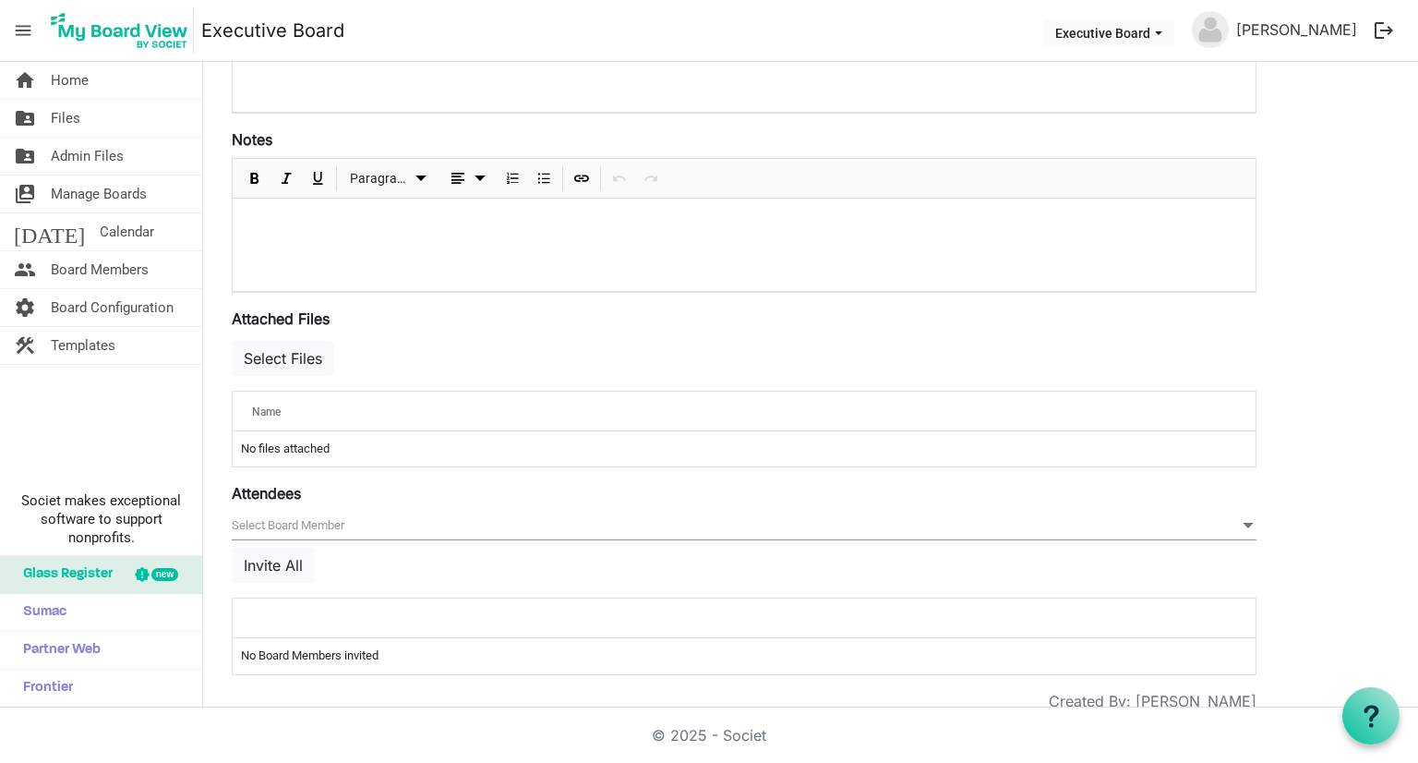
scroll to position [475, 0]
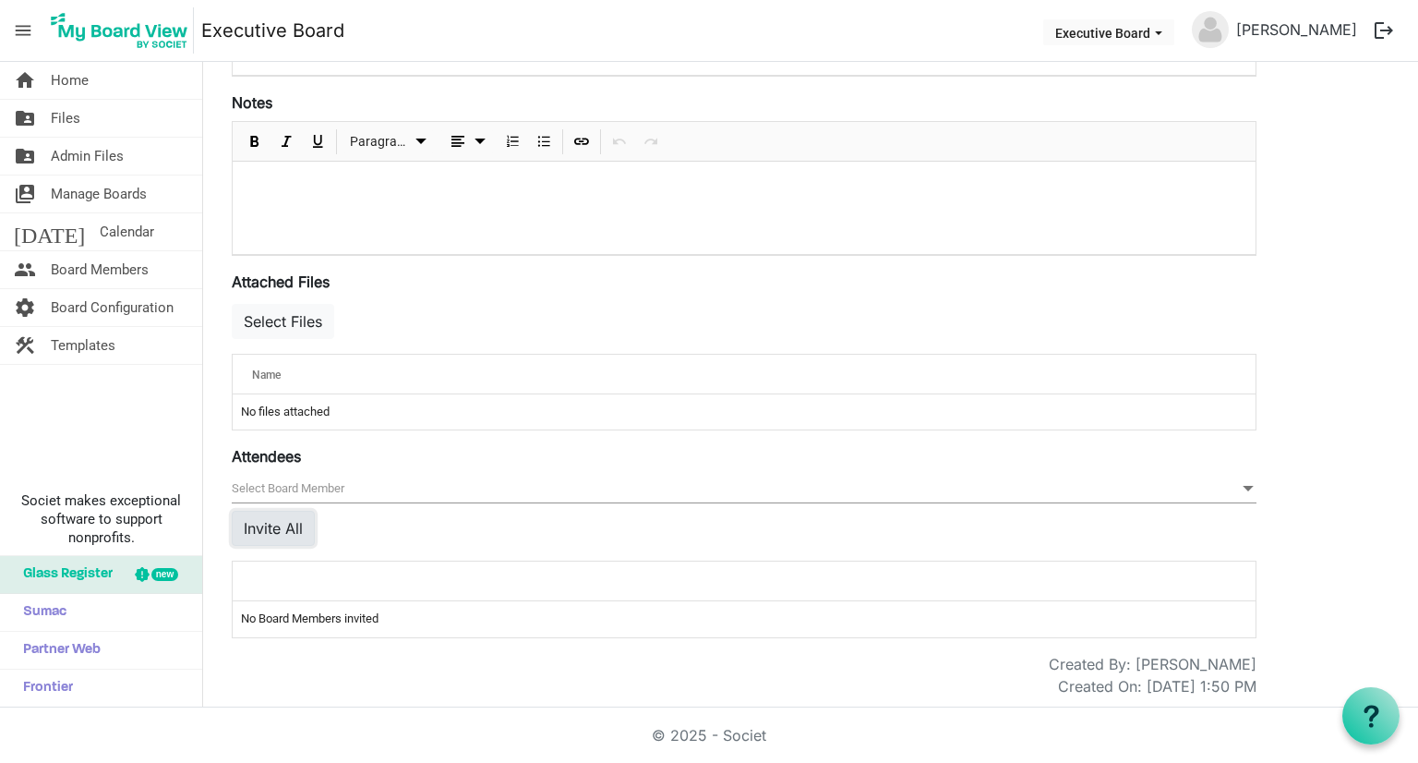
click at [281, 525] on button "Invite All" at bounding box center [273, 528] width 83 height 35
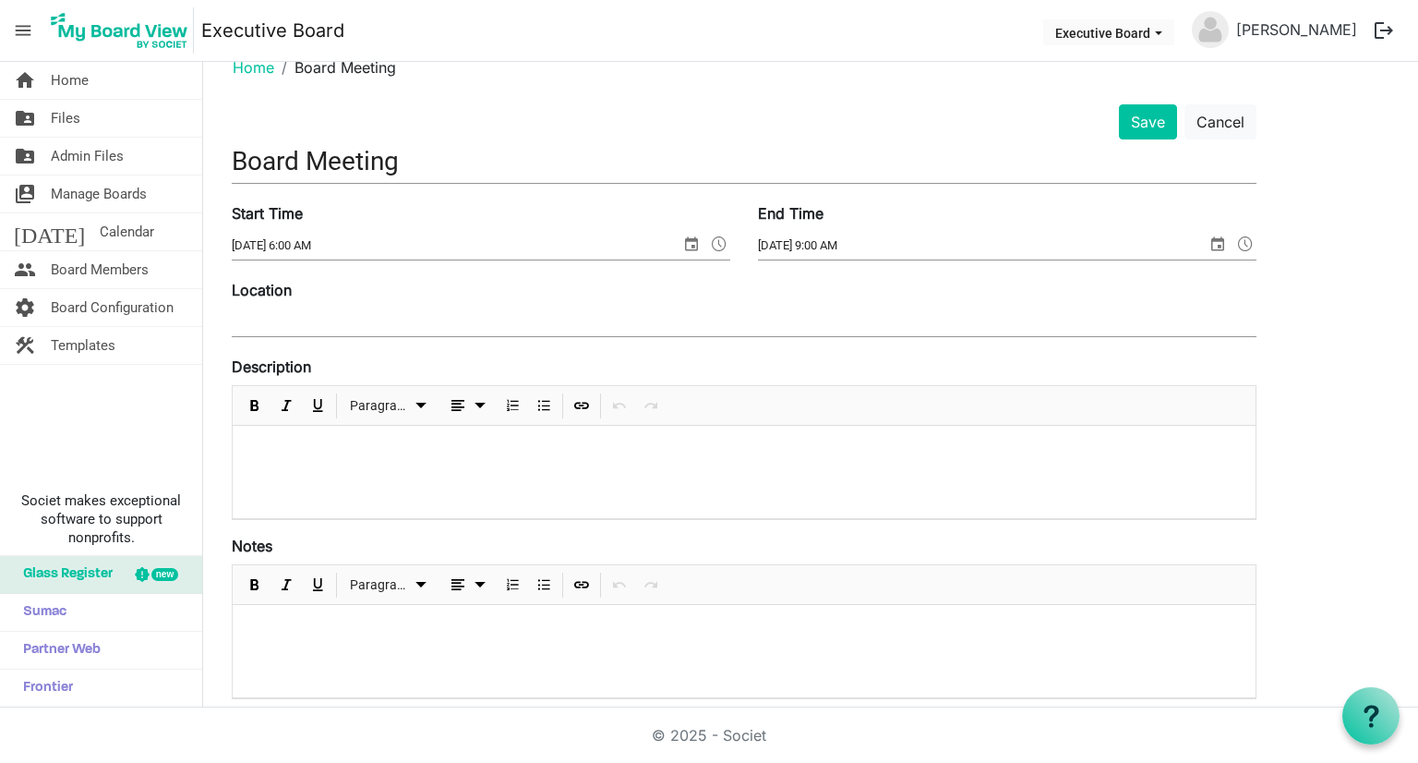
scroll to position [0, 0]
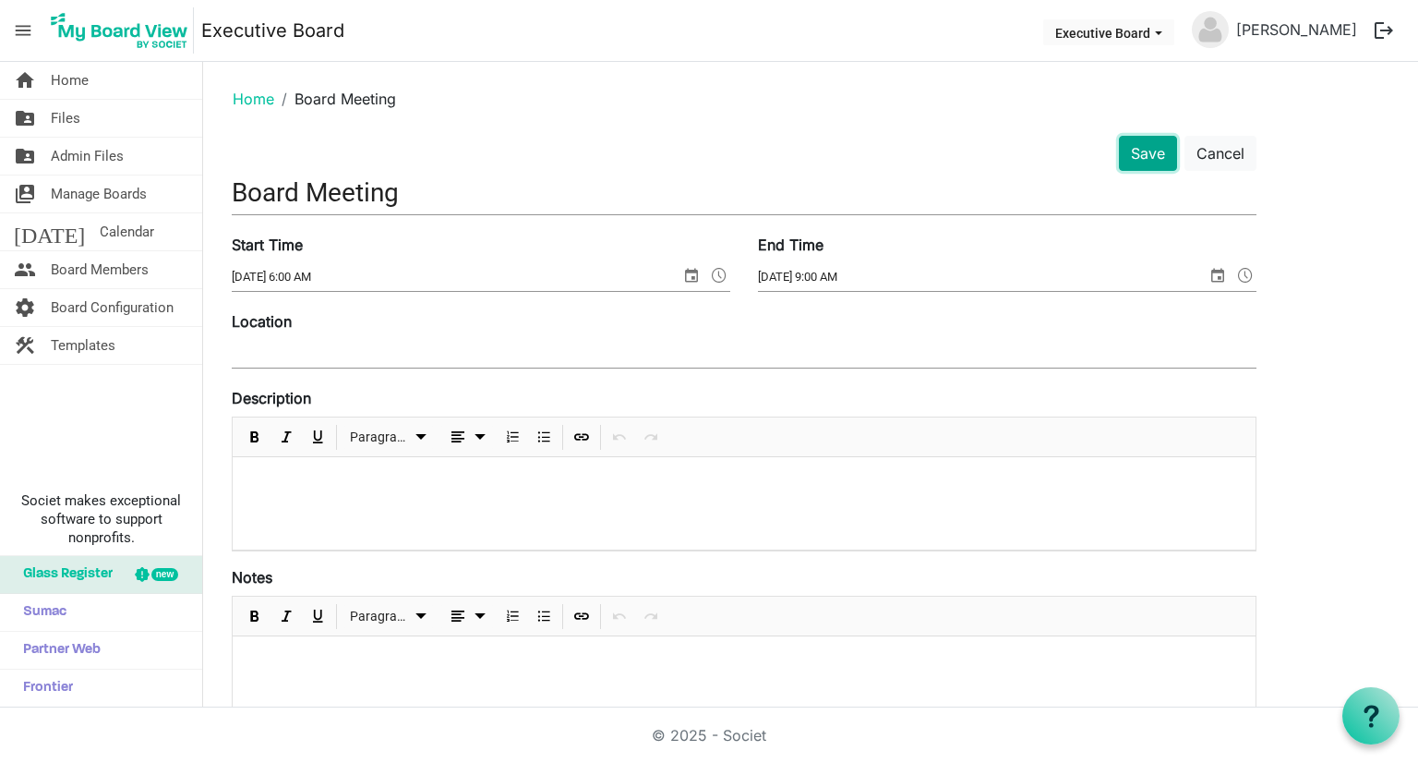
click at [1151, 140] on button "Save" at bounding box center [1148, 153] width 58 height 35
click at [1148, 152] on button "Save" at bounding box center [1148, 153] width 58 height 35
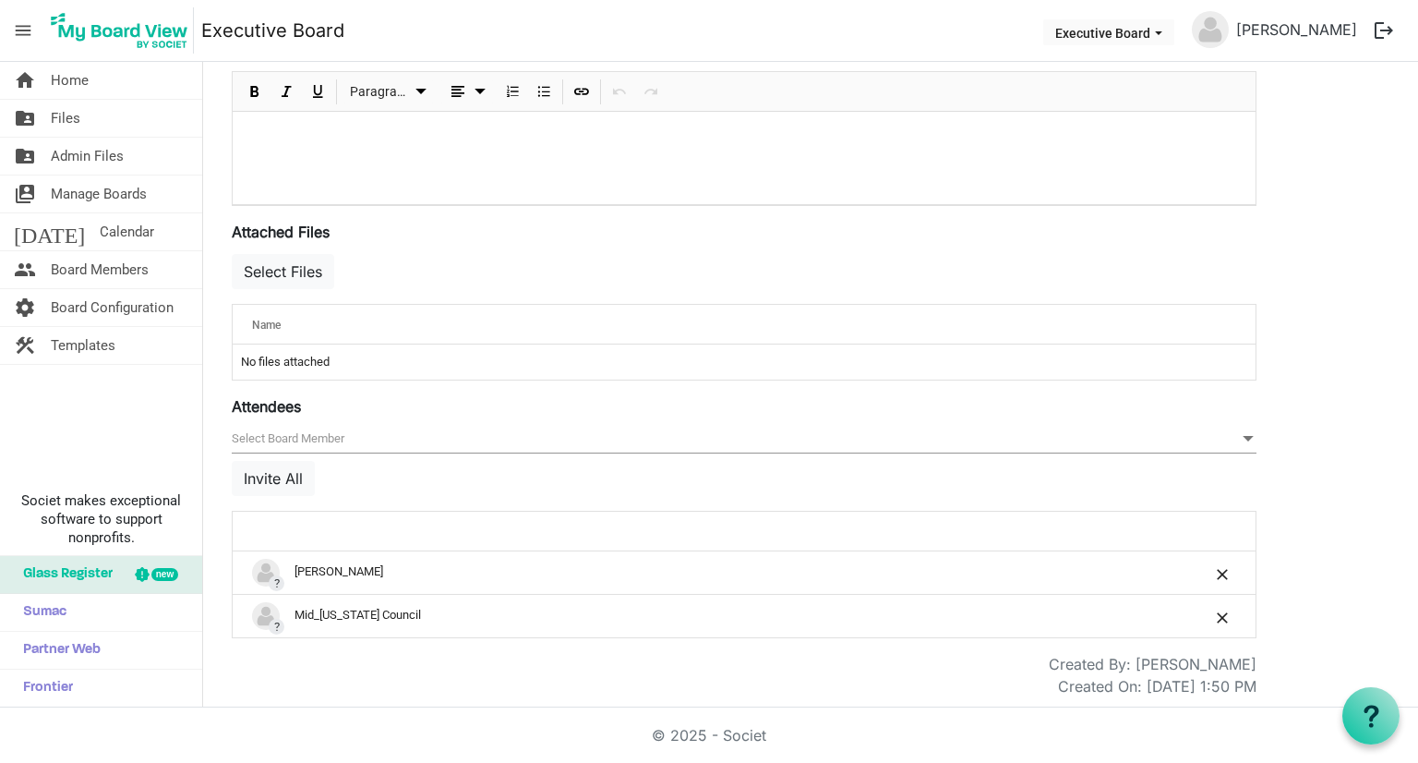
scroll to position [524, 0]
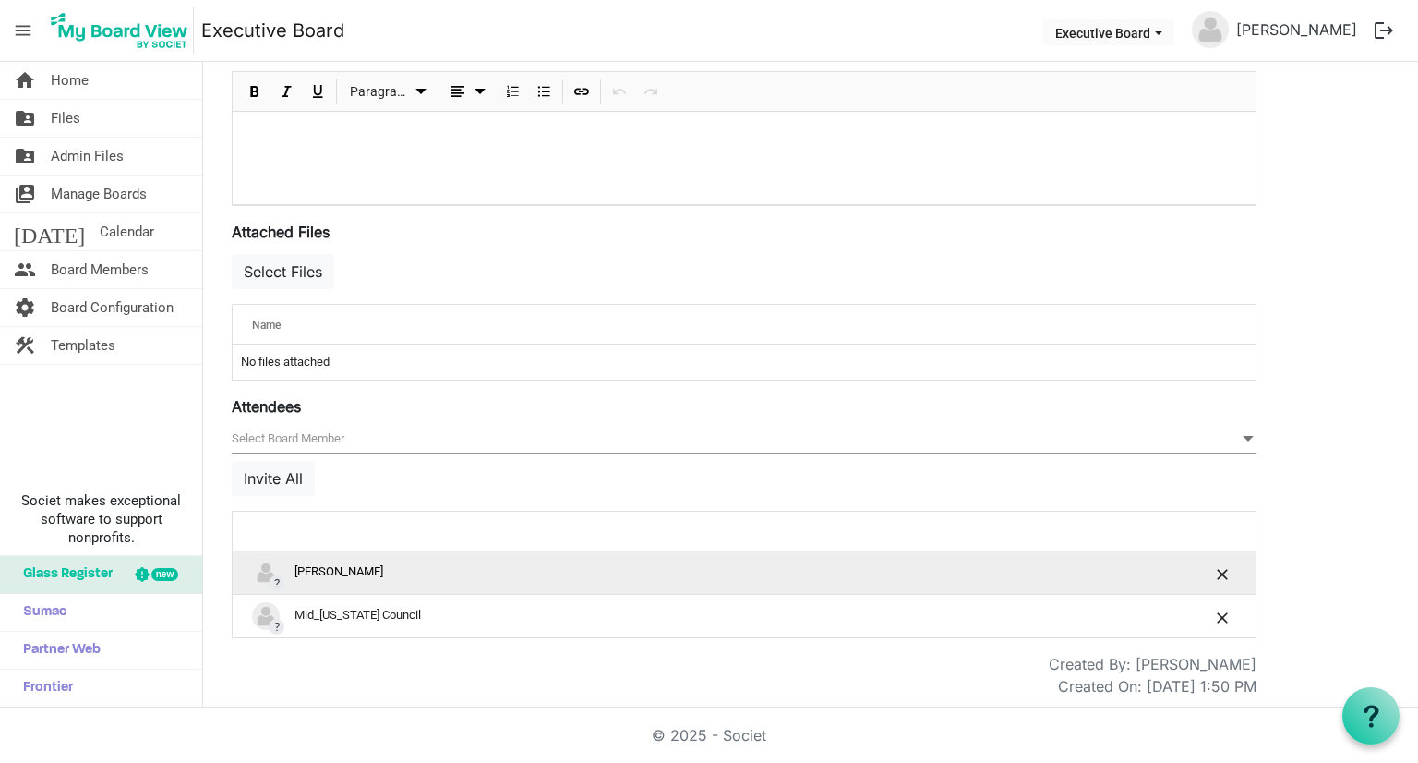
click at [308, 566] on div "? Josh Williams" at bounding box center [686, 573] width 869 height 28
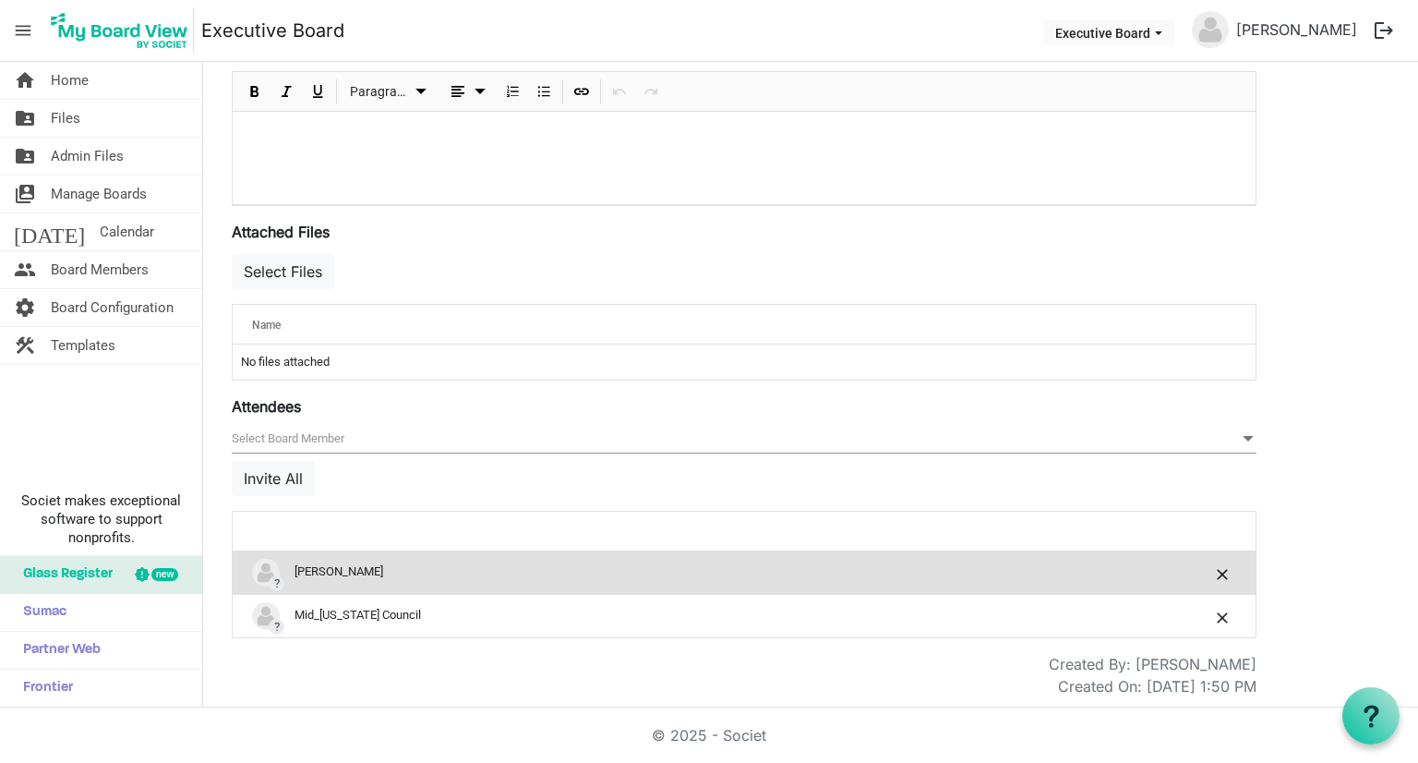
click at [249, 572] on td "? Josh Williams" at bounding box center [686, 572] width 907 height 42
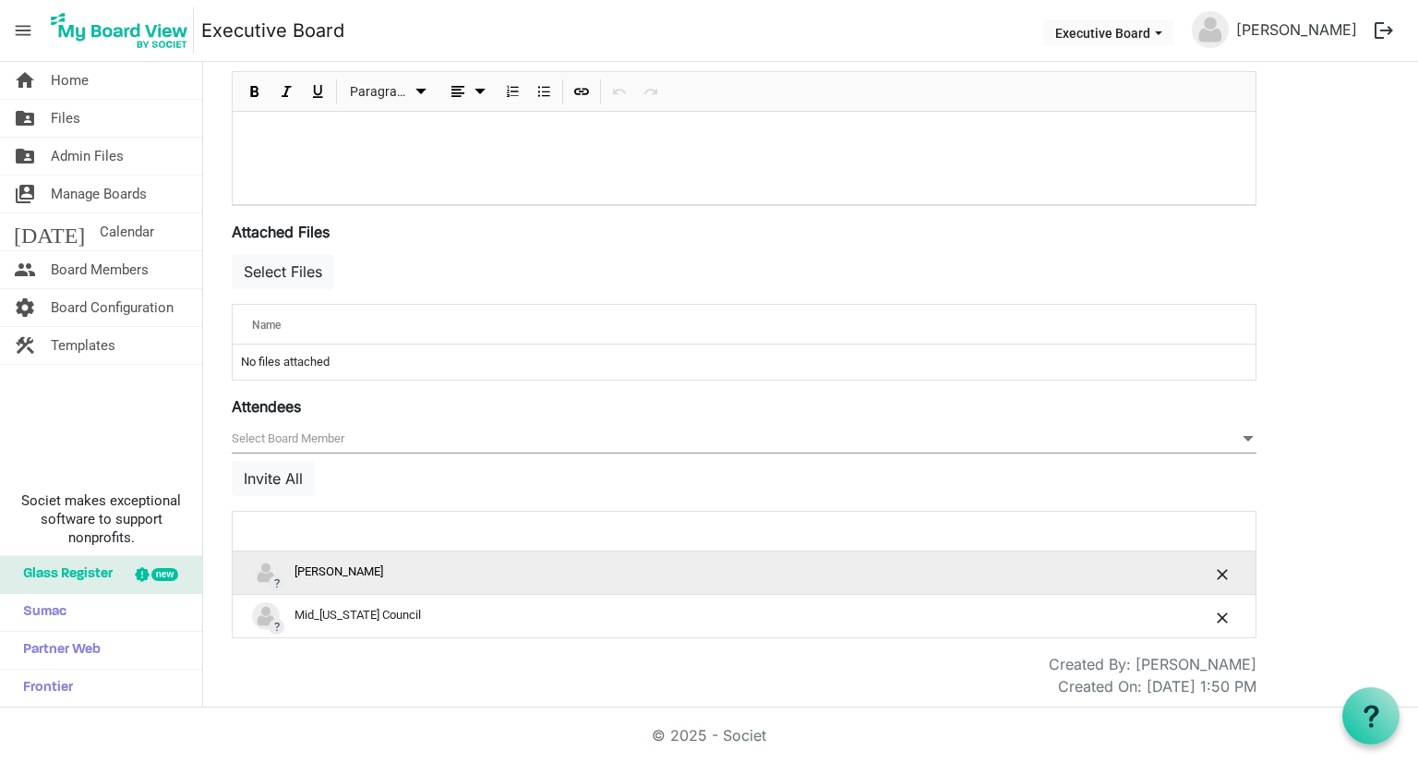
click at [270, 575] on span "?" at bounding box center [277, 583] width 16 height 16
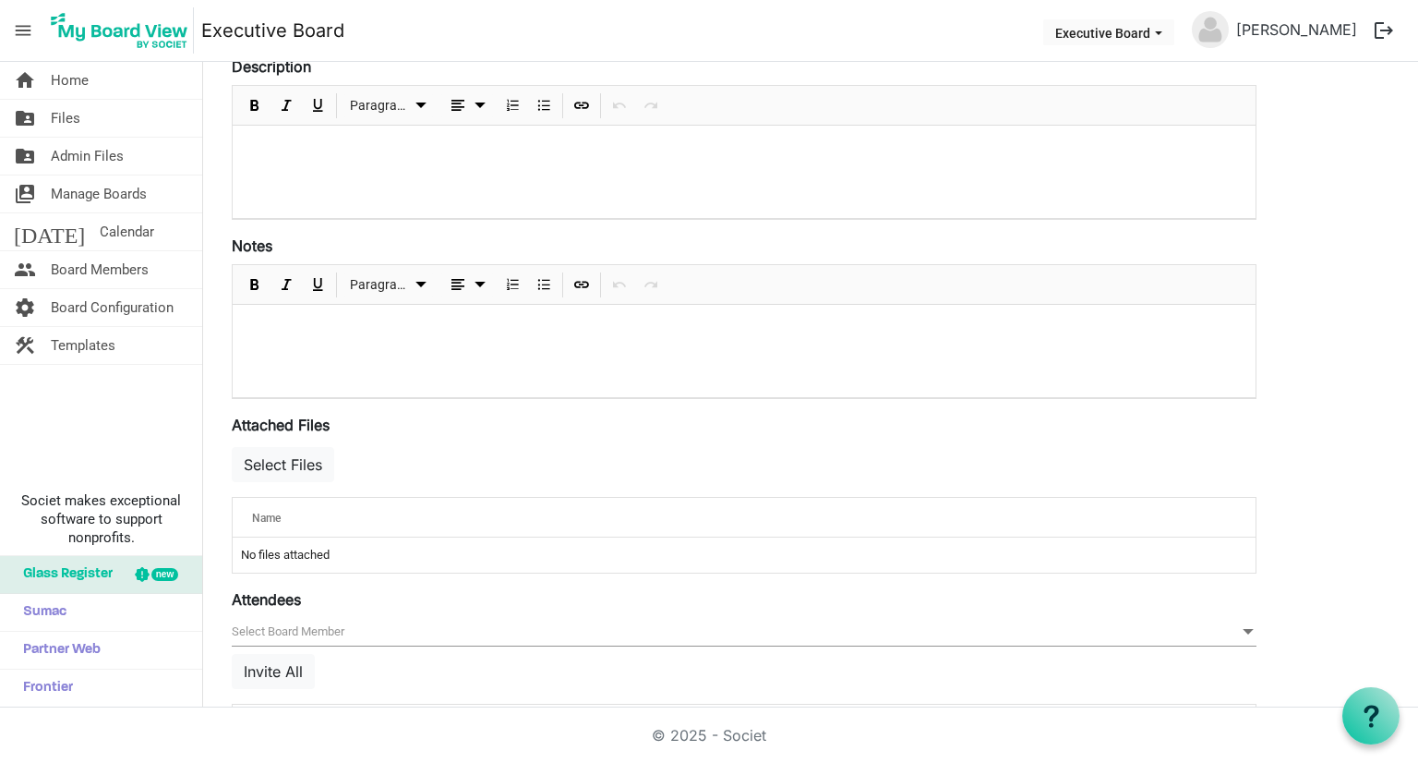
scroll to position [0, 0]
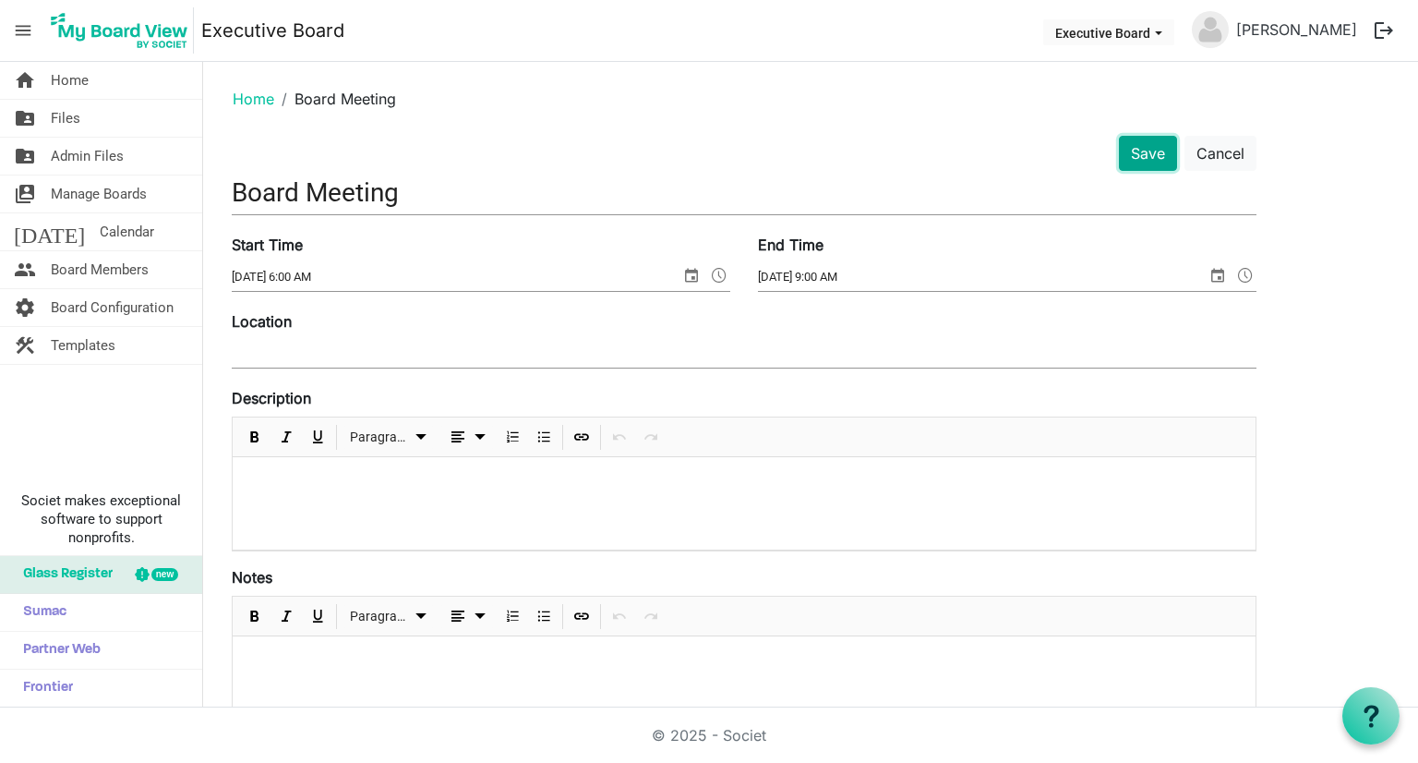
click at [1142, 156] on button "Save" at bounding box center [1148, 153] width 58 height 35
click at [1142, 155] on button "Save" at bounding box center [1148, 153] width 58 height 35
click at [1217, 144] on button "Cancel" at bounding box center [1220, 153] width 72 height 35
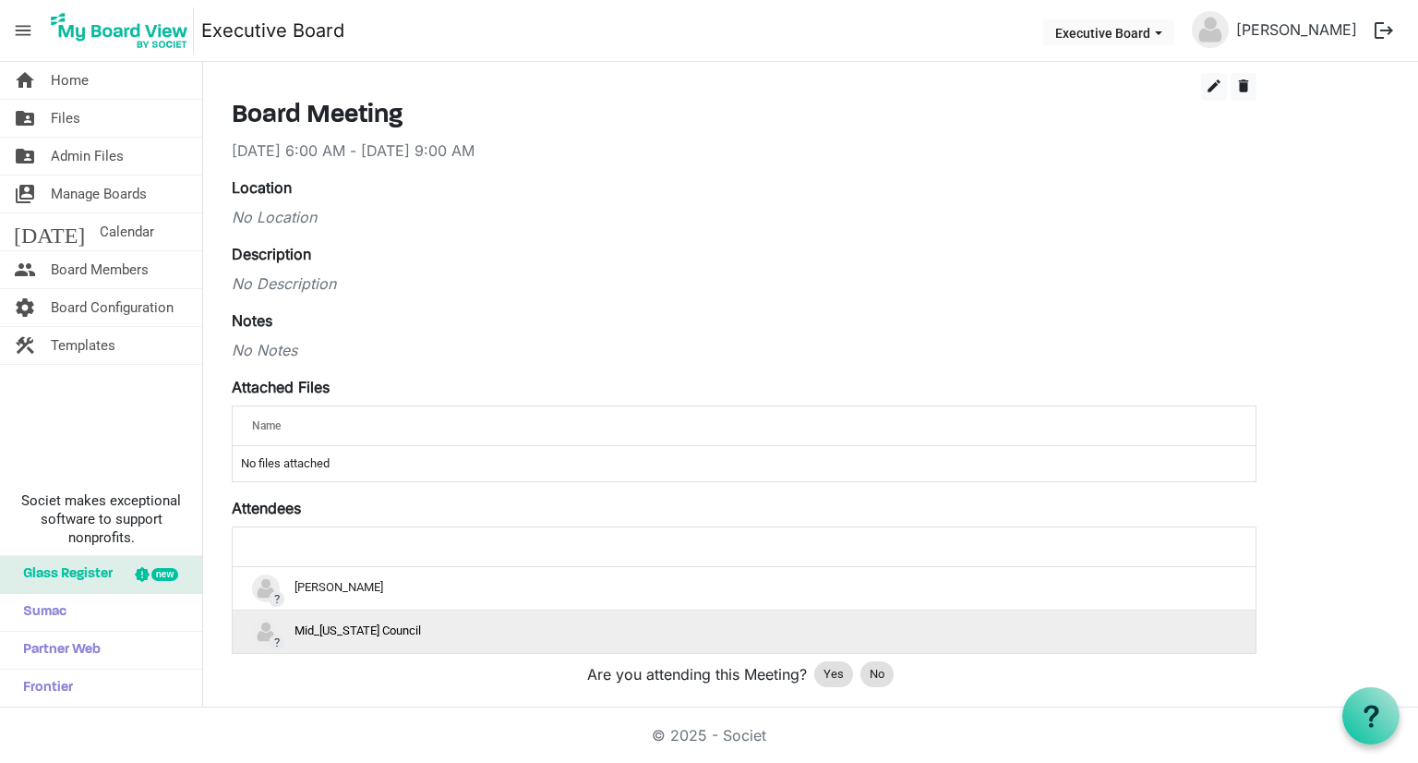
scroll to position [122, 0]
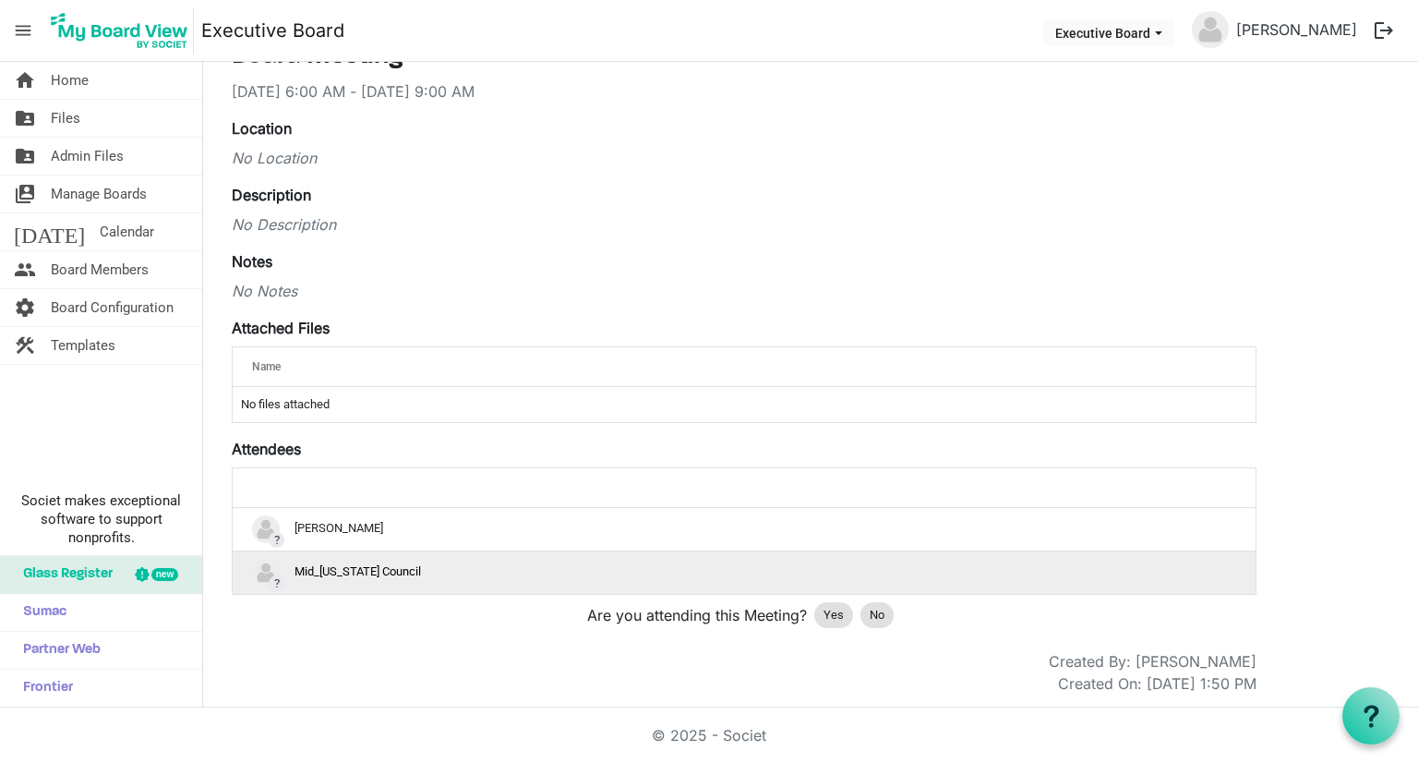
click at [675, 575] on div "? Mid_[US_STATE] Council" at bounding box center [744, 573] width 984 height 28
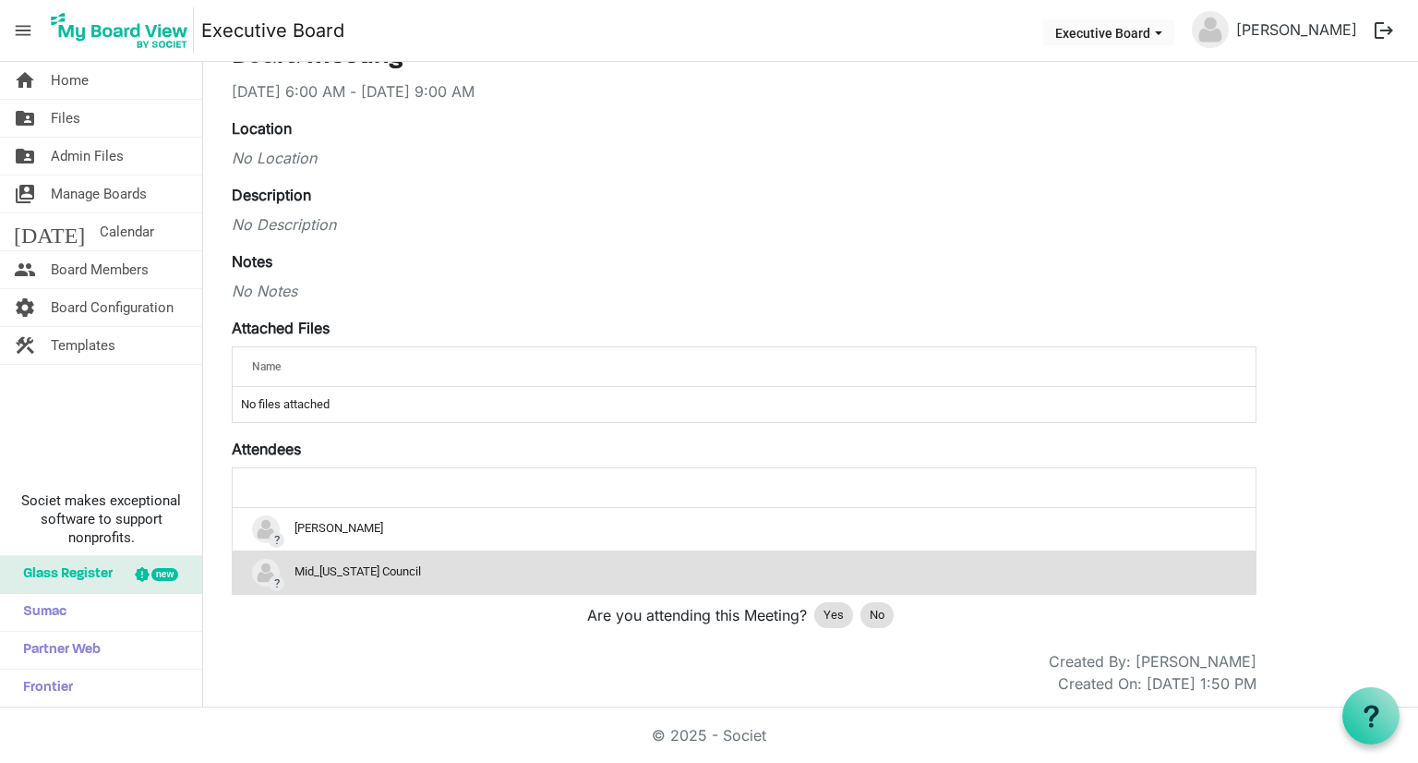
scroll to position [0, 0]
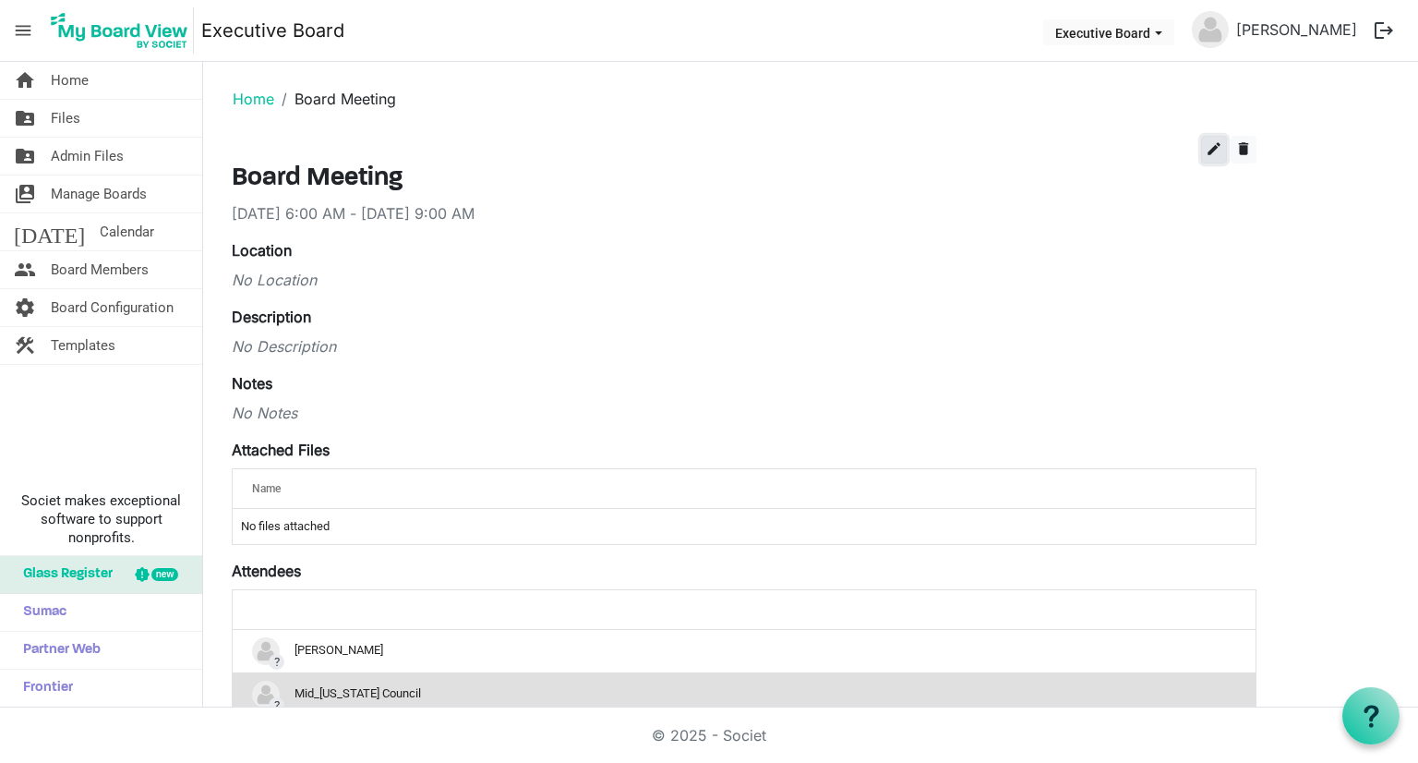
click at [1220, 150] on span "edit" at bounding box center [1214, 148] width 17 height 17
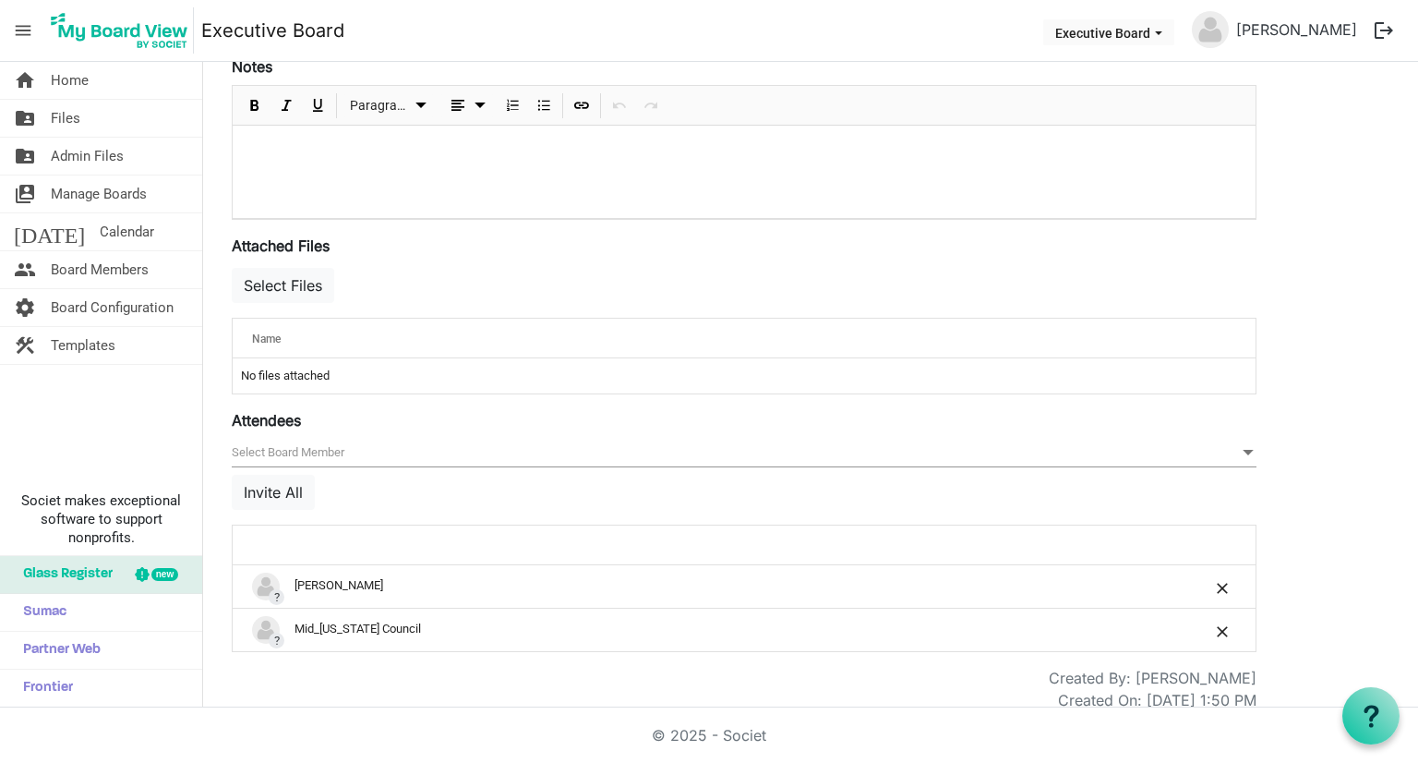
scroll to position [524, 0]
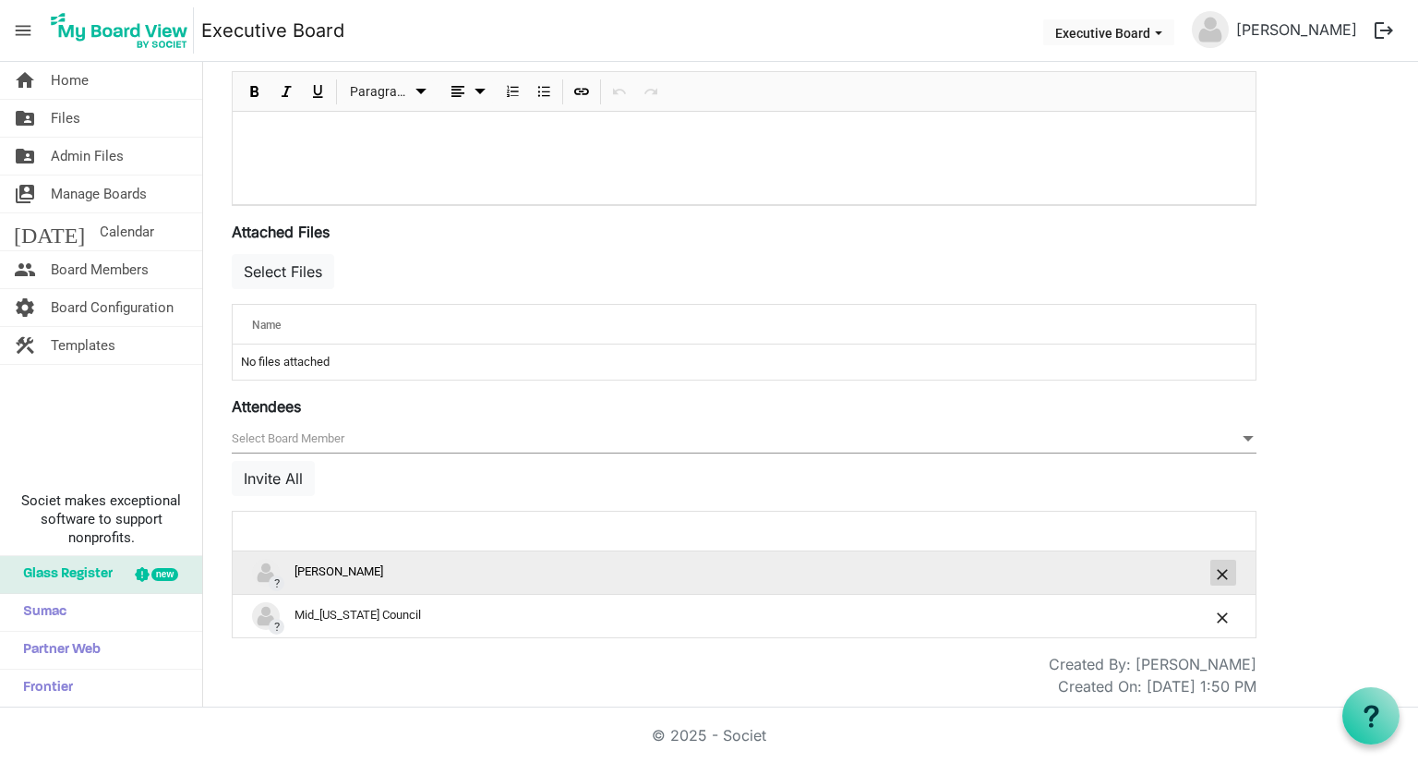
click at [1218, 570] on span "is Command column column header" at bounding box center [1223, 574] width 11 height 11
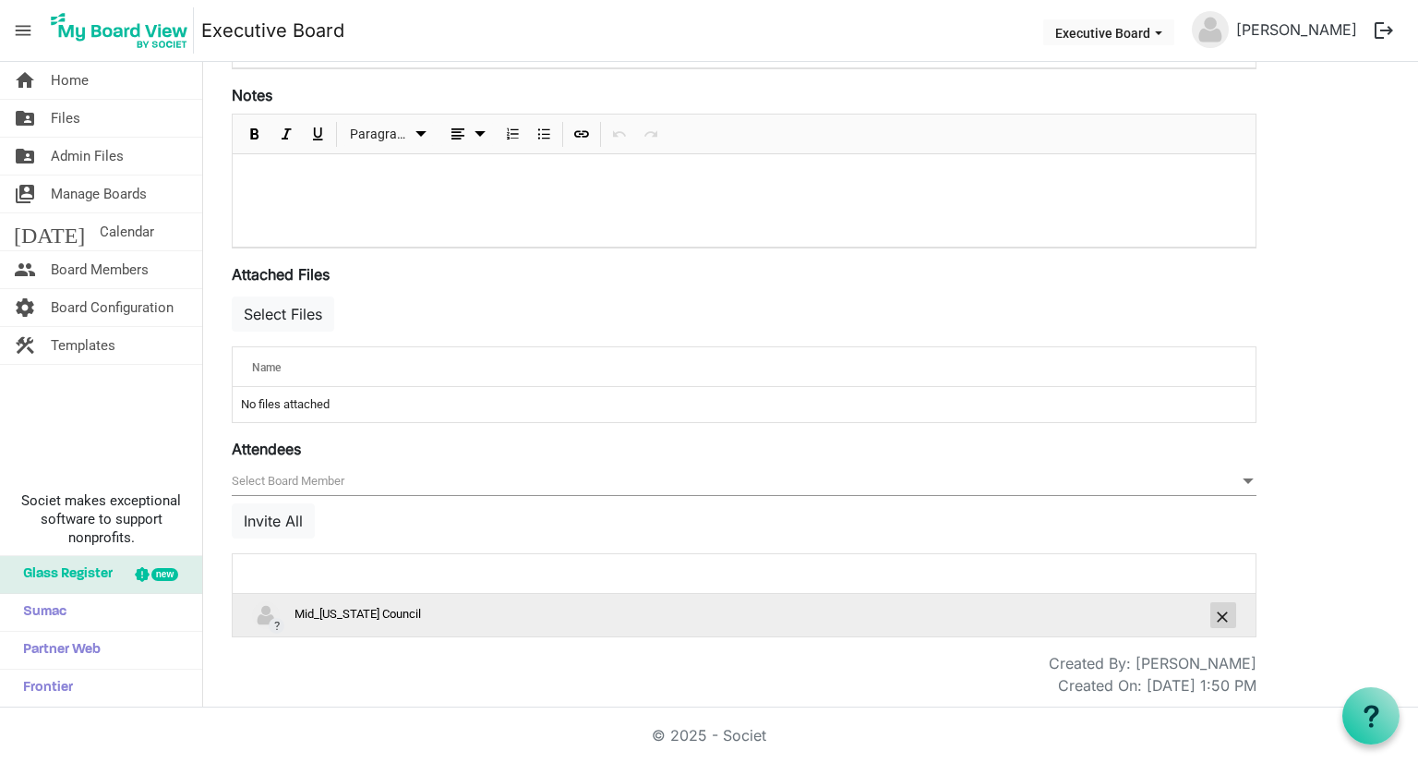
click at [1229, 611] on span "is Command column column header" at bounding box center [1223, 616] width 11 height 11
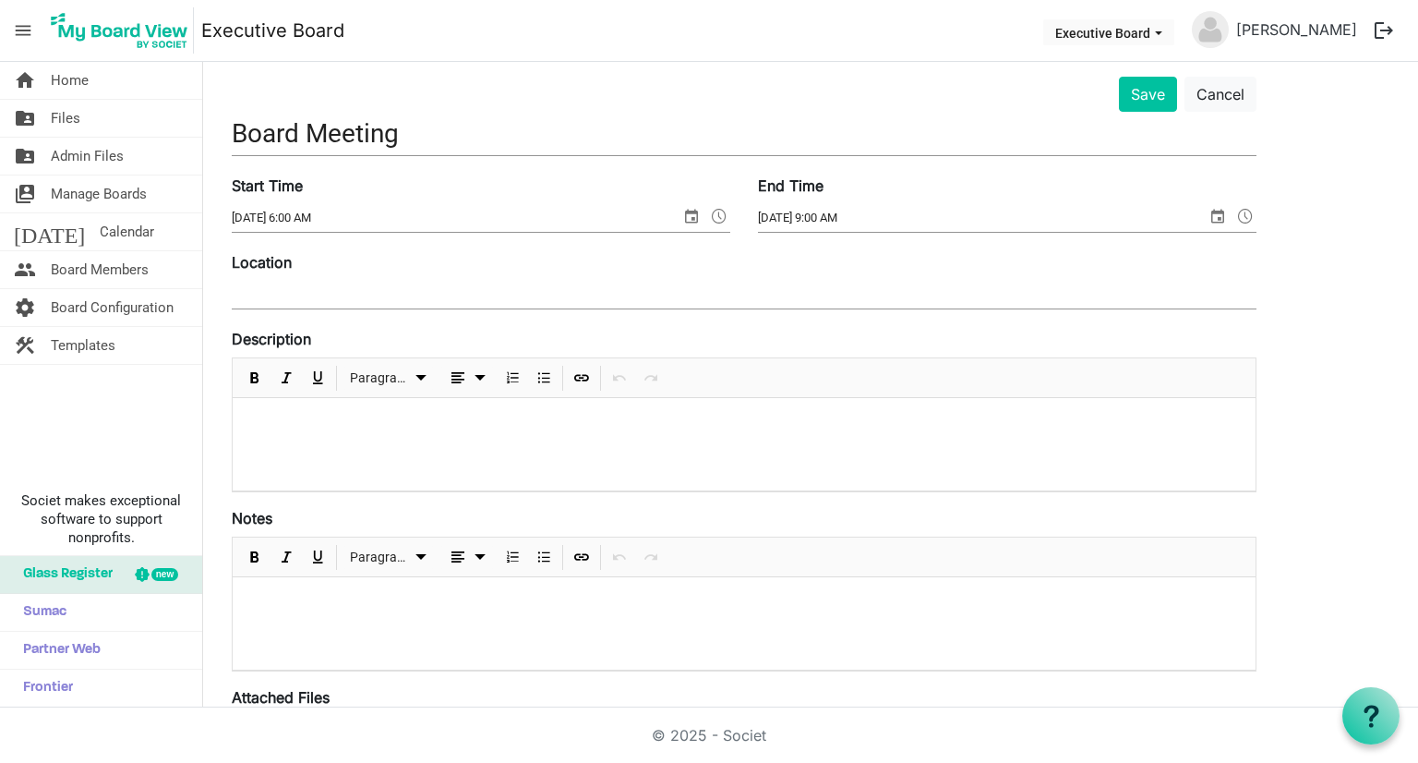
scroll to position [14, 0]
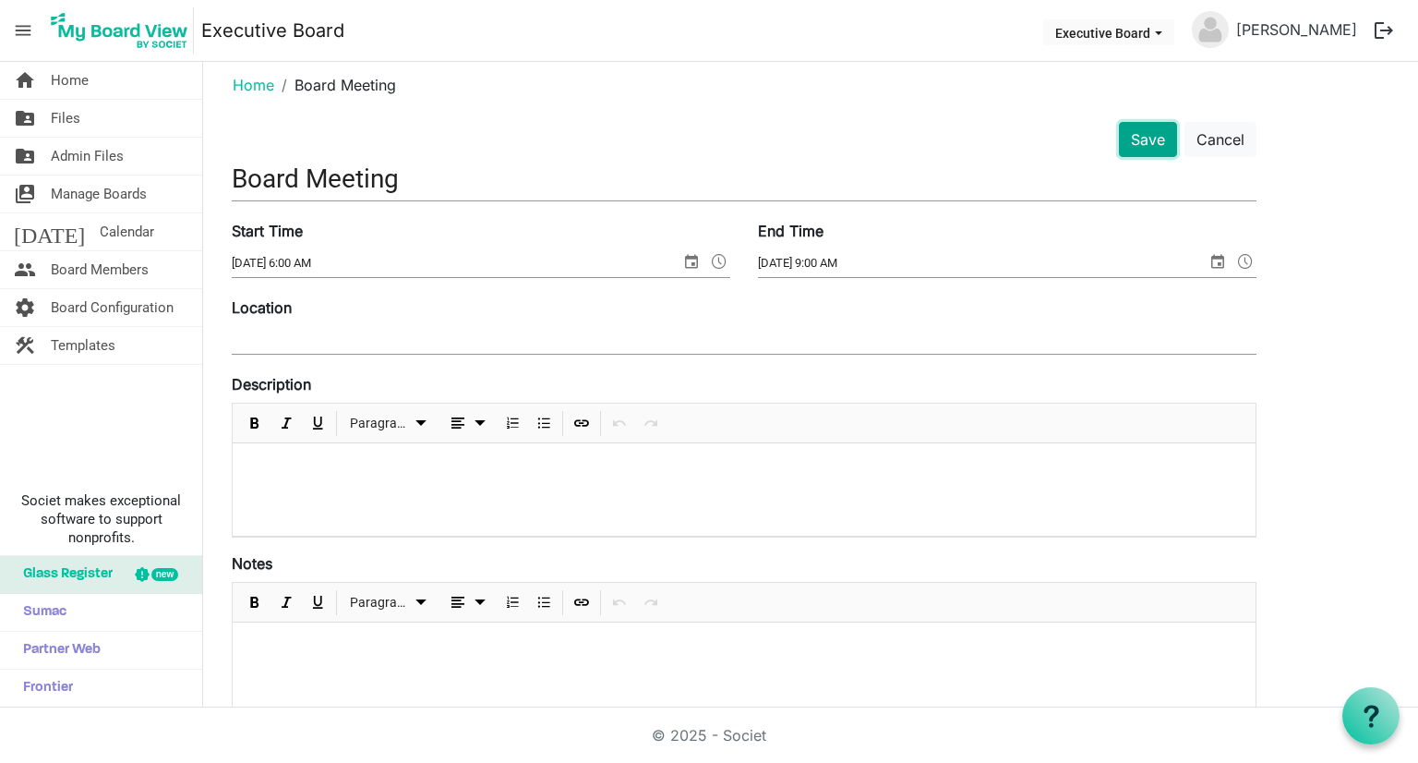
click at [1162, 145] on button "Save" at bounding box center [1148, 139] width 58 height 35
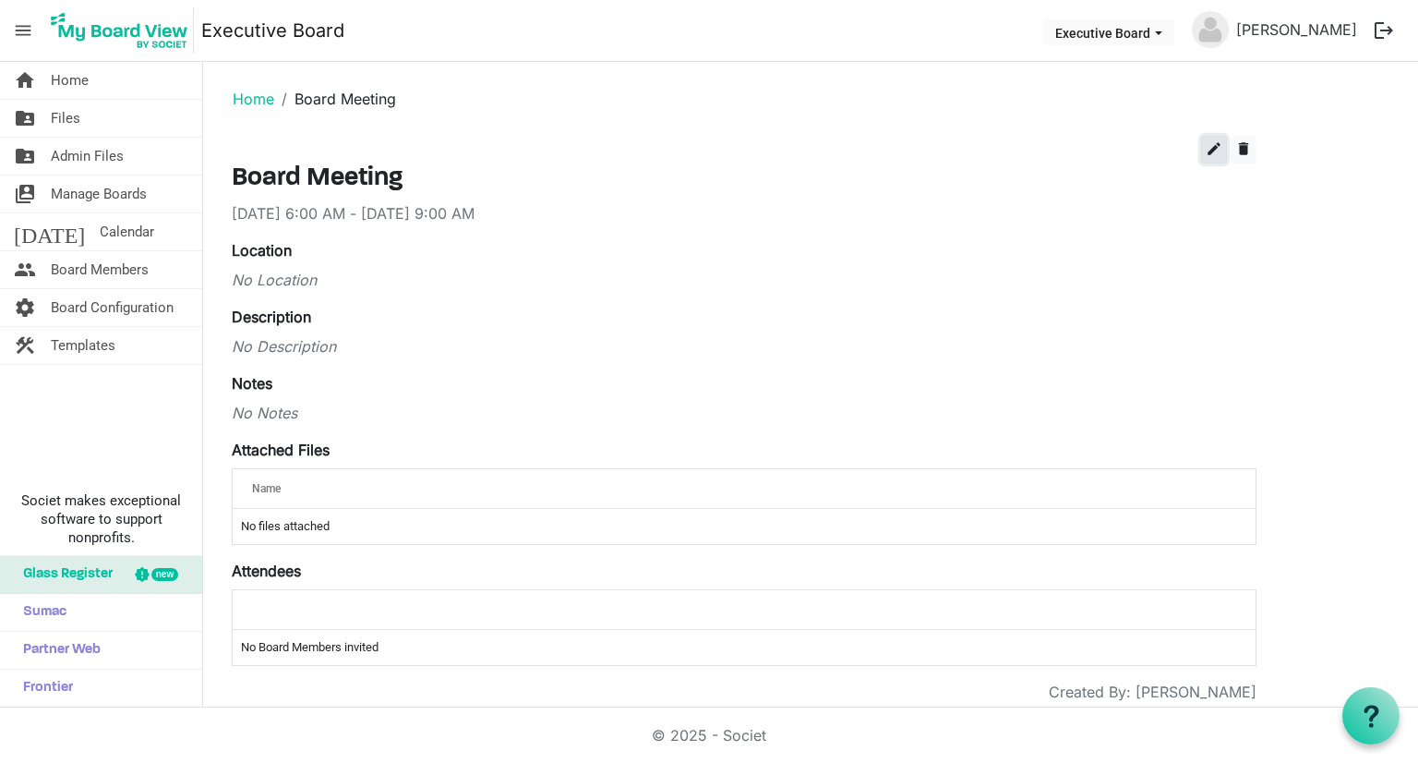
click at [1208, 142] on span "edit" at bounding box center [1214, 148] width 17 height 17
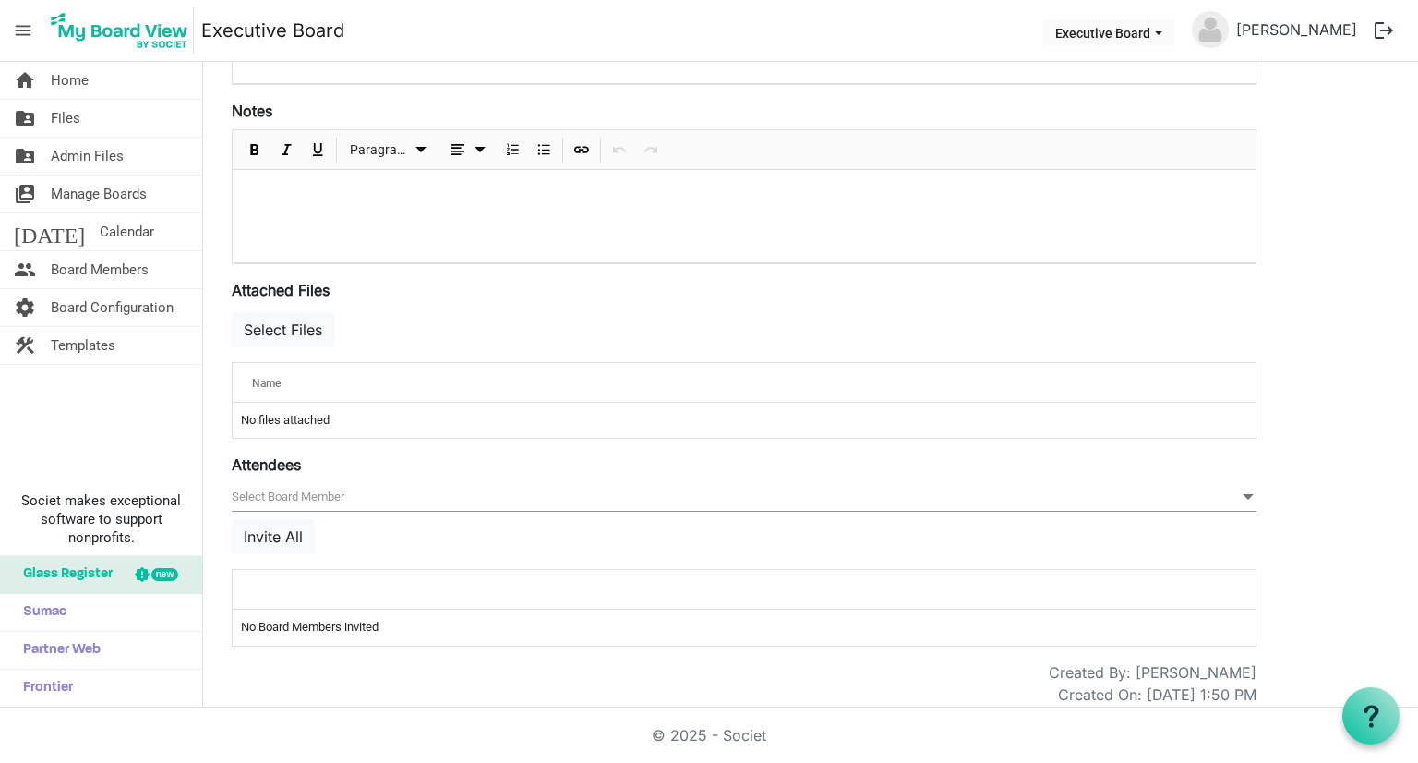
scroll to position [475, 0]
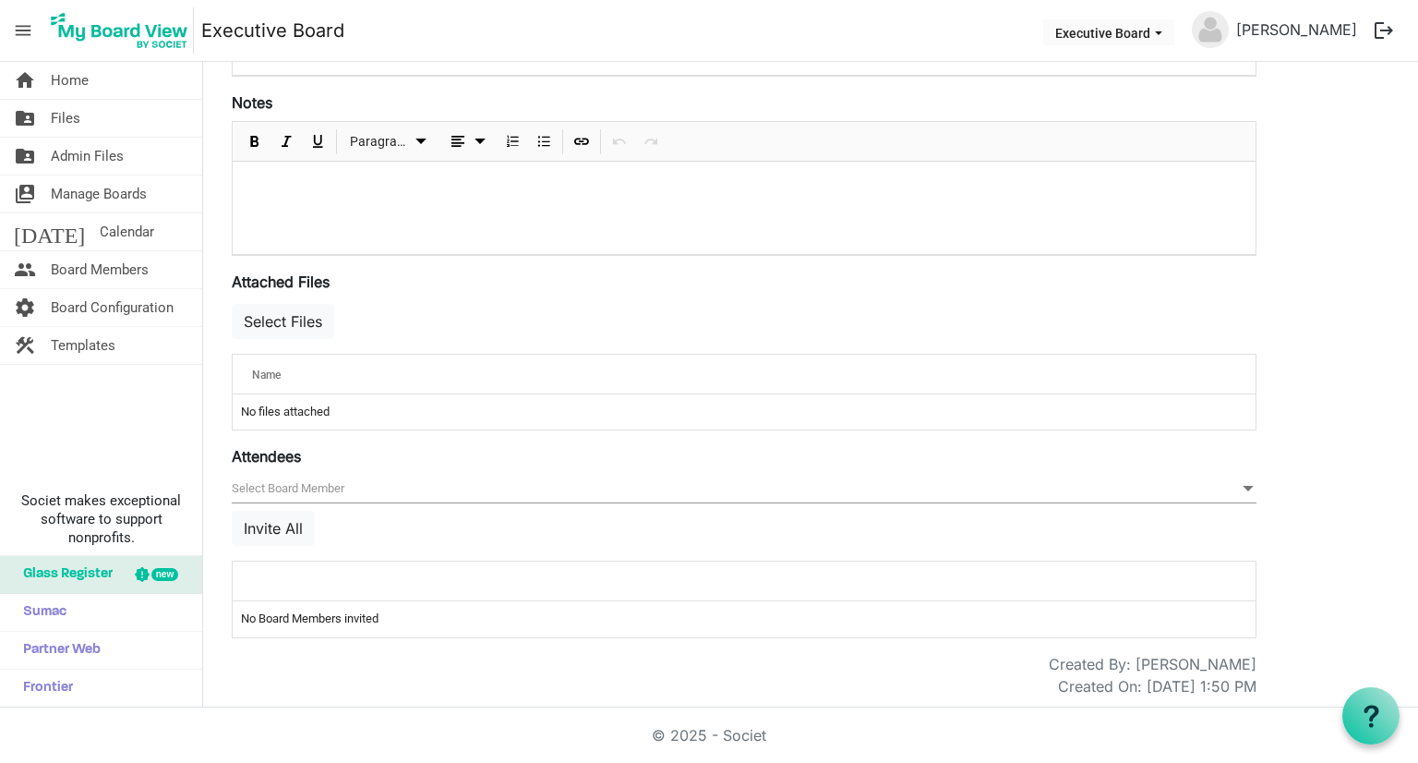
click at [1233, 486] on span "null" at bounding box center [744, 489] width 1025 height 29
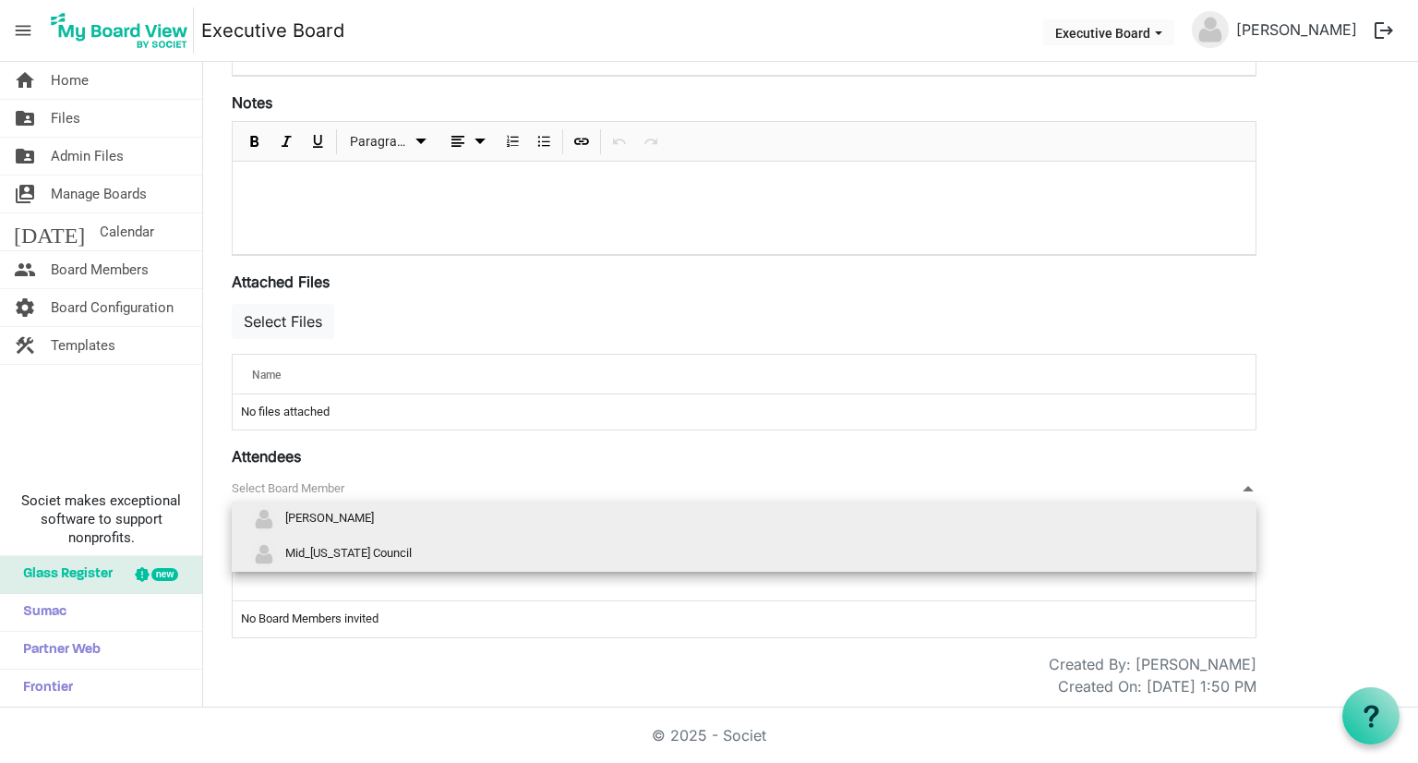
click at [1033, 559] on li "Mid_iowa Council" at bounding box center [744, 553] width 1025 height 35
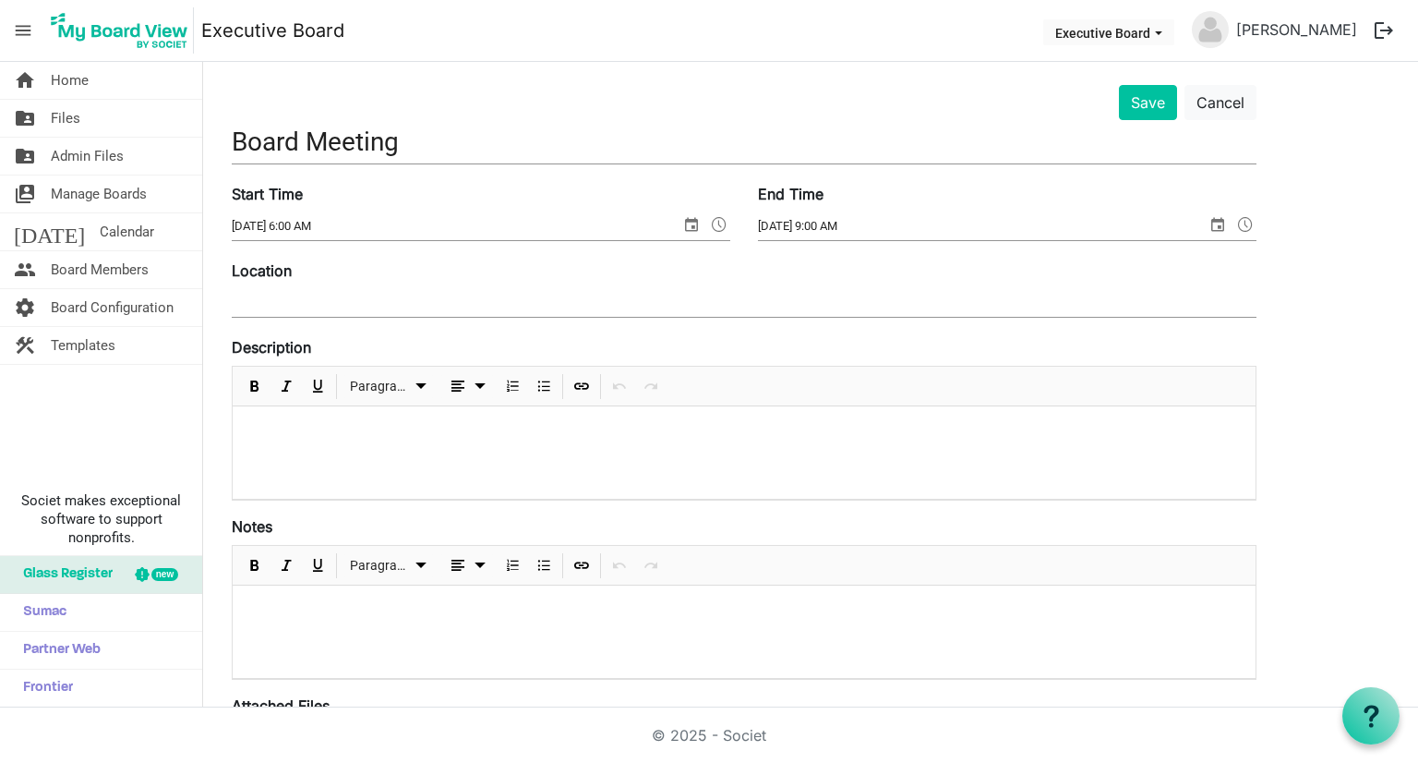
scroll to position [0, 0]
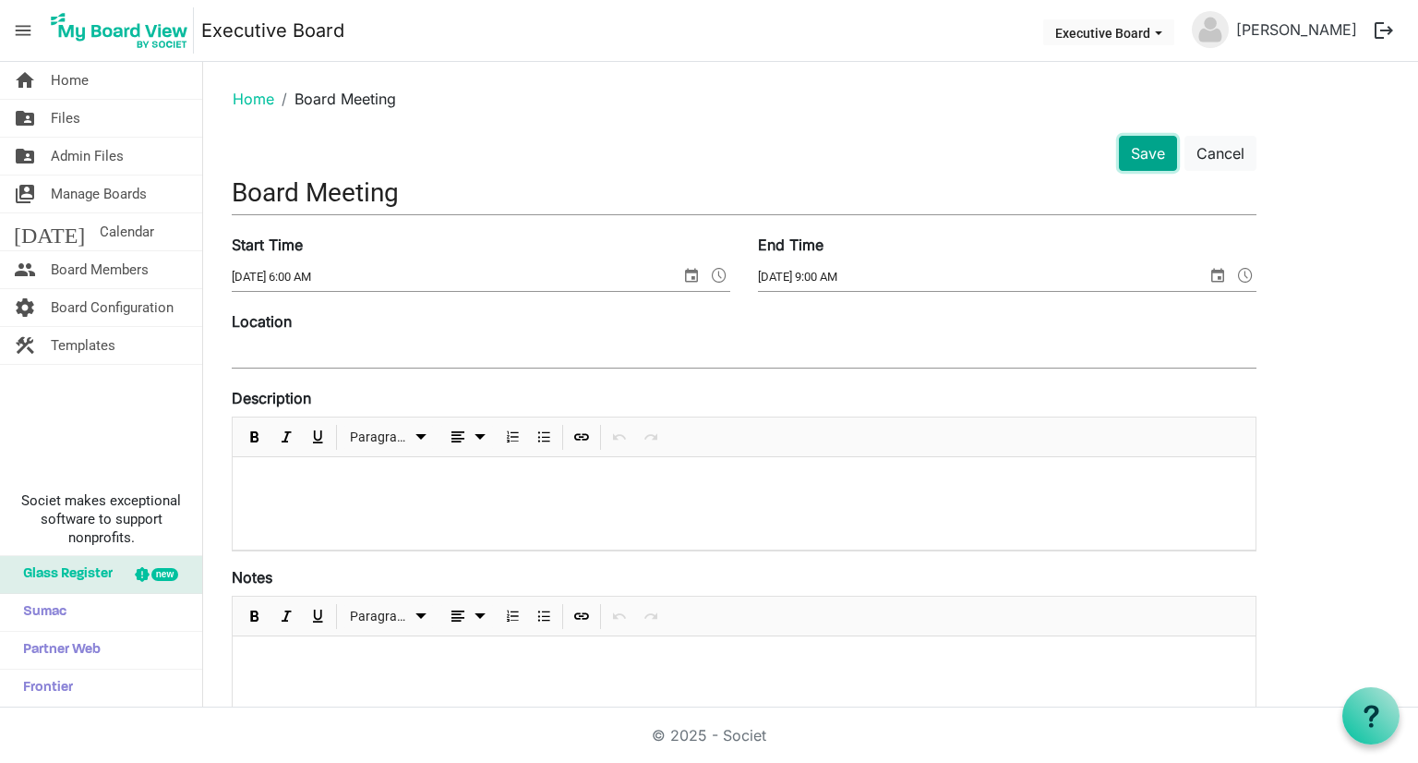
click at [1136, 150] on button "Save" at bounding box center [1148, 153] width 58 height 35
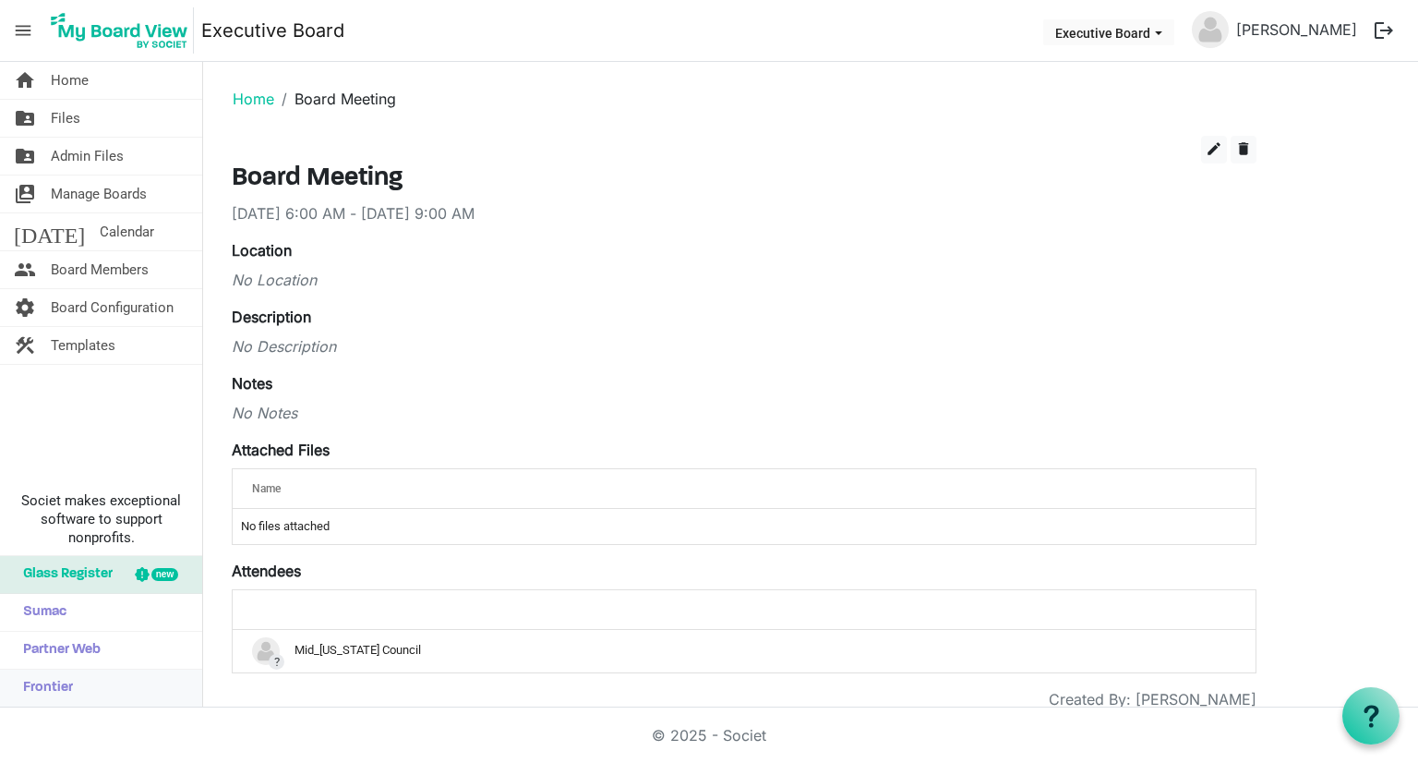
click at [52, 685] on span "Frontier" at bounding box center [43, 687] width 59 height 37
click at [242, 102] on link "Home" at bounding box center [254, 99] width 42 height 18
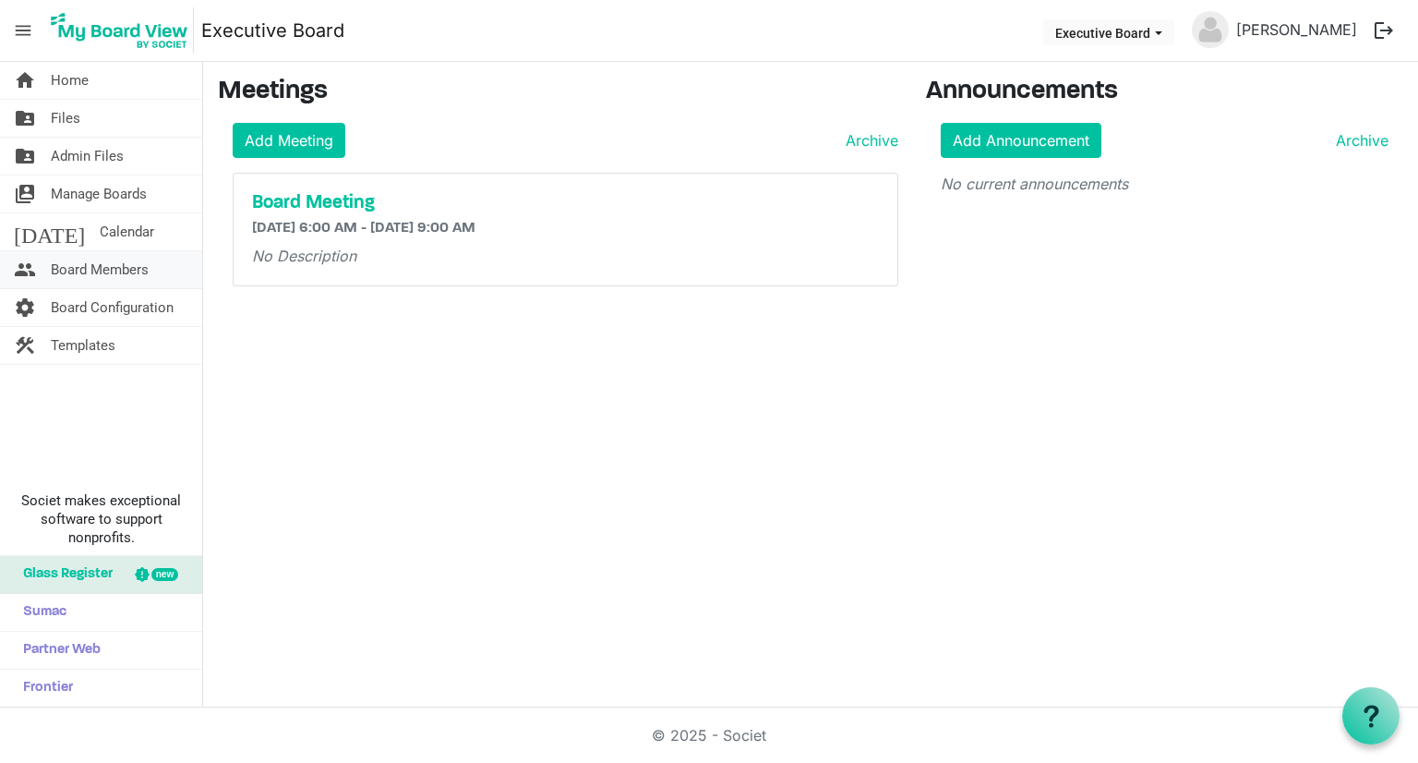
click at [138, 271] on span "Board Members" at bounding box center [100, 269] width 98 height 37
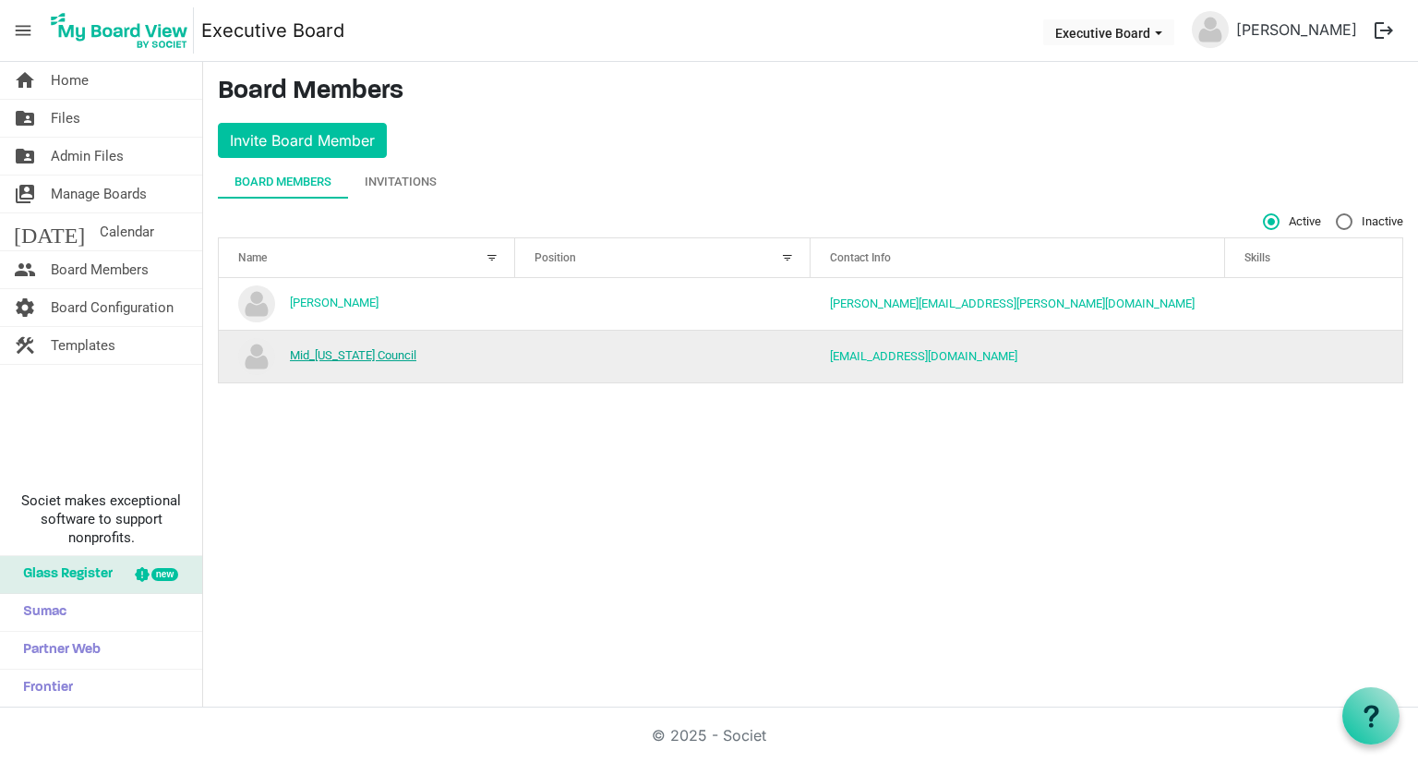
click at [366, 354] on link "Mid_[US_STATE] Council" at bounding box center [353, 355] width 126 height 14
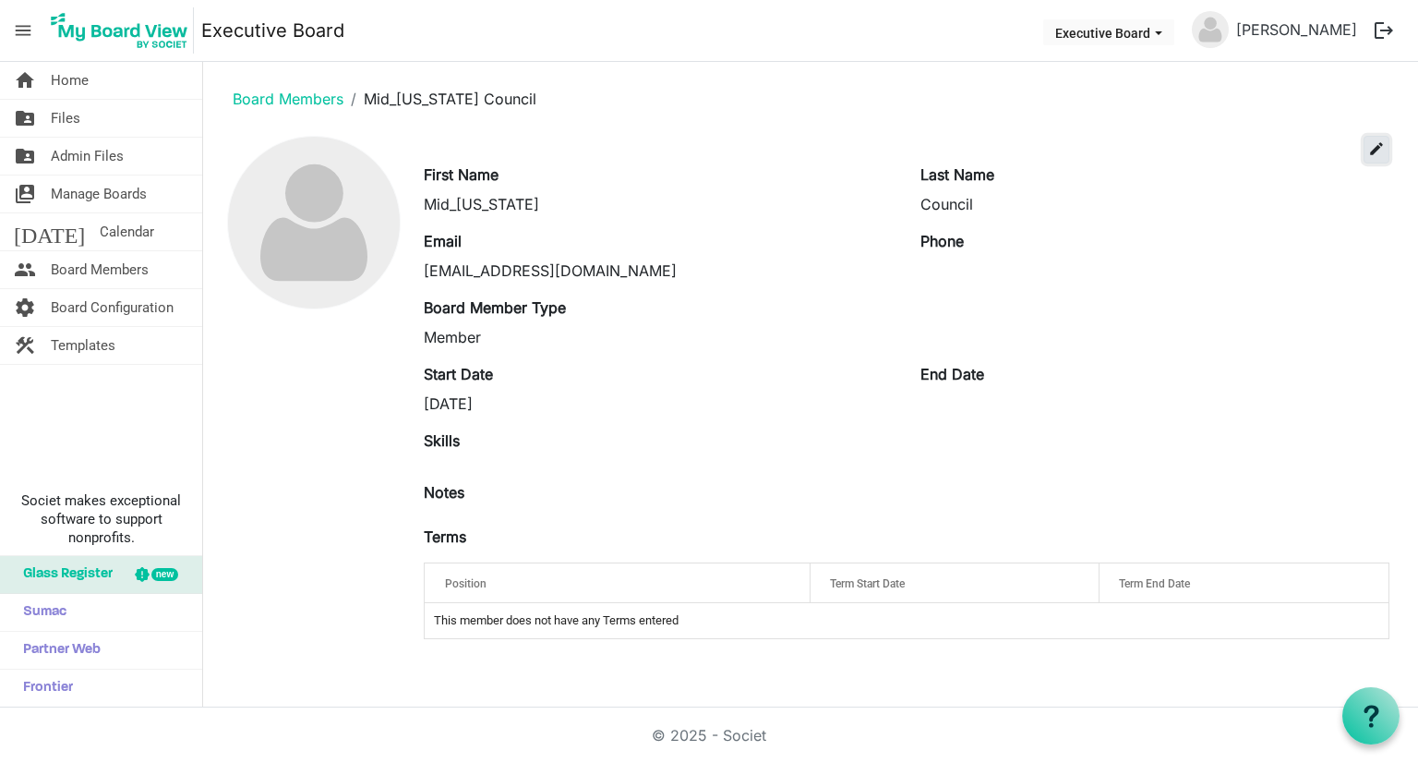
click at [1374, 142] on span "edit" at bounding box center [1376, 148] width 17 height 17
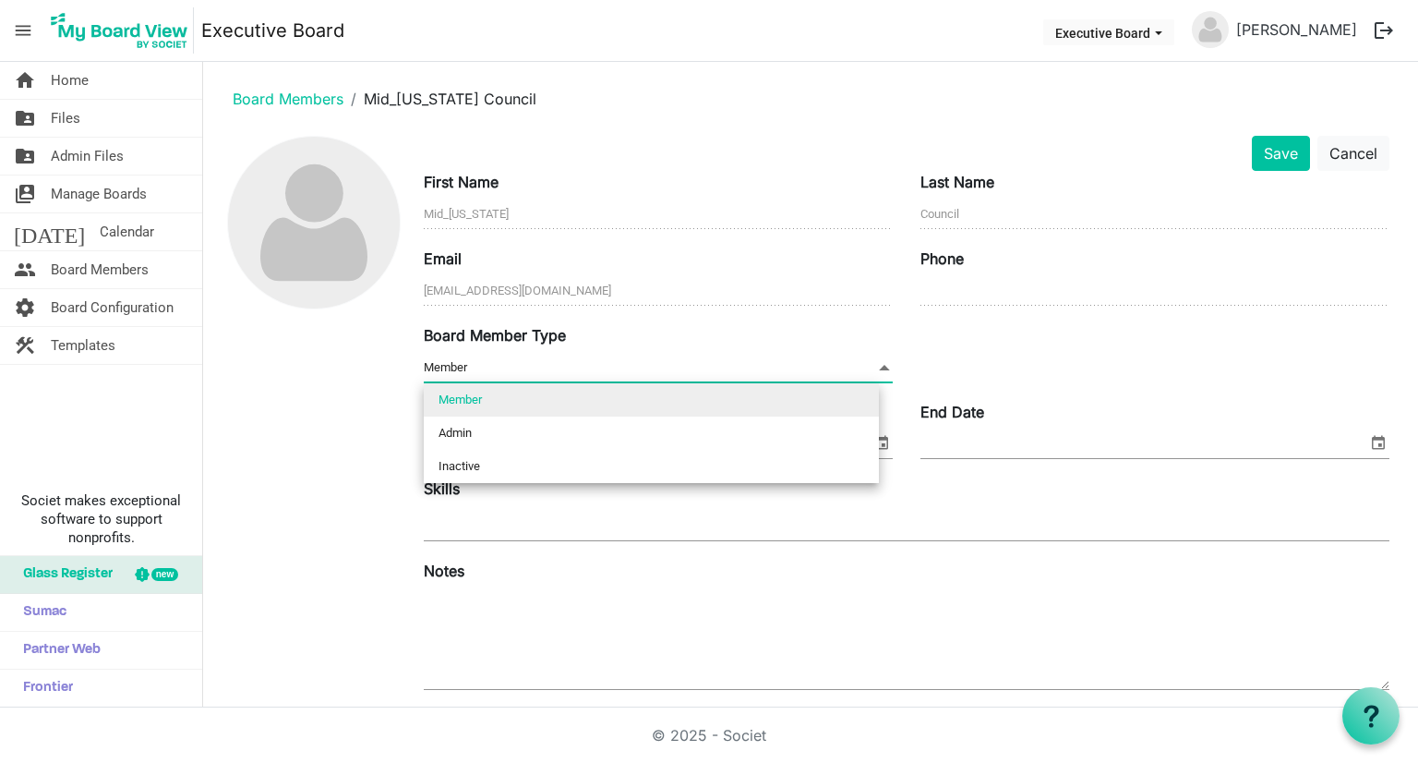
click at [851, 361] on span "Member Member" at bounding box center [658, 368] width 469 height 29
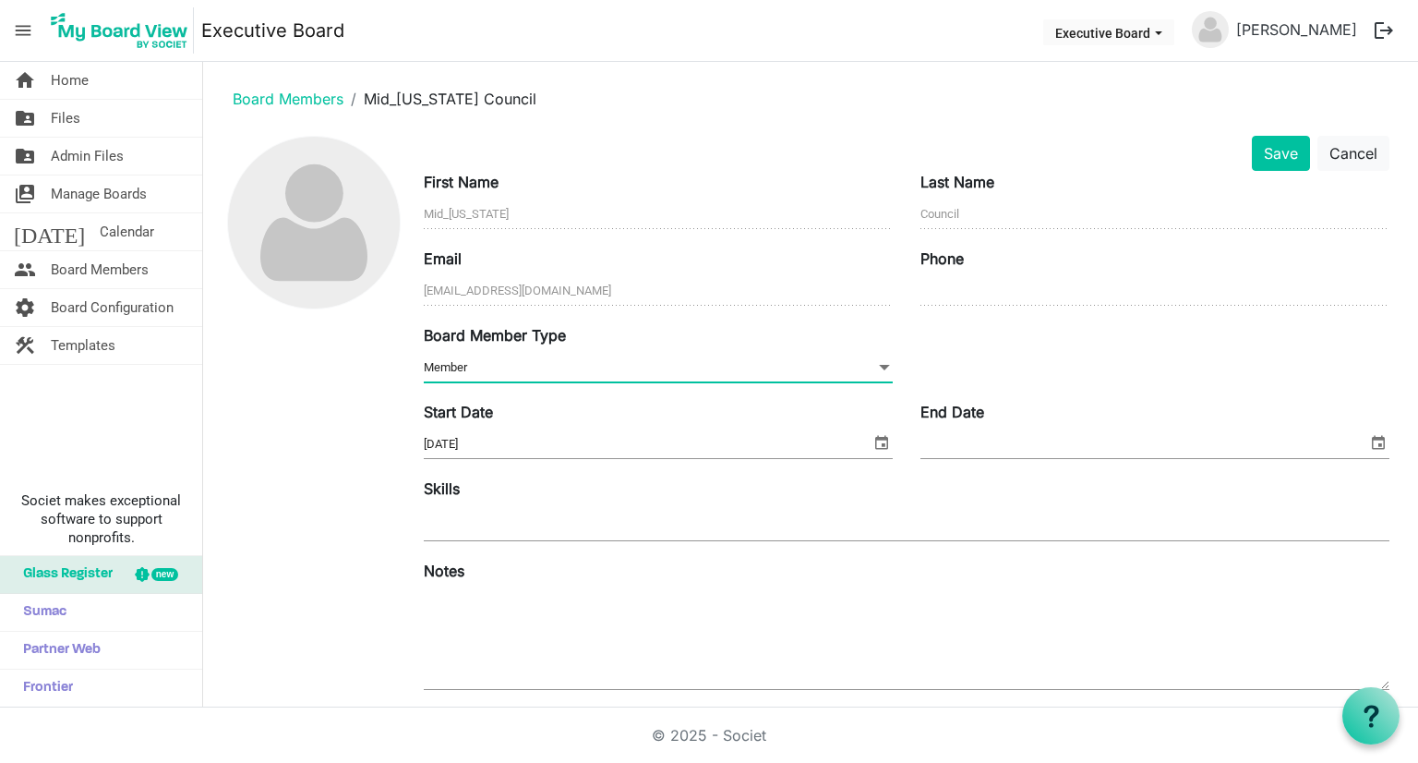
click at [850, 361] on span "Member Member" at bounding box center [658, 368] width 469 height 29
click at [1019, 344] on div "Board Member Type Member Member" at bounding box center [906, 362] width 993 height 77
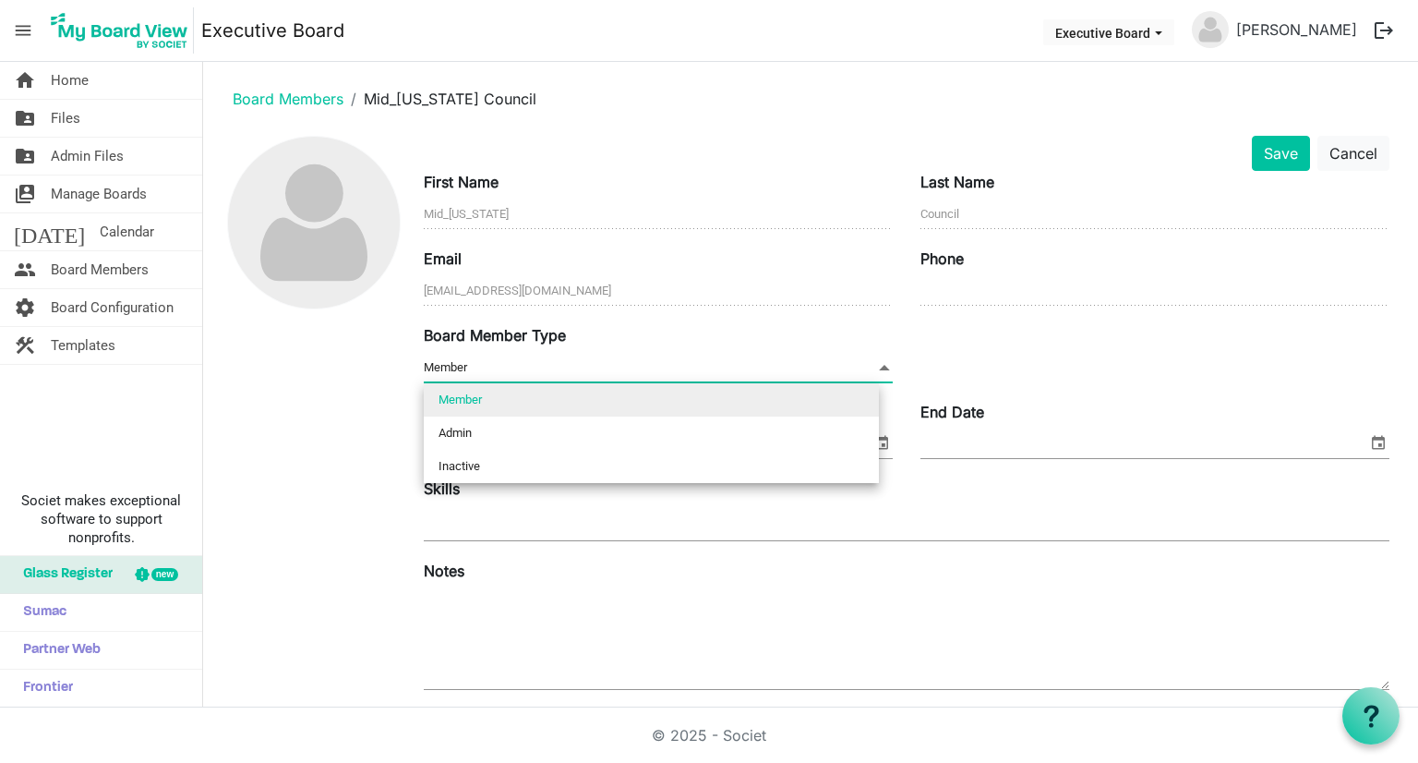
click at [852, 372] on span "Member Member" at bounding box center [658, 368] width 469 height 29
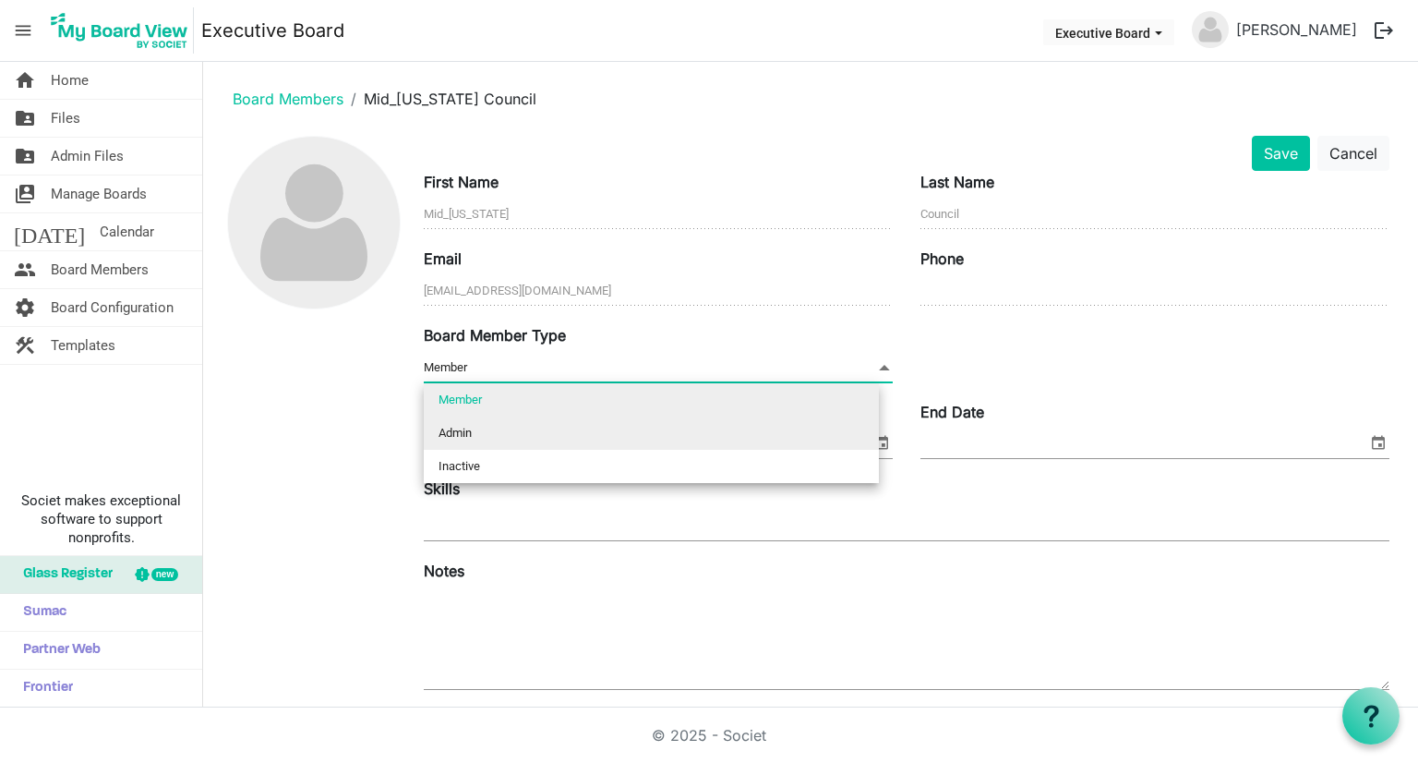
click at [814, 434] on li "Admin" at bounding box center [651, 432] width 455 height 33
type input "Admin"
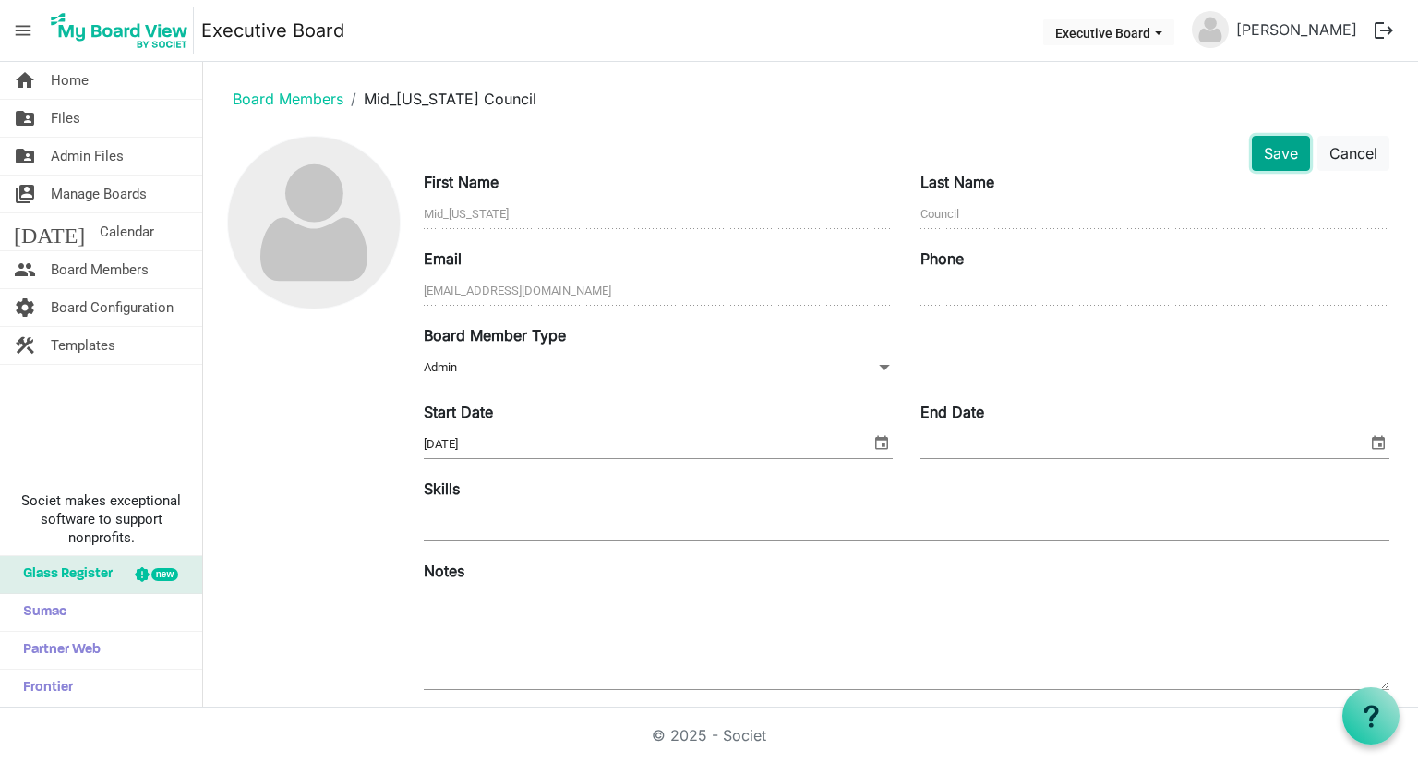
click at [1279, 162] on button "Save" at bounding box center [1281, 153] width 58 height 35
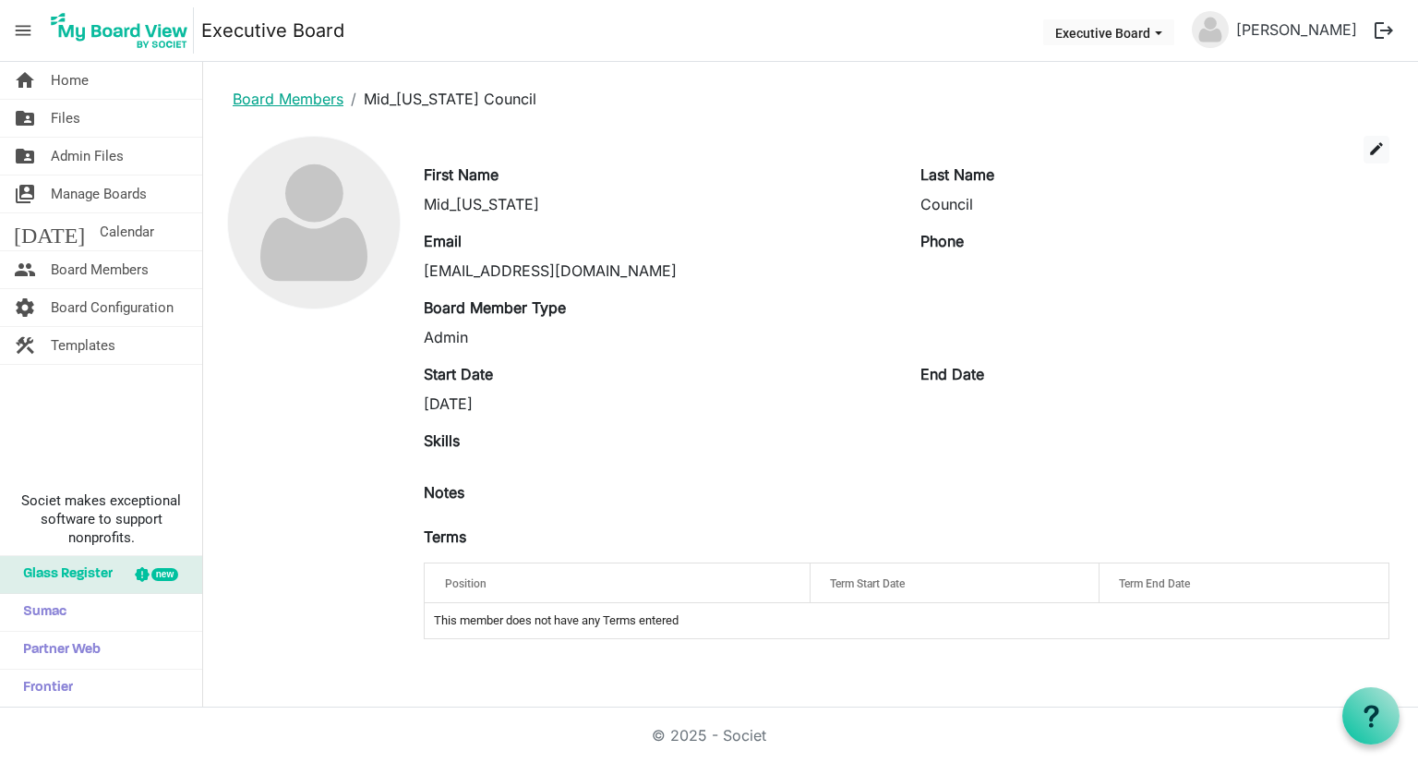
click at [271, 95] on link "Board Members" at bounding box center [288, 99] width 111 height 18
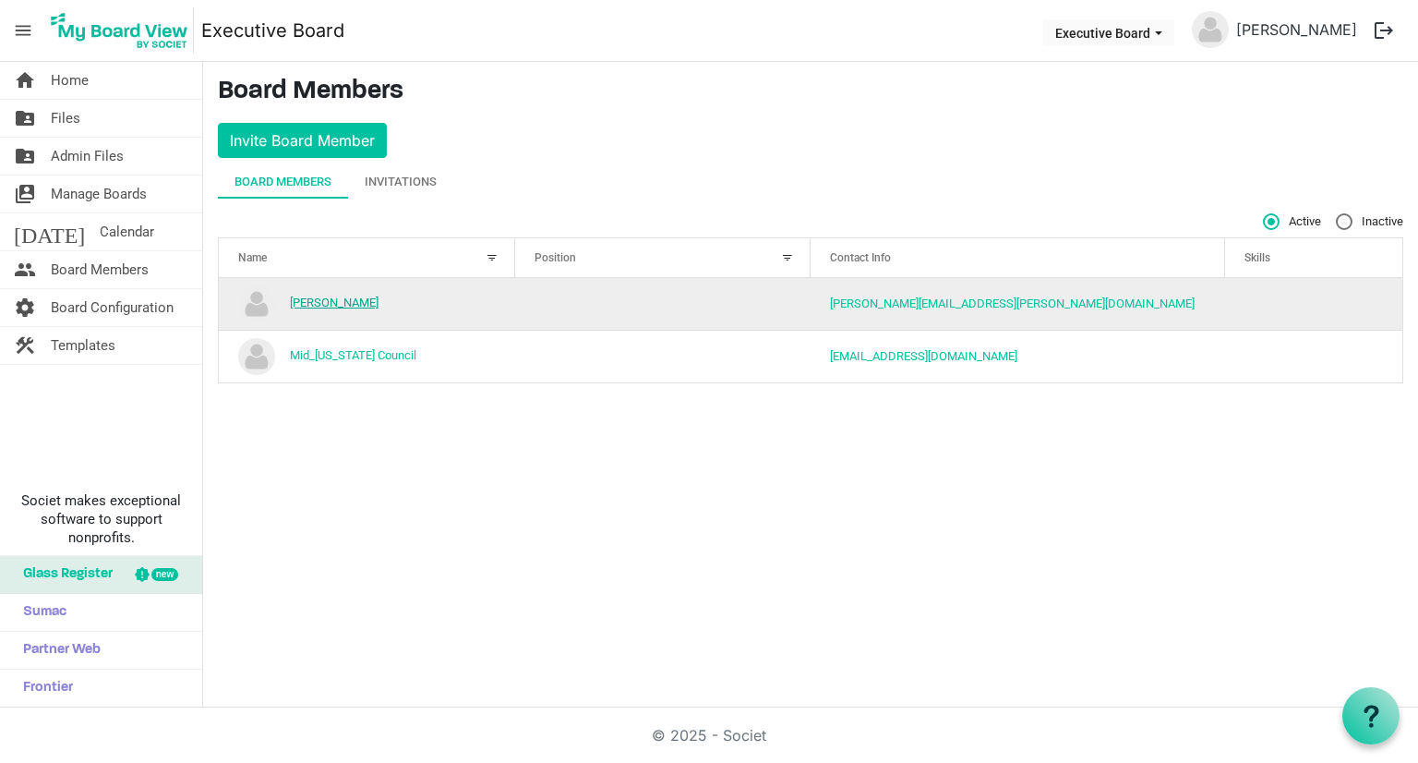
click at [336, 295] on link "[PERSON_NAME]" at bounding box center [334, 302] width 89 height 14
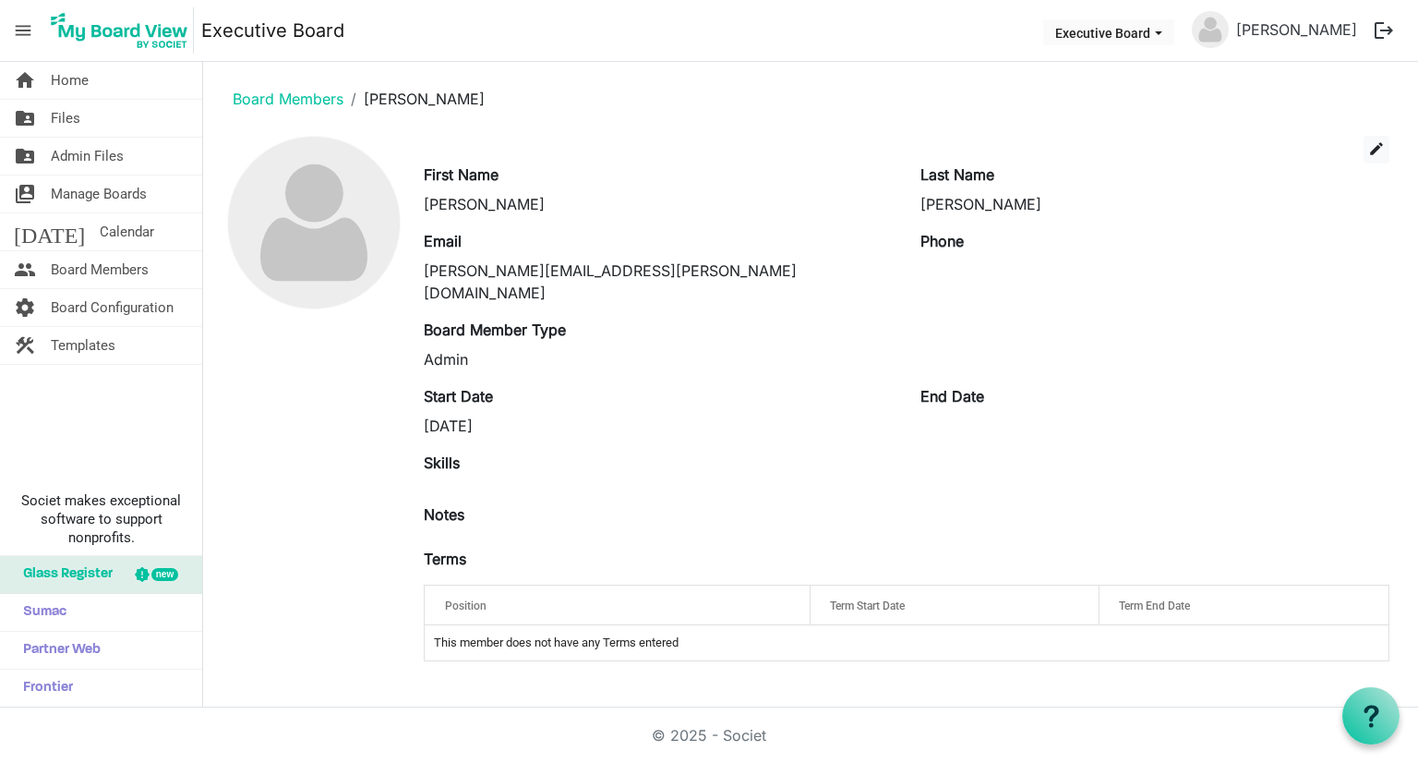
click at [271, 86] on ol "Board Members Josh Williams" at bounding box center [810, 99] width 1185 height 44
click at [284, 102] on link "Board Members" at bounding box center [288, 99] width 111 height 18
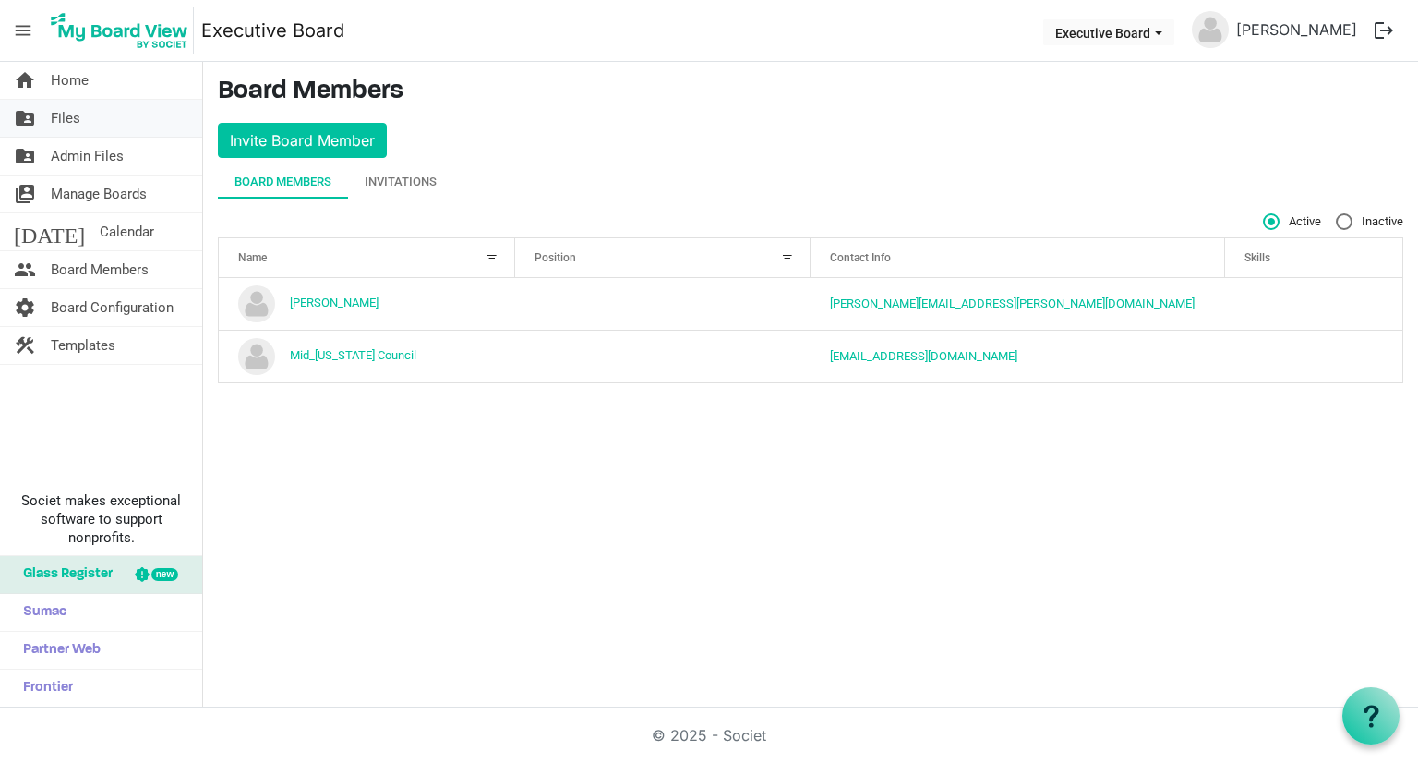
click at [60, 123] on span "Files" at bounding box center [66, 118] width 30 height 37
click at [64, 118] on span "Files" at bounding box center [66, 118] width 30 height 37
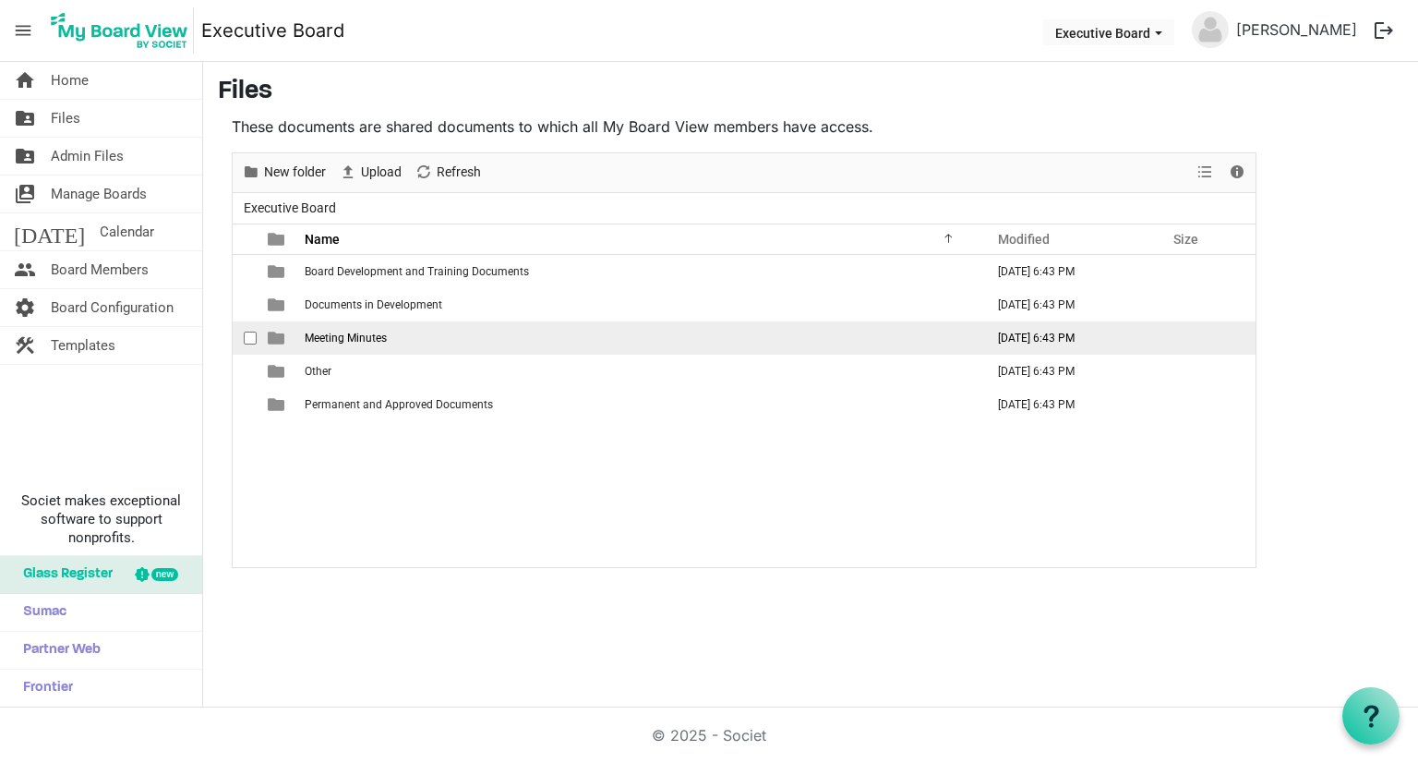
click at [289, 339] on td "is template cell column header type" at bounding box center [278, 337] width 42 height 33
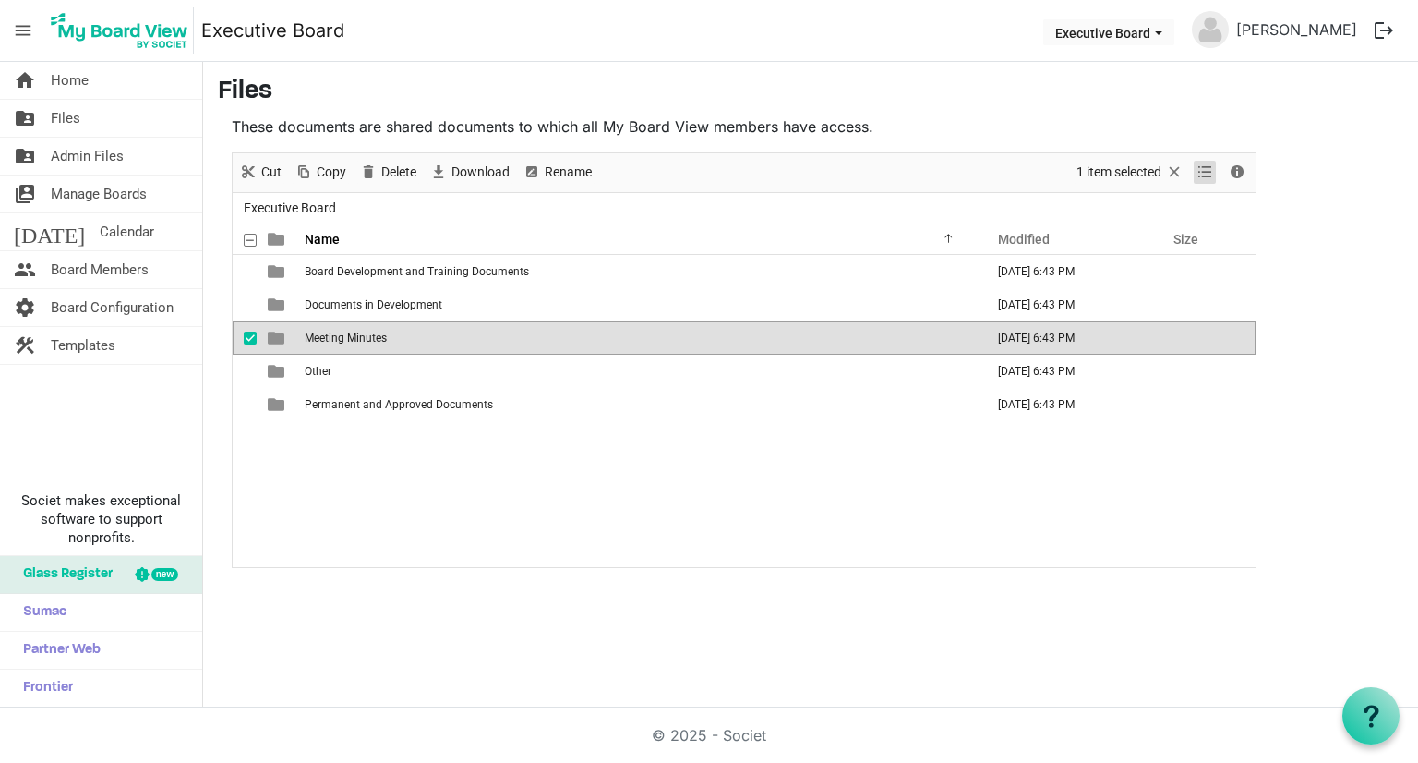
click at [1208, 174] on span "View dropdownbutton" at bounding box center [1205, 172] width 22 height 23
click at [1246, 174] on span "Details" at bounding box center [1237, 172] width 22 height 23
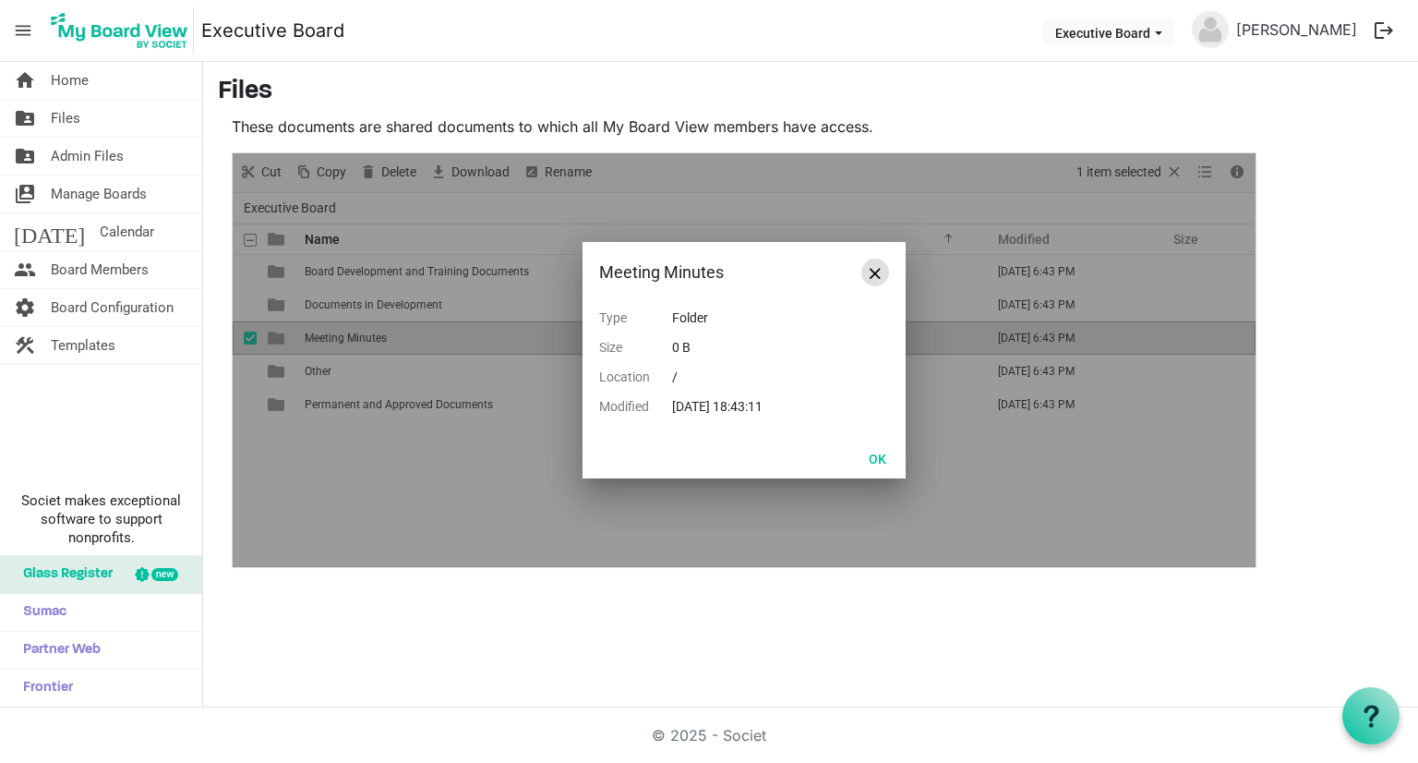
click at [875, 274] on span "Close" at bounding box center [875, 273] width 11 height 11
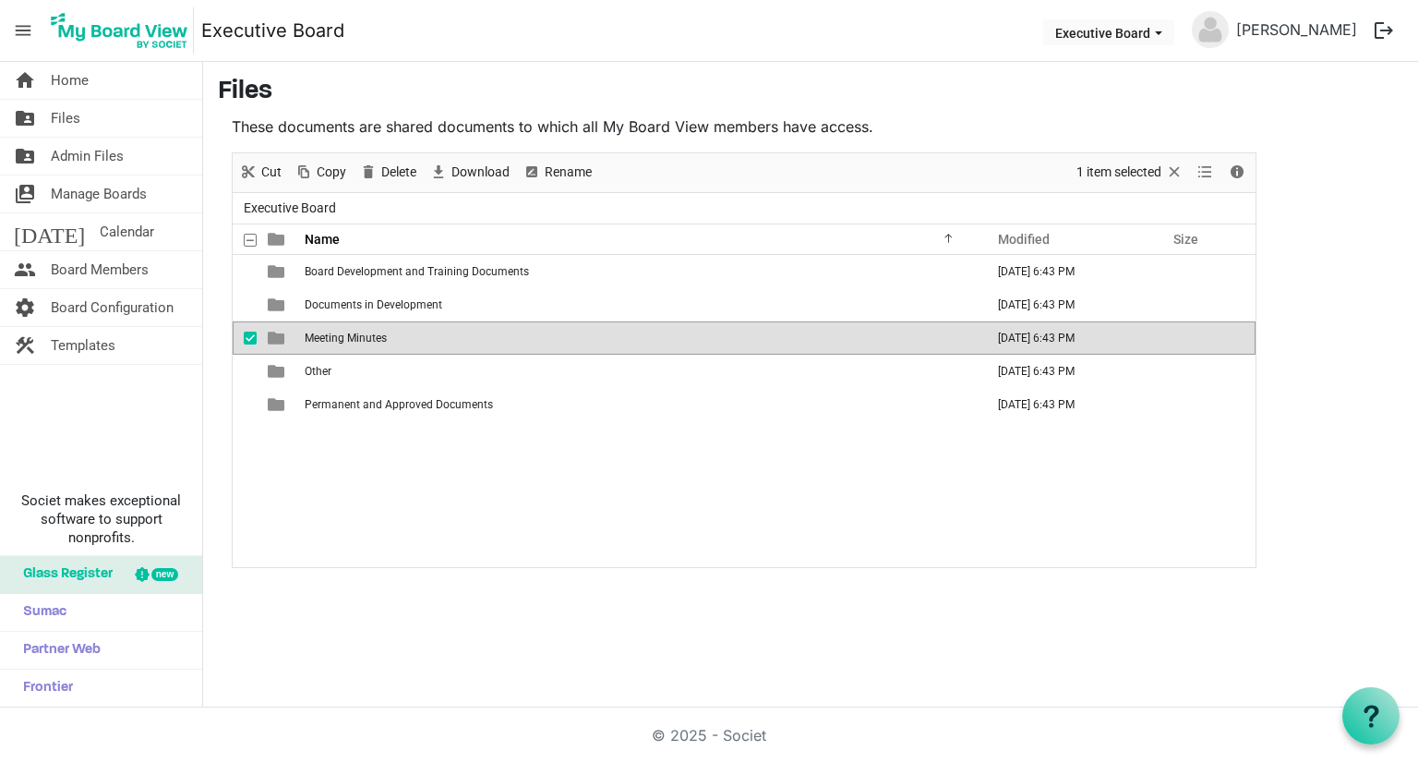
click at [326, 338] on span "Meeting Minutes" at bounding box center [346, 337] width 82 height 13
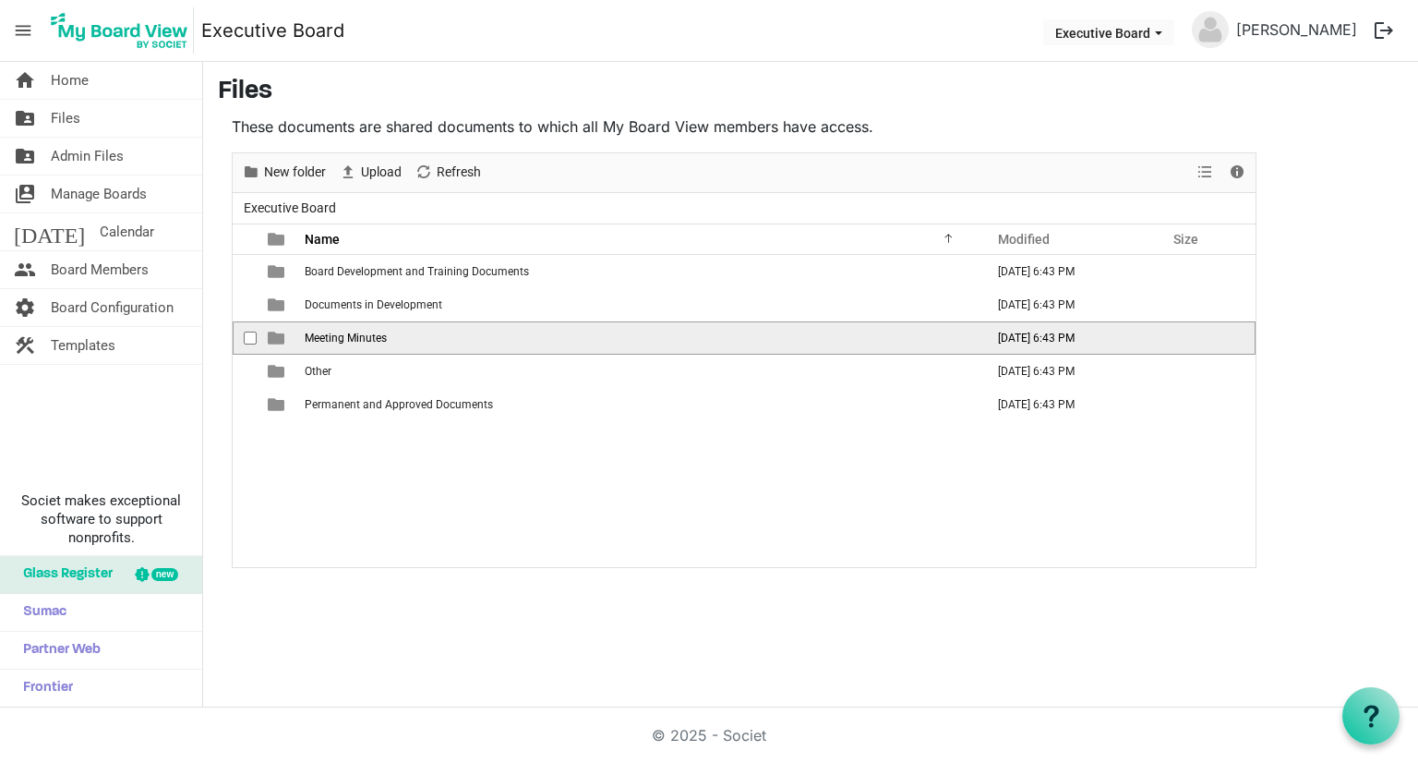
click at [326, 338] on span "Meeting Minutes" at bounding box center [346, 337] width 82 height 13
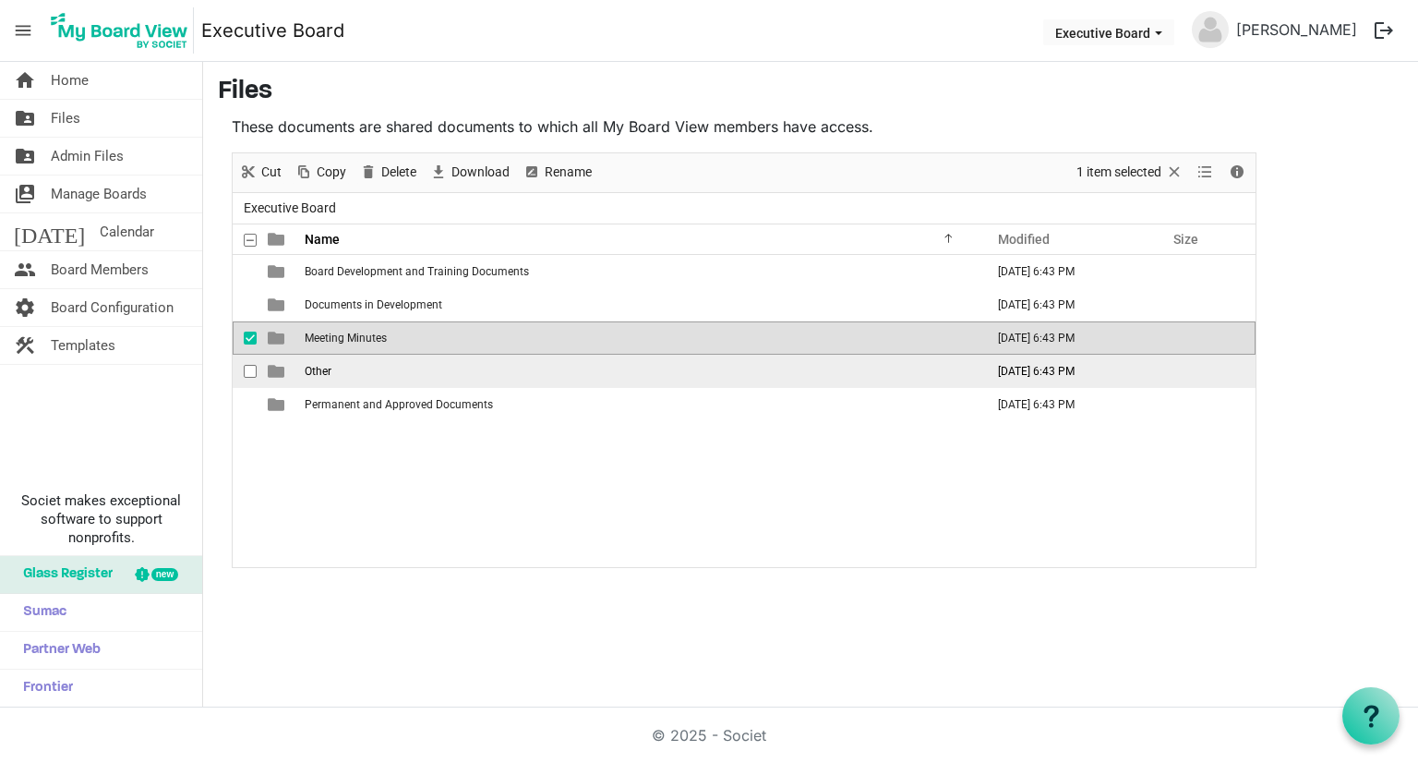
click at [313, 366] on span "Other" at bounding box center [318, 371] width 27 height 13
